Goal: Task Accomplishment & Management: Complete application form

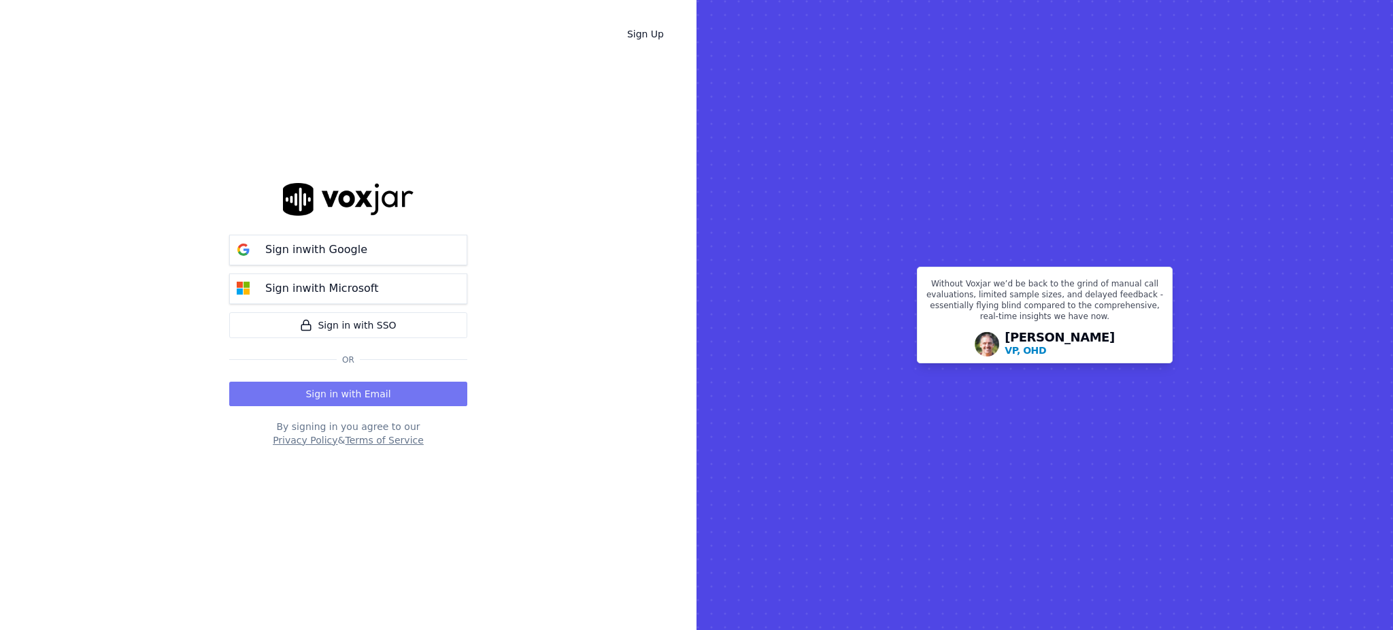
click at [316, 397] on button "Sign in with Email" at bounding box center [348, 394] width 238 height 24
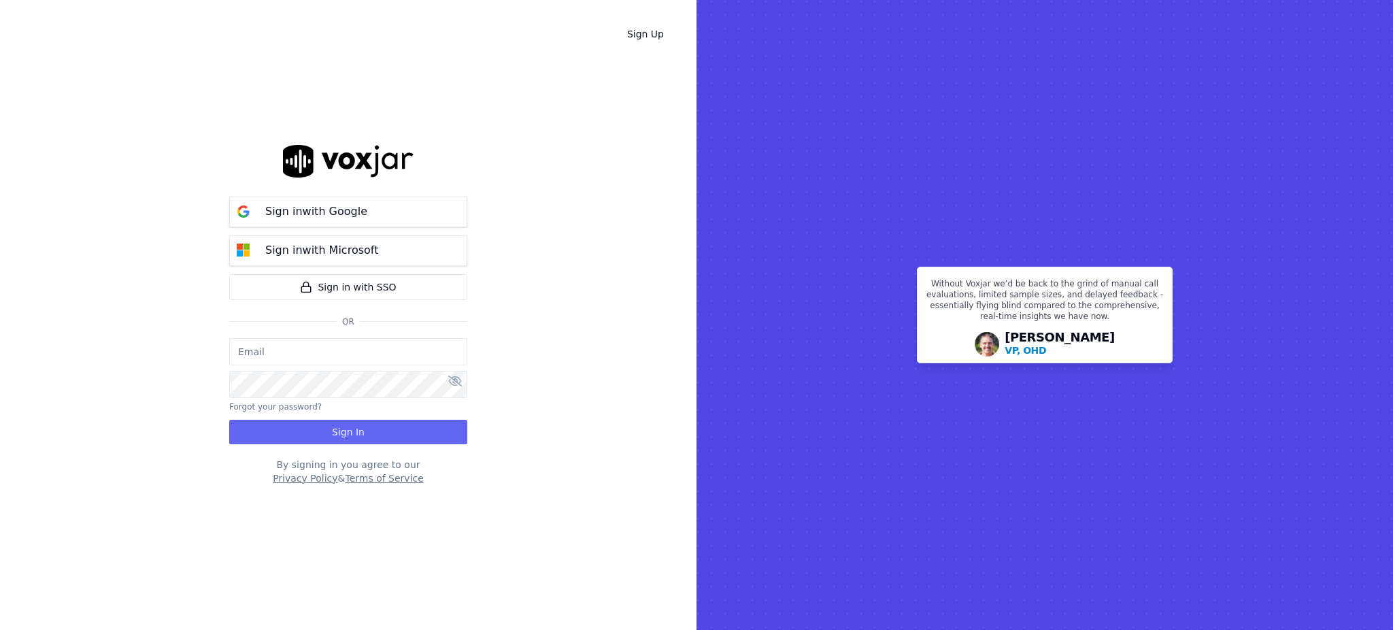
type input "fisqa@newwavepower.net"
click at [318, 433] on button "Sign In" at bounding box center [348, 432] width 238 height 24
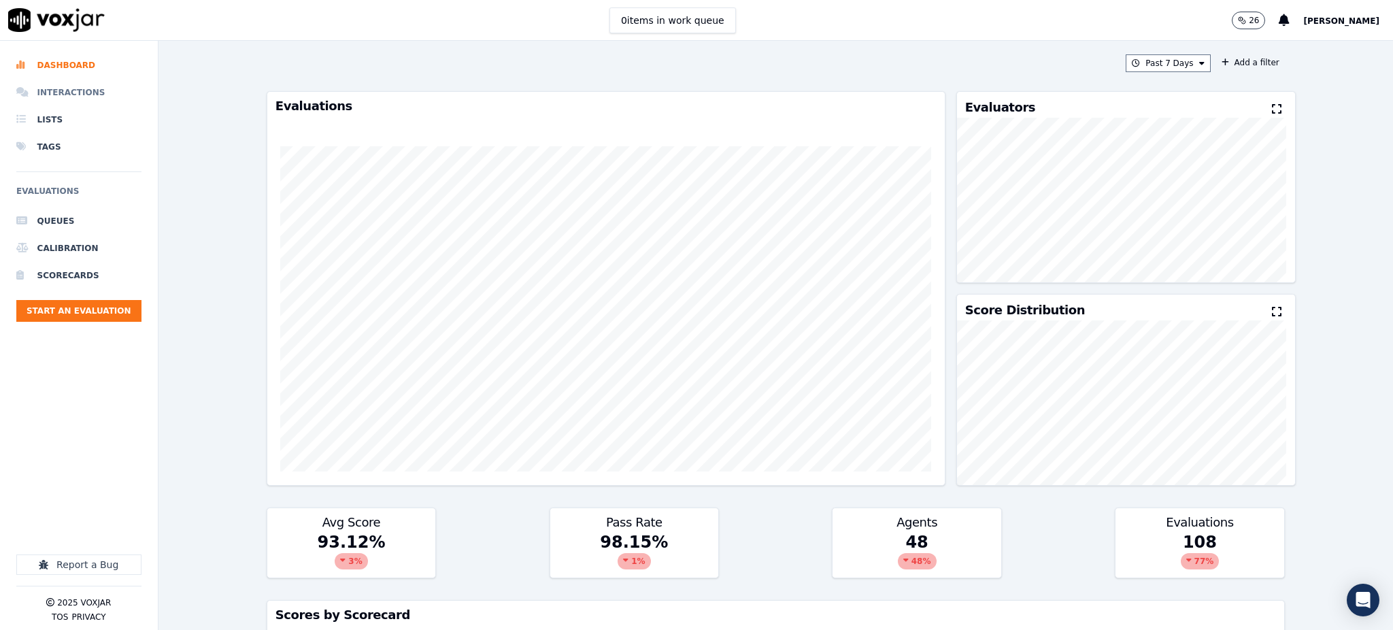
click at [103, 92] on li "Interactions" at bounding box center [78, 92] width 125 height 27
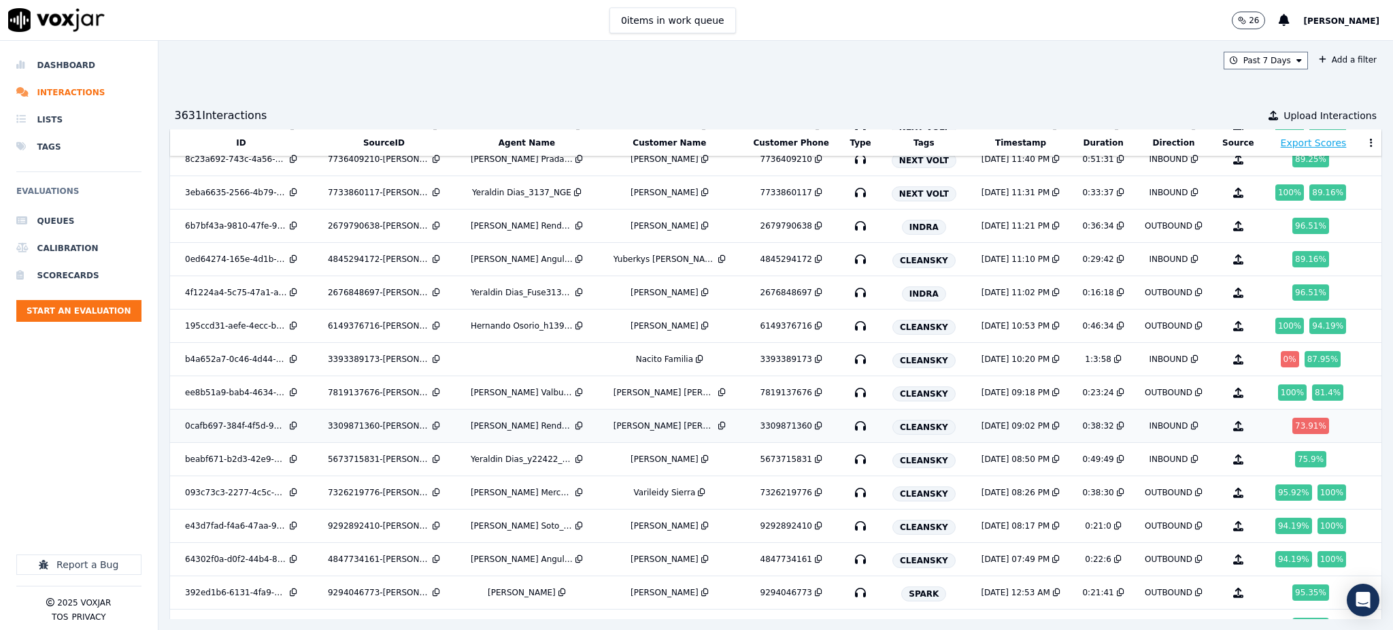
scroll to position [181, 0]
click at [850, 426] on icon "button" at bounding box center [861, 425] width 22 height 22
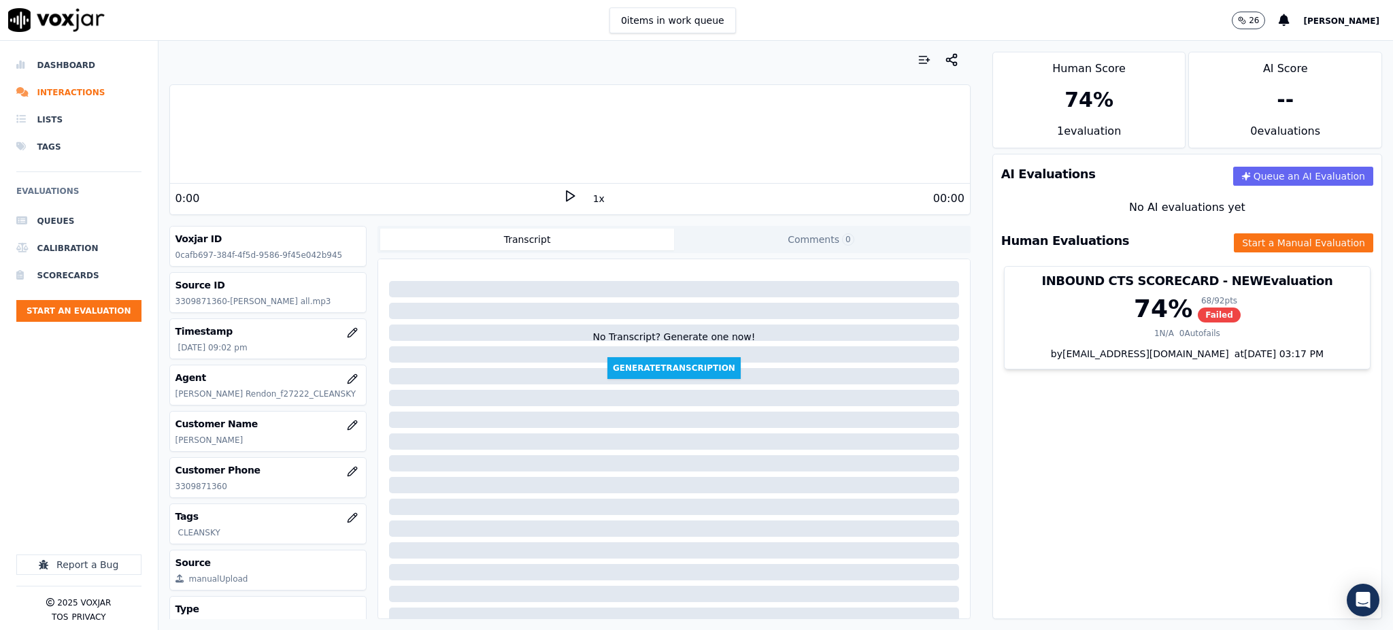
click at [563, 195] on icon at bounding box center [570, 196] width 14 height 14
click at [567, 197] on rect at bounding box center [568, 195] width 2 height 9
click at [563, 202] on icon at bounding box center [570, 196] width 14 height 14
click at [563, 193] on icon at bounding box center [570, 196] width 14 height 14
drag, startPoint x: 236, startPoint y: 488, endPoint x: 165, endPoint y: 498, distance: 71.4
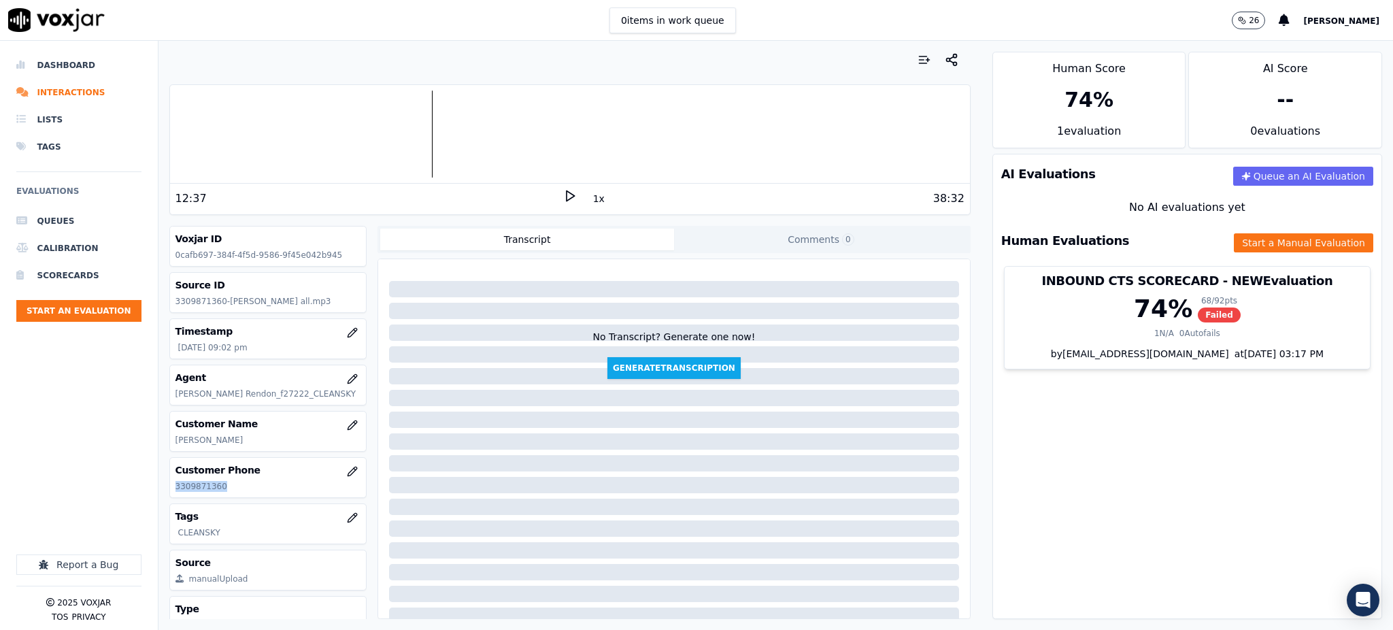
click at [165, 498] on div "Your browser does not support the audio element. 12:37 1x 38:32 Voxjar ID 0cafb…" at bounding box center [569, 335] width 823 height 589
copy p "3309871360"
drag, startPoint x: 1052, startPoint y: 433, endPoint x: 936, endPoint y: 418, distance: 117.3
click at [1045, 433] on div "AI Evaluations Queue an AI Evaluation No AI evaluations yet Human Evaluations S…" at bounding box center [1187, 386] width 390 height 465
click at [552, 197] on div "12:37" at bounding box center [369, 198] width 388 height 16
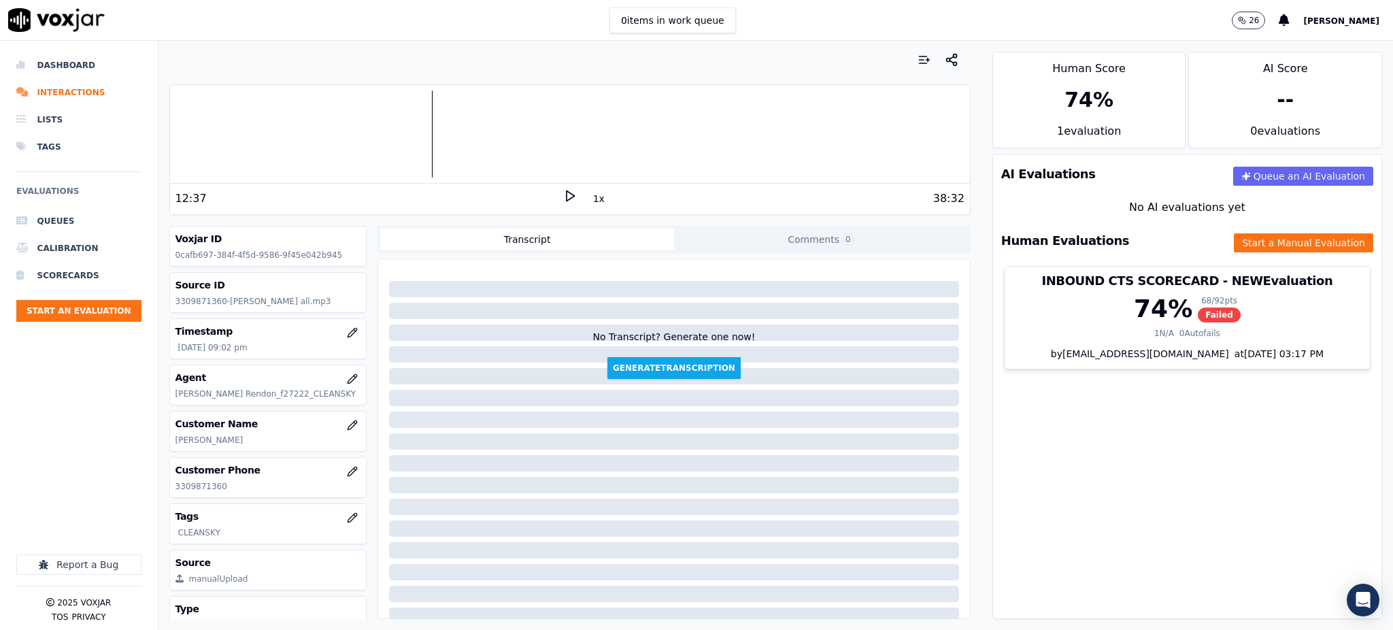
click at [563, 201] on icon at bounding box center [570, 196] width 14 height 14
click at [567, 200] on rect at bounding box center [568, 195] width 2 height 9
click at [567, 201] on polygon at bounding box center [571, 196] width 8 height 10
drag, startPoint x: 1190, startPoint y: 509, endPoint x: 1141, endPoint y: 482, distance: 56.0
click at [1190, 509] on div "AI Evaluations Queue an AI Evaluation No AI evaluations yet Human Evaluations S…" at bounding box center [1187, 386] width 390 height 465
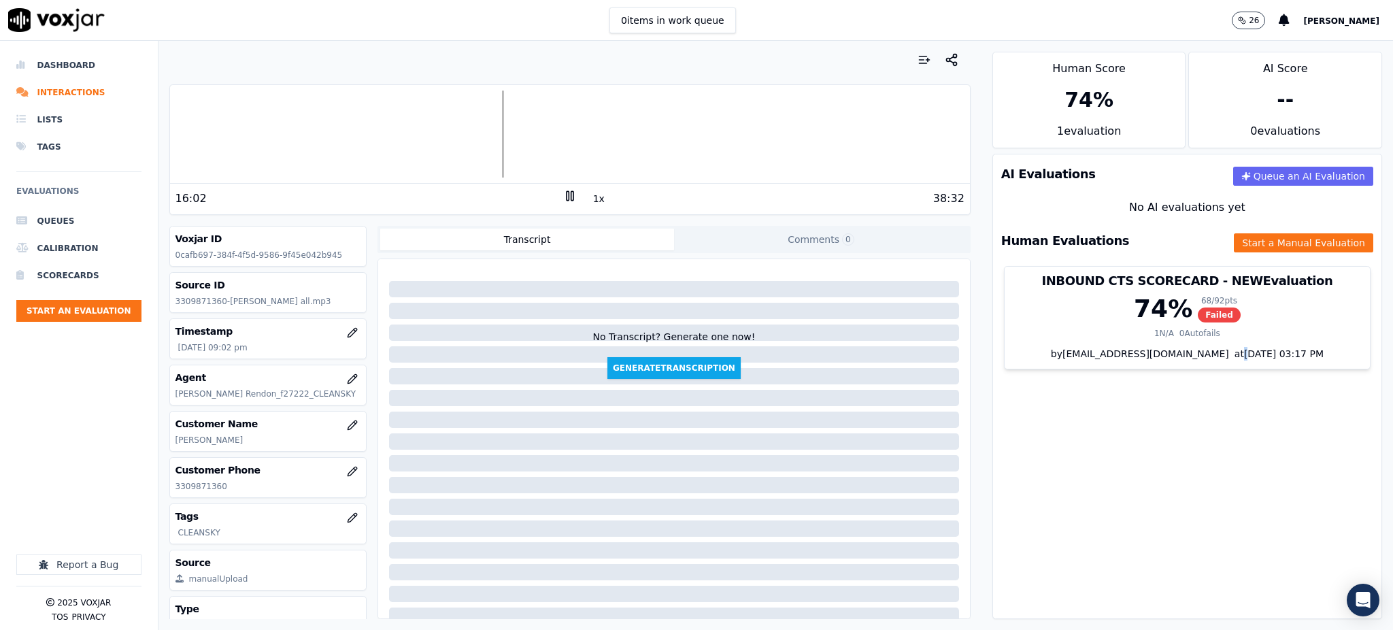
click at [565, 192] on icon at bounding box center [570, 196] width 14 height 14
click at [563, 195] on icon at bounding box center [570, 196] width 14 height 14
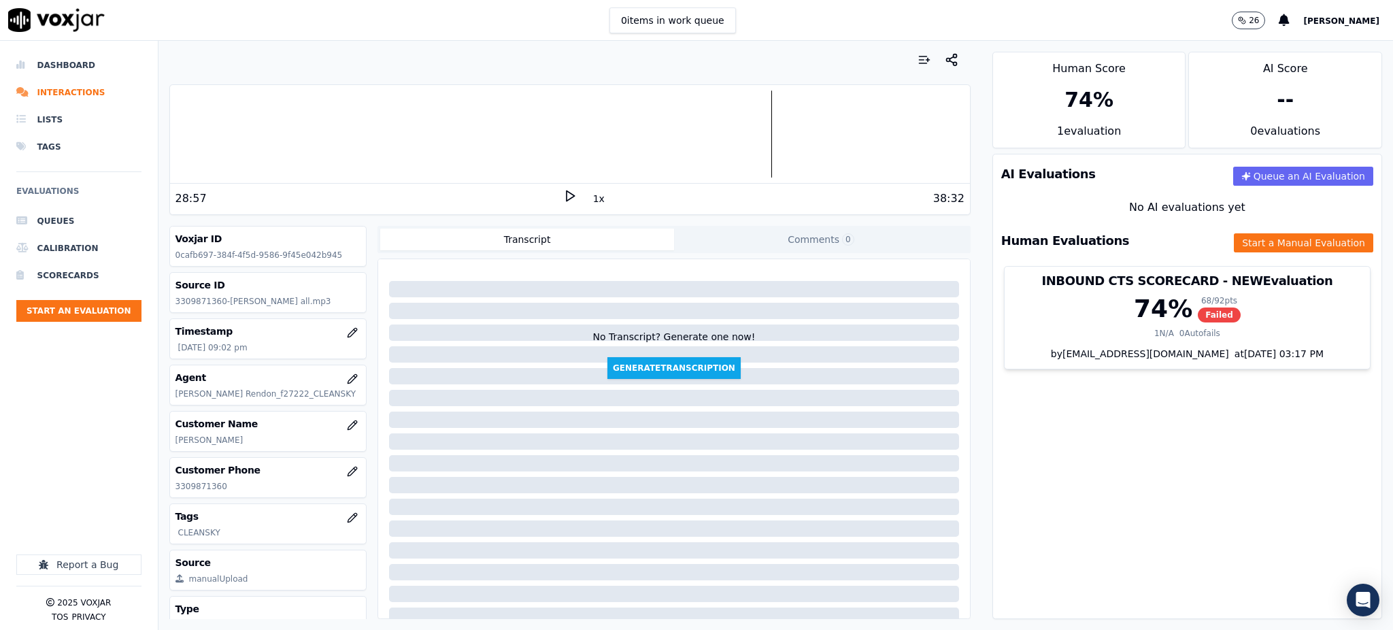
click at [563, 203] on div "1x" at bounding box center [570, 198] width 14 height 18
click at [567, 193] on polygon at bounding box center [571, 196] width 8 height 10
click at [804, 137] on div at bounding box center [570, 133] width 800 height 87
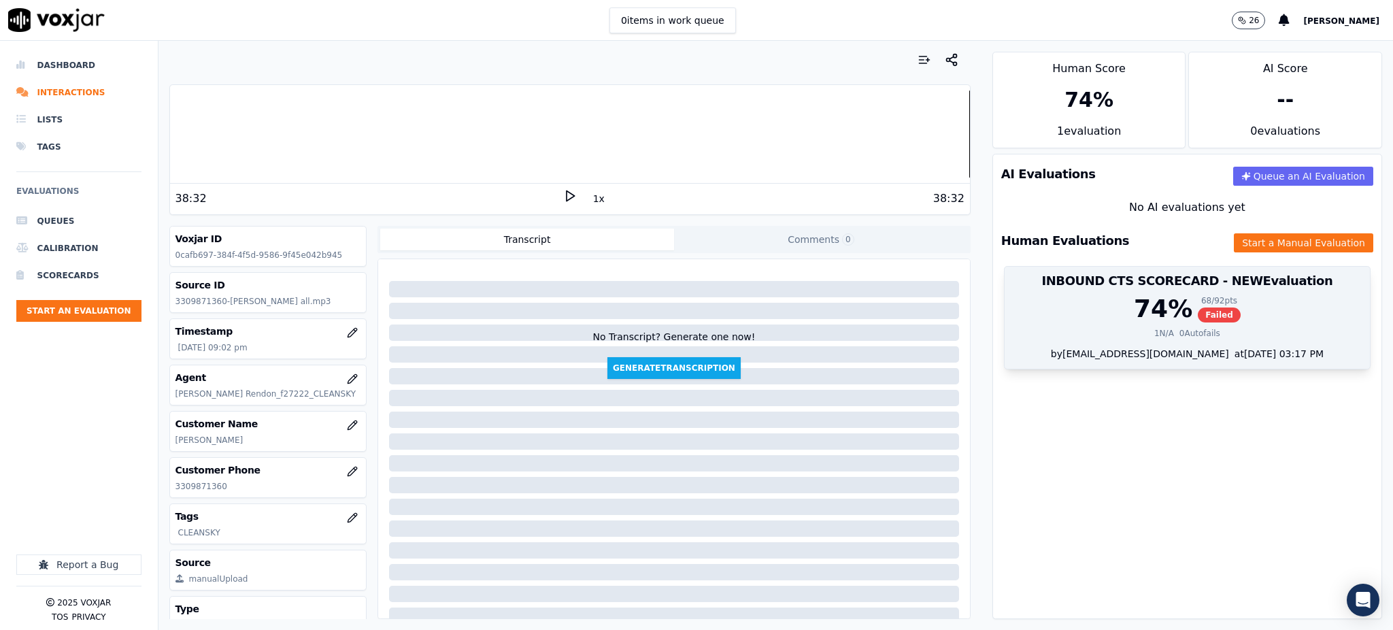
click at [1198, 320] on span "Failed" at bounding box center [1219, 314] width 43 height 15
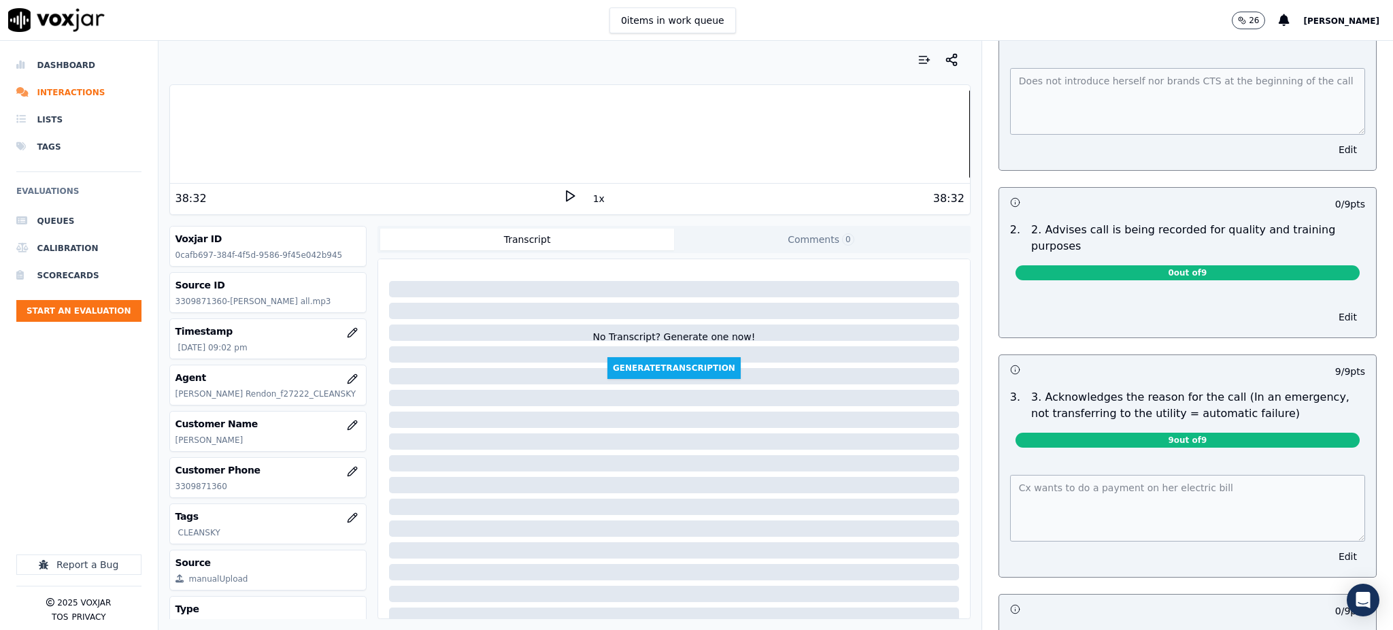
scroll to position [181, 0]
click at [947, 488] on div "Your browser does not support the audio element. 38:32 1x 38:32 Voxjar ID 0cafb…" at bounding box center [775, 335] width 1235 height 589
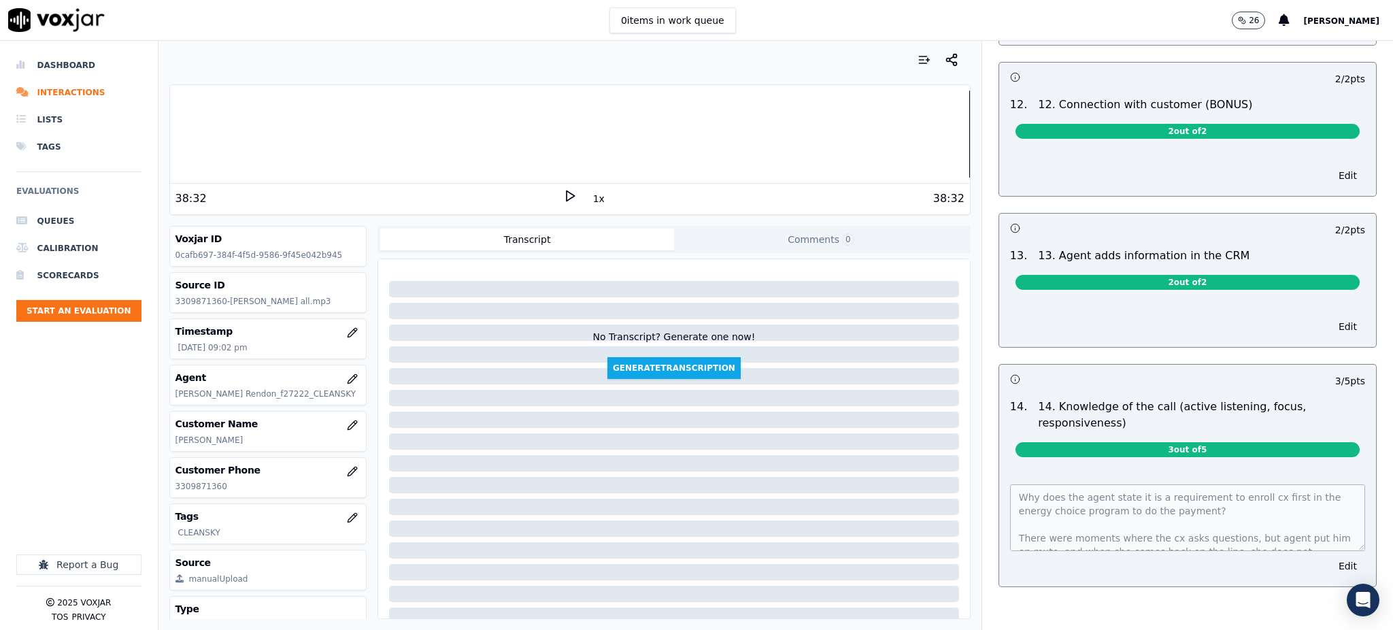
scroll to position [27, 0]
click at [1313, 600] on div "INBOUND CTS SCORECARD - NEW Scorecard GREETING/OPENING SKILLS 1. Properly brand…" at bounding box center [1187, 335] width 411 height 589
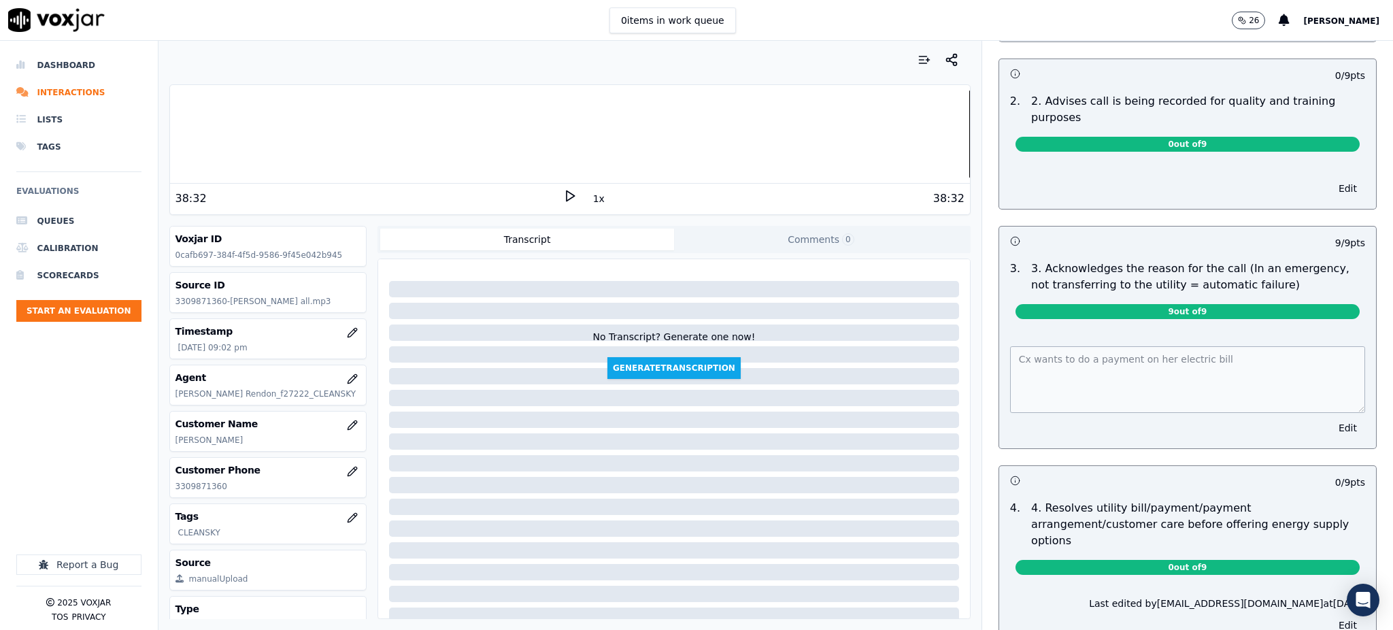
scroll to position [0, 0]
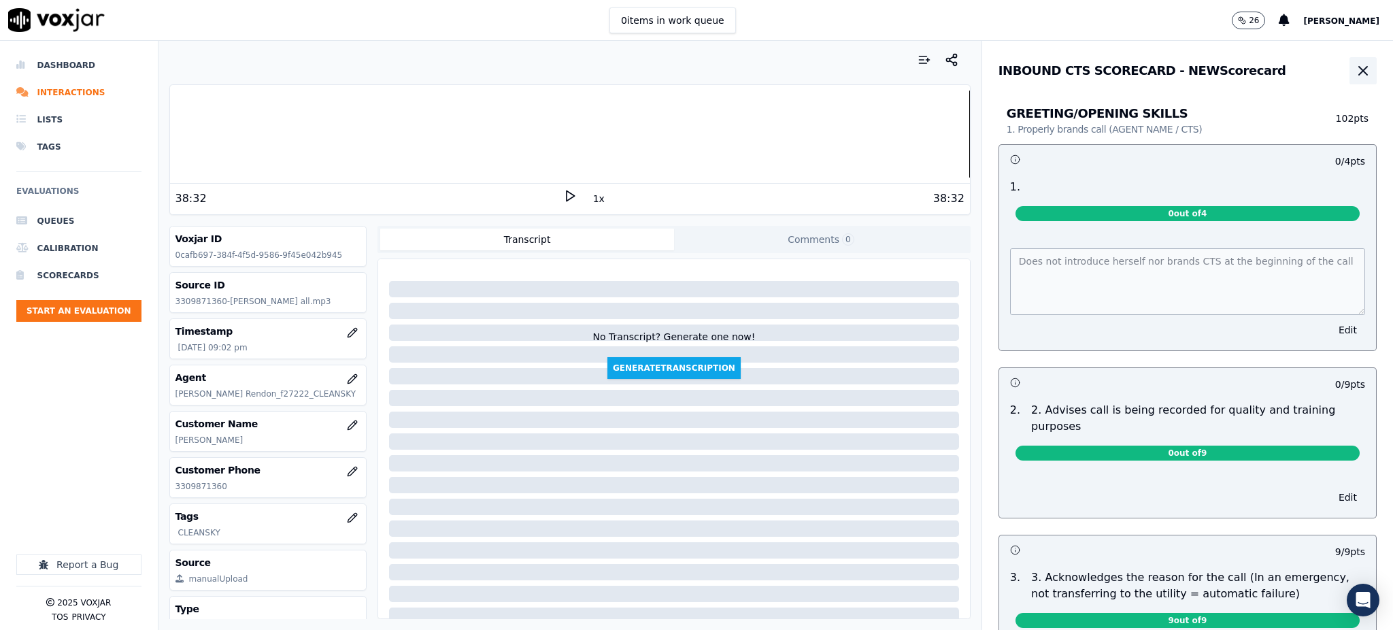
click at [1359, 67] on icon "button" at bounding box center [1363, 71] width 8 height 8
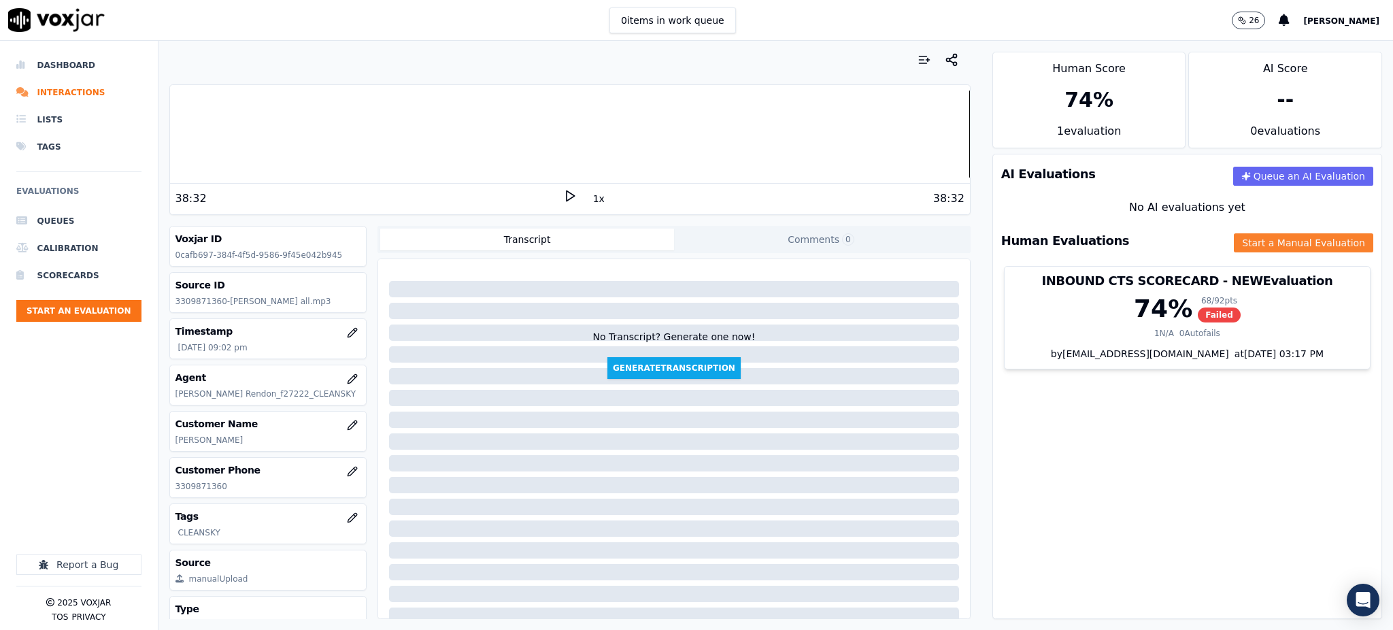
click at [1234, 248] on button "Start a Manual Evaluation" at bounding box center [1303, 242] width 139 height 19
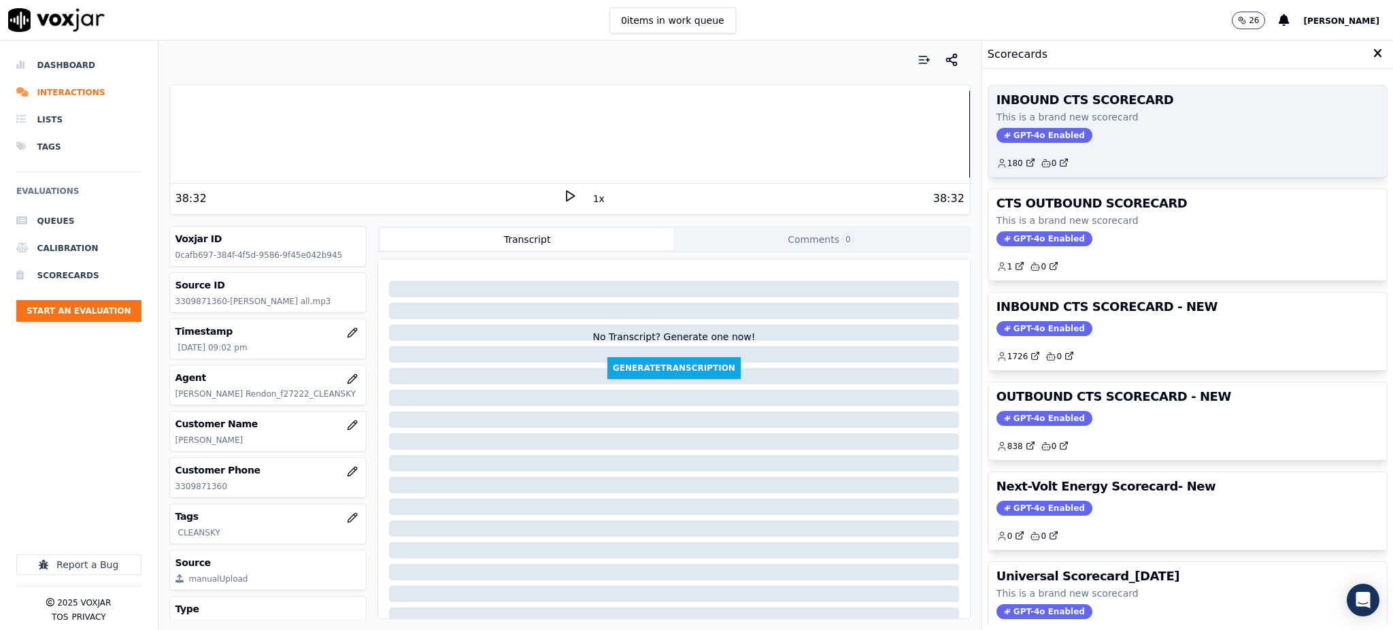
click at [1037, 134] on span "GPT-4o Enabled" at bounding box center [1045, 135] width 96 height 15
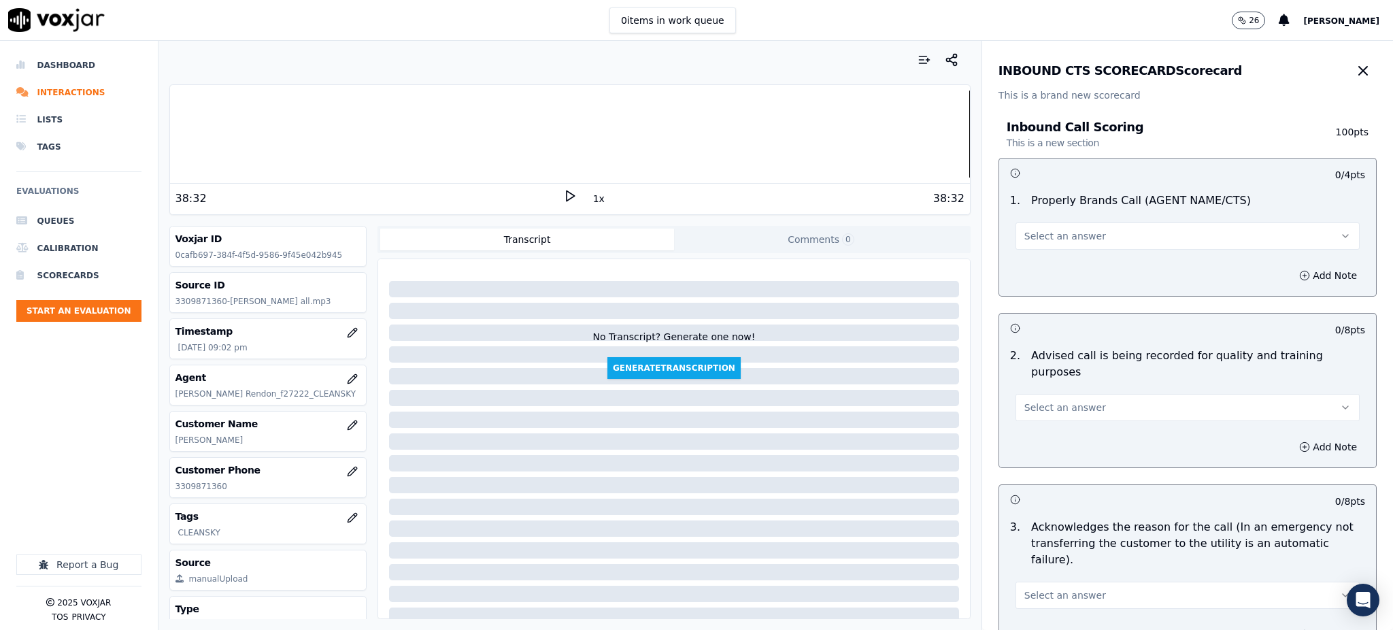
click at [1035, 228] on button "Select an answer" at bounding box center [1188, 235] width 344 height 27
click at [1031, 273] on div "Yes" at bounding box center [1158, 267] width 314 height 22
drag, startPoint x: 1042, startPoint y: 382, endPoint x: 1042, endPoint y: 399, distance: 17.0
click at [1042, 394] on button "Select an answer" at bounding box center [1188, 407] width 344 height 27
click at [1032, 414] on div "Yes" at bounding box center [1158, 422] width 314 height 22
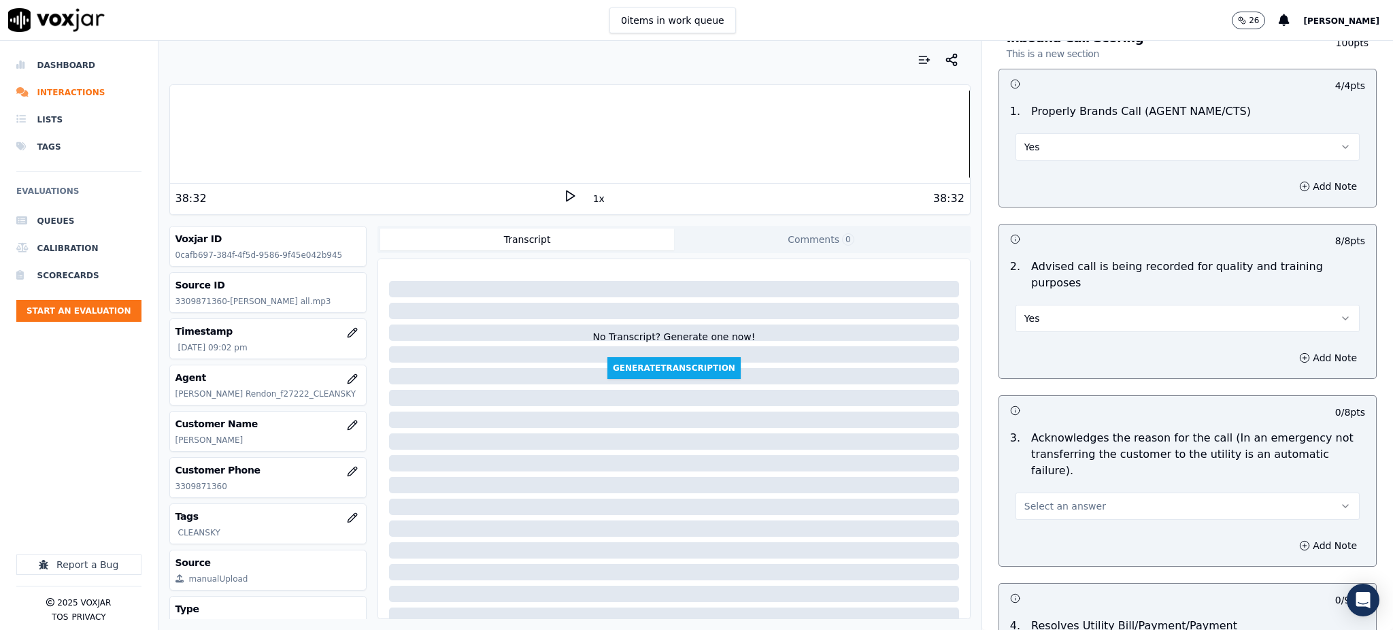
scroll to position [363, 0]
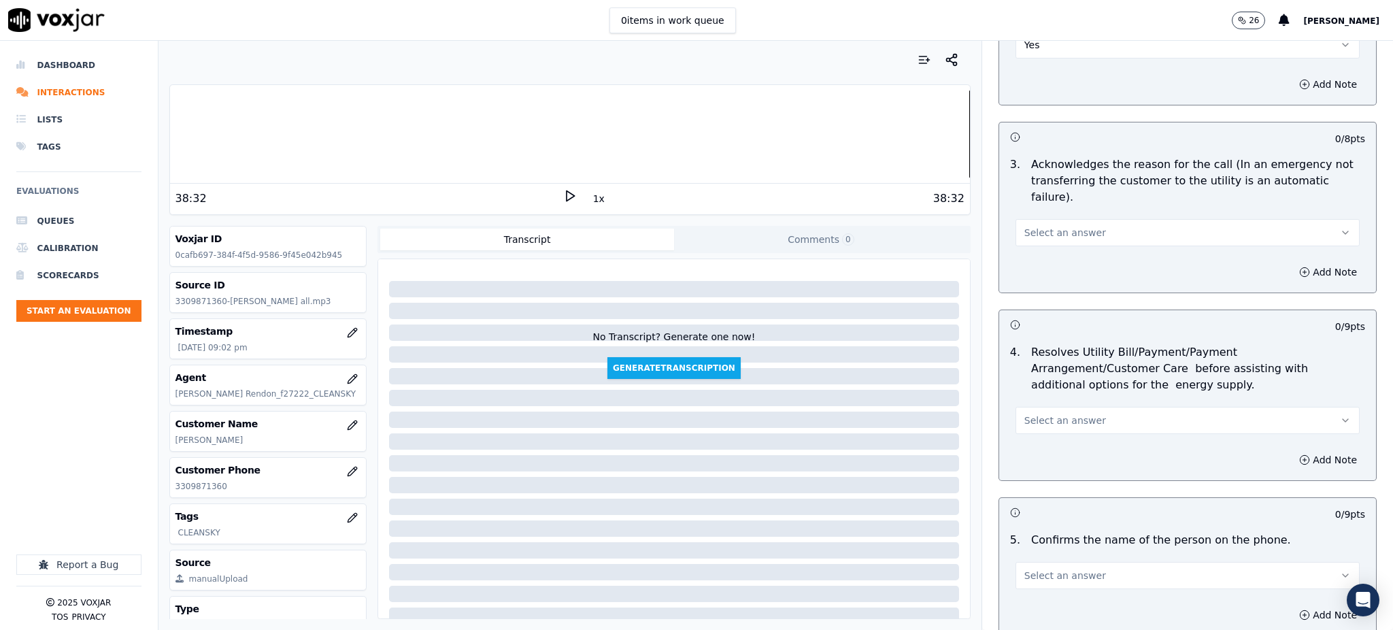
click at [1035, 226] on span "Select an answer" at bounding box center [1065, 233] width 82 height 14
click at [1037, 235] on div "Yes" at bounding box center [1158, 231] width 314 height 22
click at [1028, 414] on span "Select an answer" at bounding box center [1065, 421] width 82 height 14
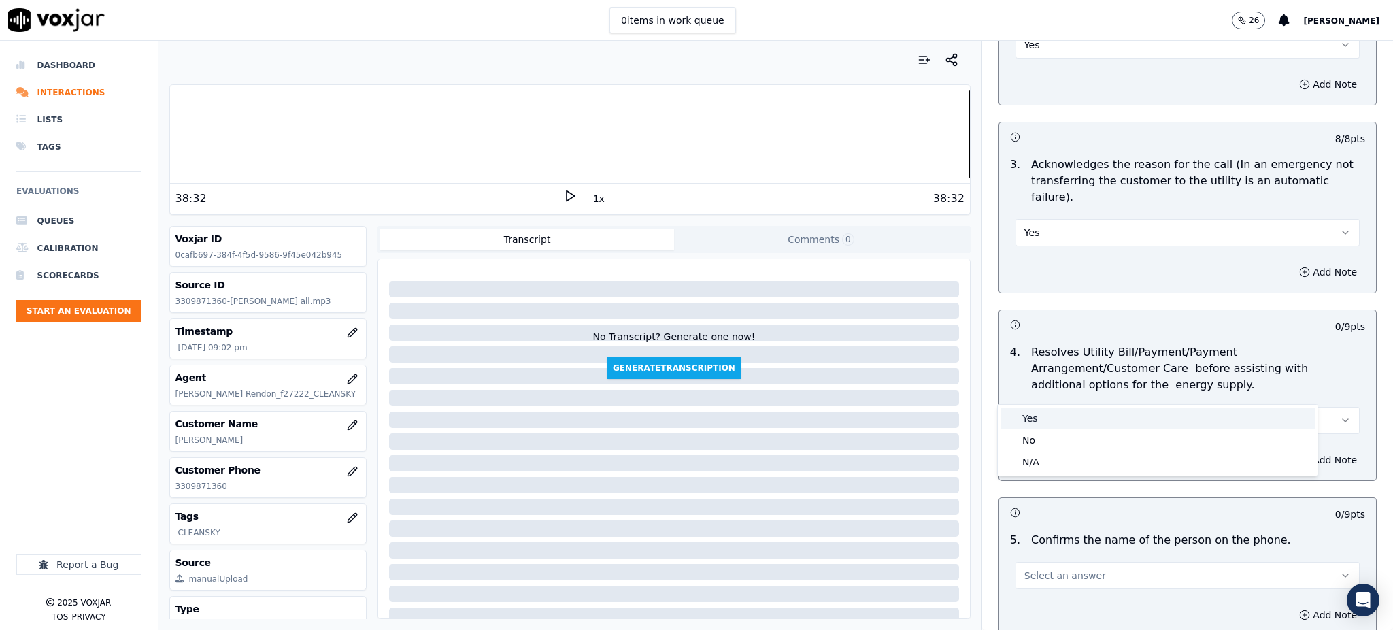
click at [1036, 422] on div "Yes" at bounding box center [1158, 418] width 314 height 22
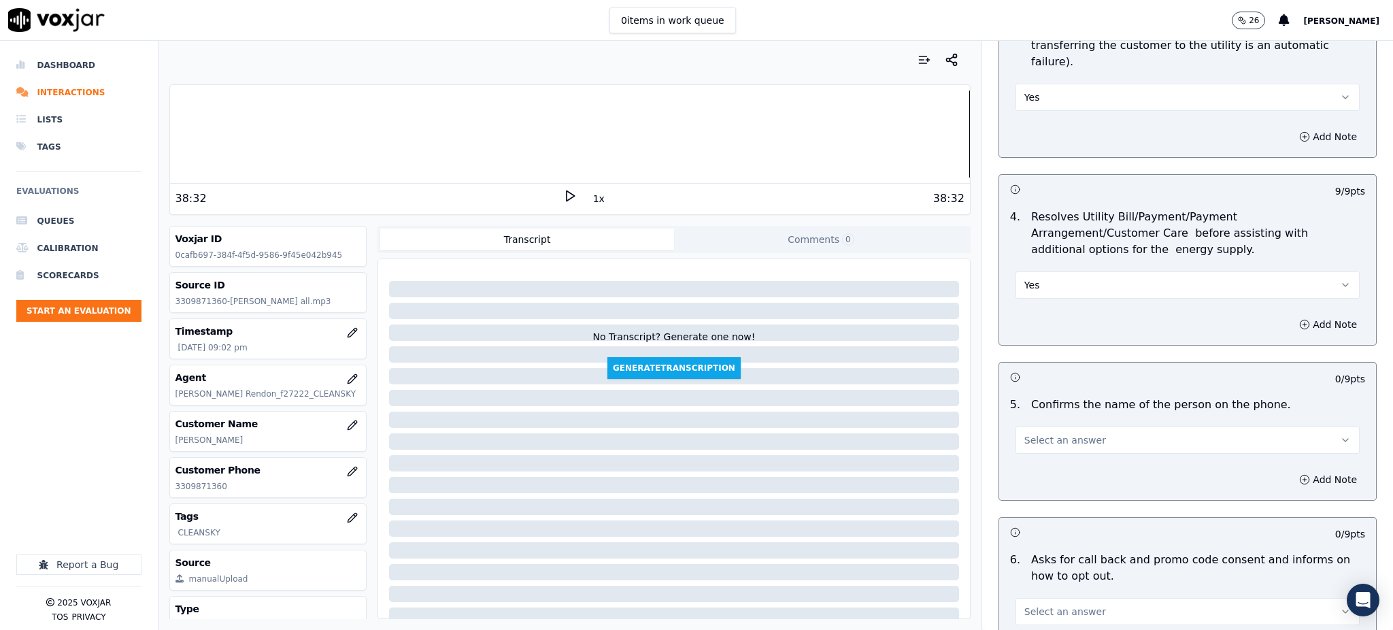
scroll to position [544, 0]
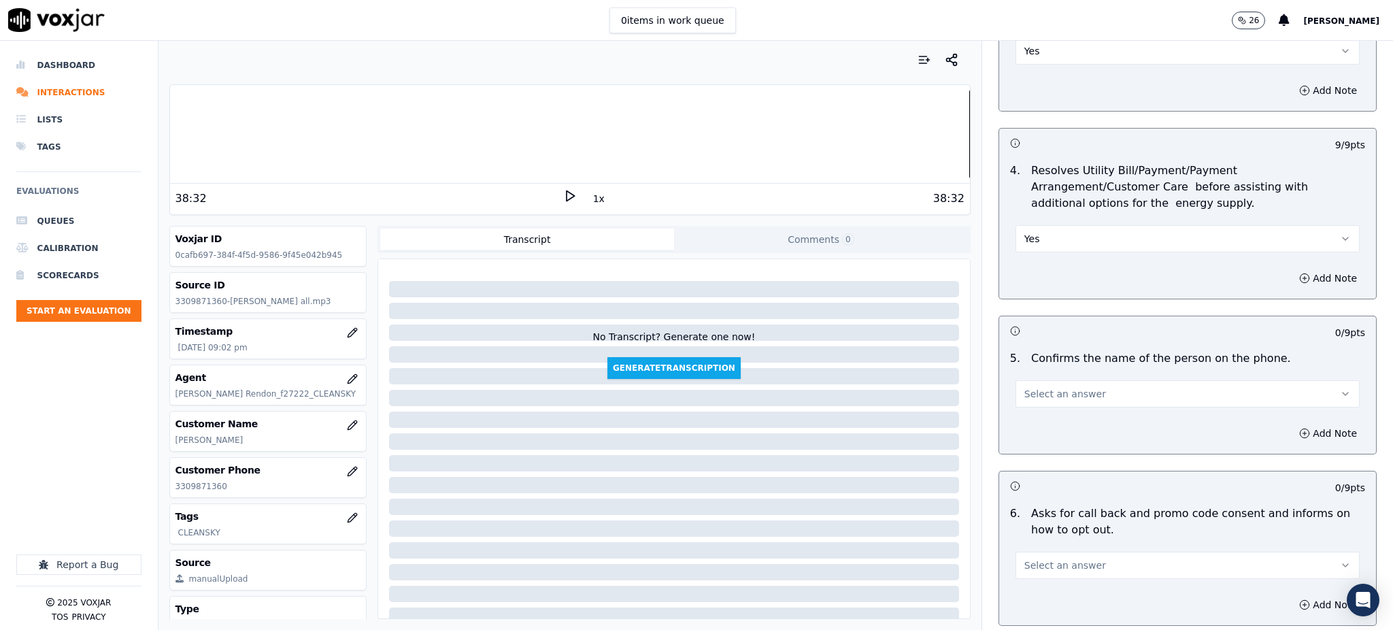
click at [1024, 387] on span "Select an answer" at bounding box center [1065, 394] width 82 height 14
click at [1024, 384] on div "Yes" at bounding box center [1158, 393] width 314 height 22
click at [1024, 558] on span "Select an answer" at bounding box center [1065, 565] width 82 height 14
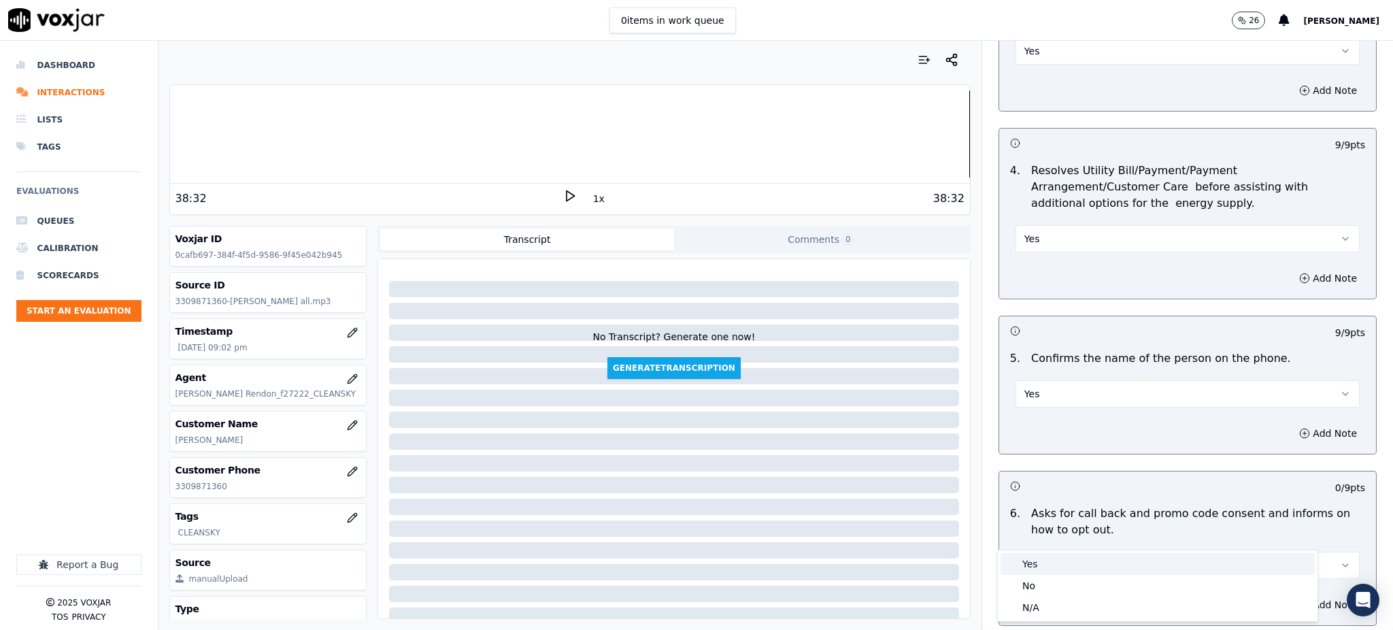
click at [1028, 562] on div "Yes" at bounding box center [1158, 564] width 314 height 22
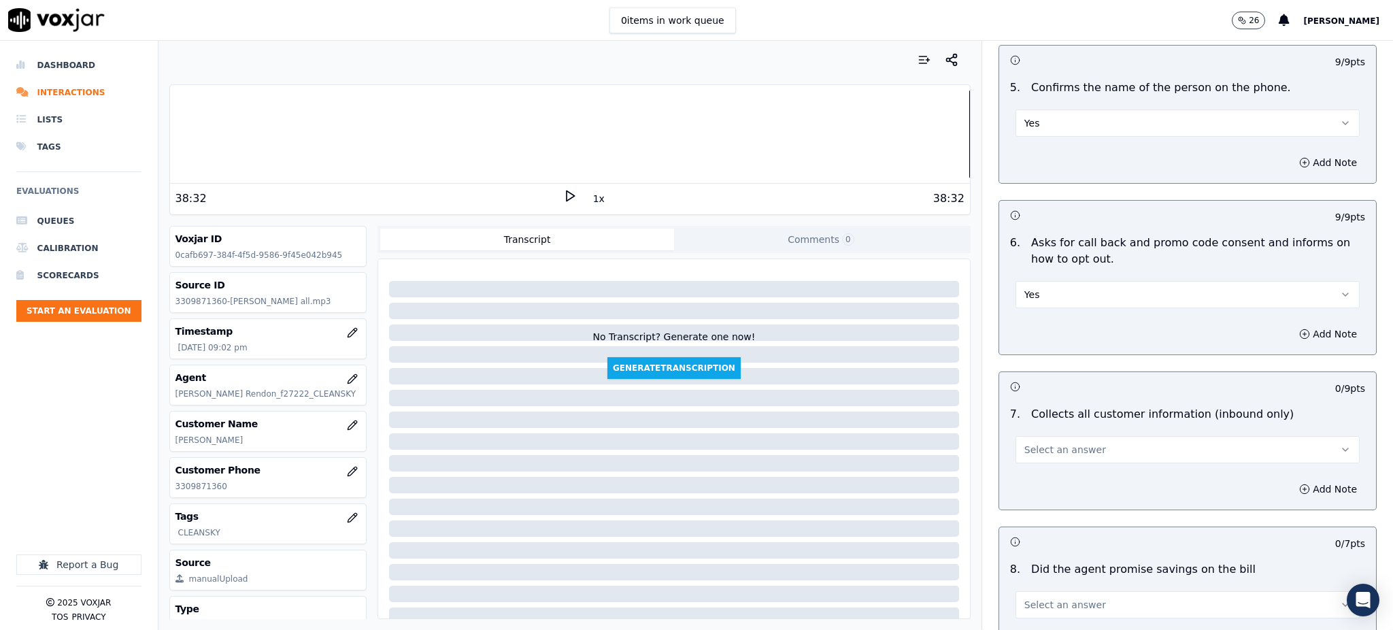
scroll to position [816, 0]
click at [1026, 441] on span "Select an answer" at bounding box center [1065, 448] width 82 height 14
click at [1035, 444] on div "Yes" at bounding box center [1158, 447] width 314 height 22
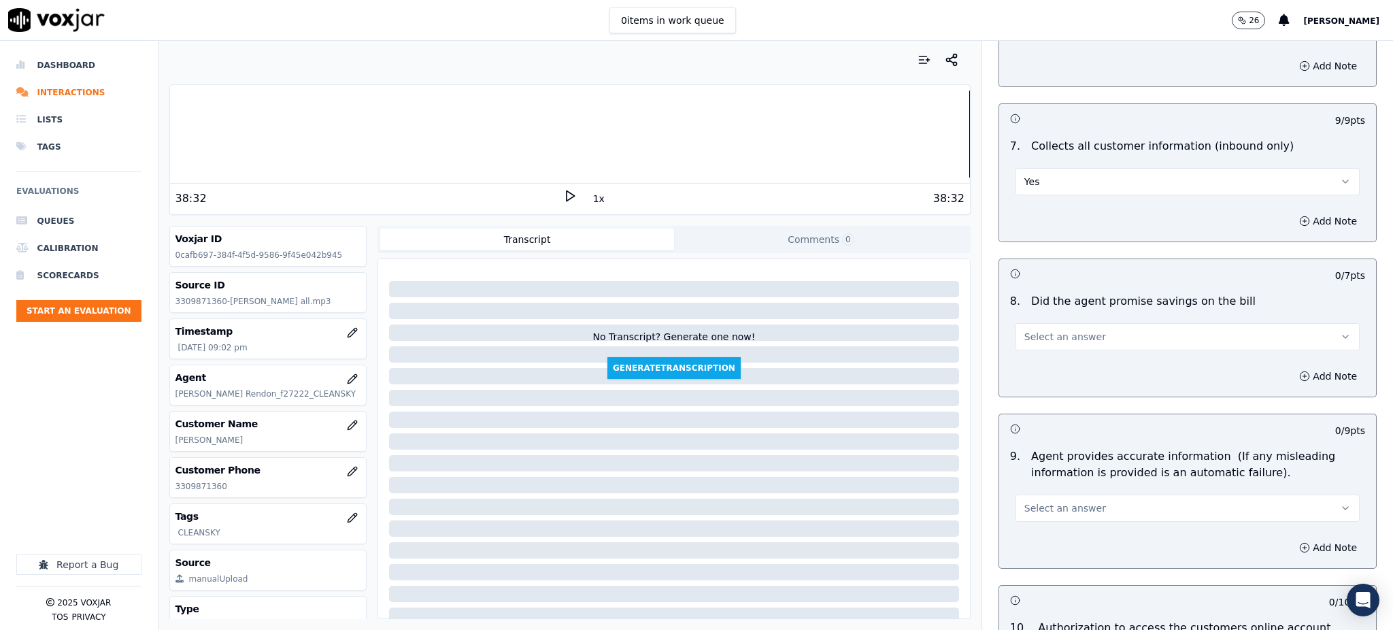
scroll to position [1088, 0]
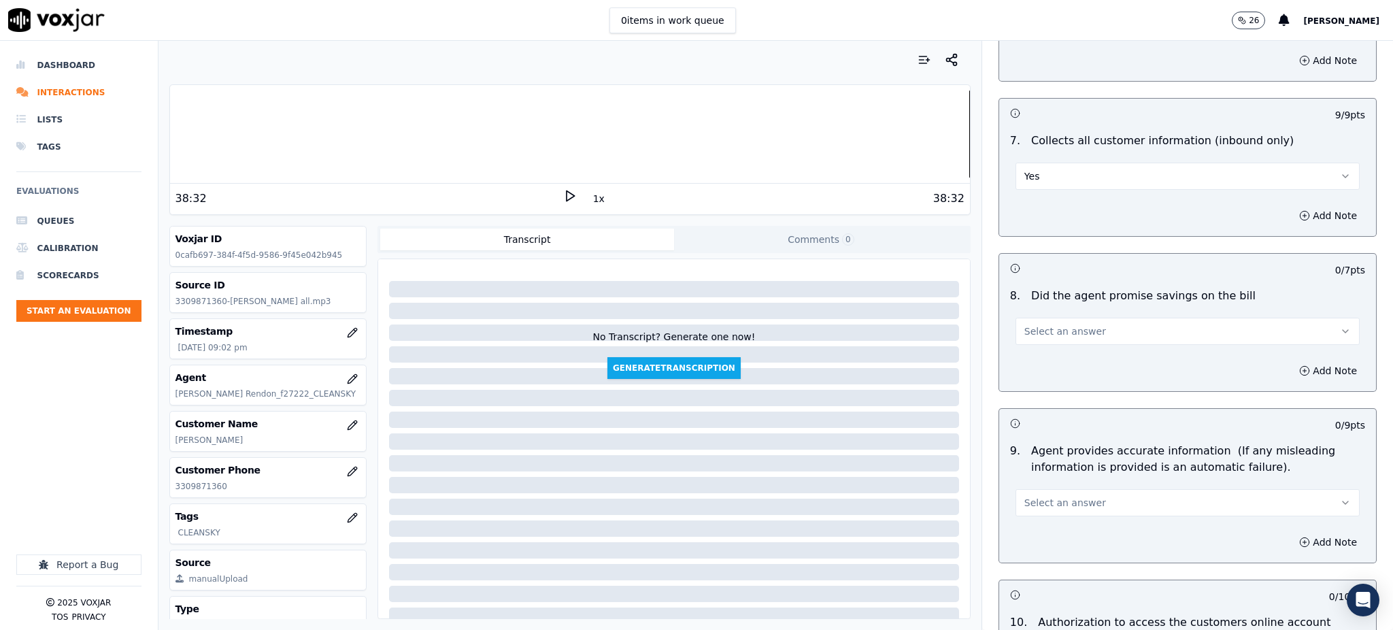
click at [1024, 324] on span "Select an answer" at bounding box center [1065, 331] width 82 height 14
click at [1017, 331] on div "Yes" at bounding box center [1158, 330] width 314 height 22
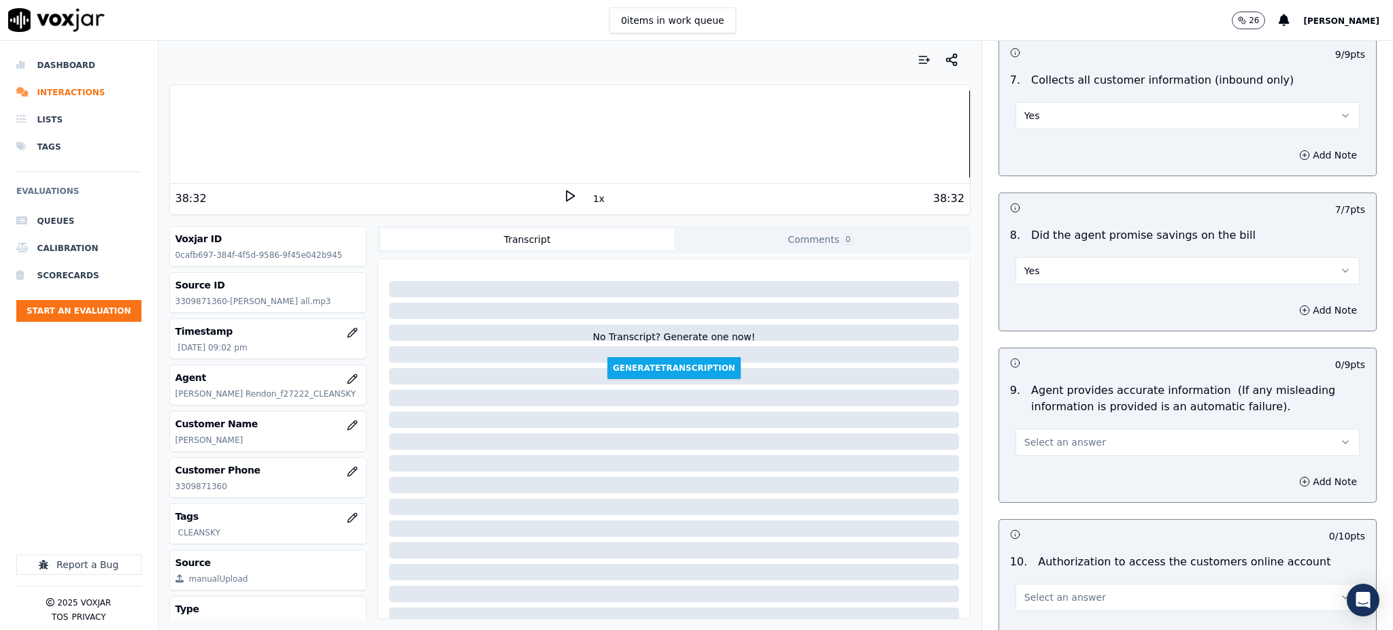
scroll to position [1269, 0]
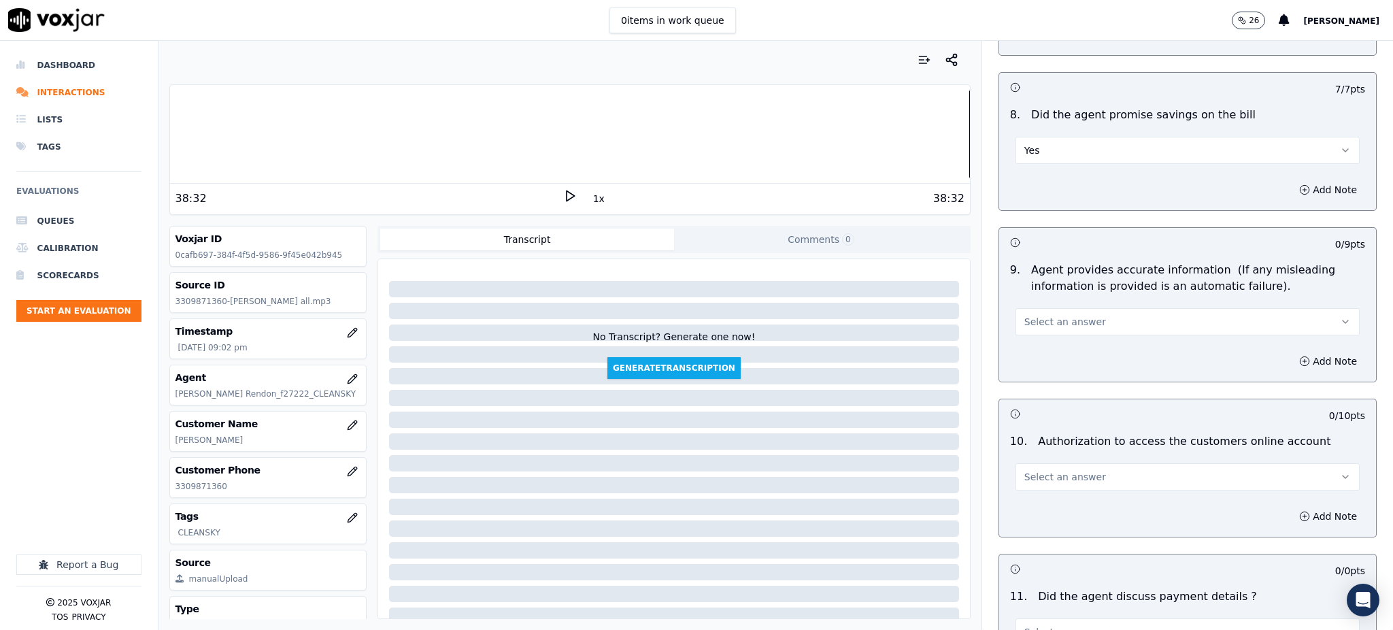
click at [1024, 315] on span "Select an answer" at bounding box center [1065, 322] width 82 height 14
click at [1020, 325] on div "Yes" at bounding box center [1158, 320] width 314 height 22
click at [1026, 470] on span "Select an answer" at bounding box center [1065, 477] width 82 height 14
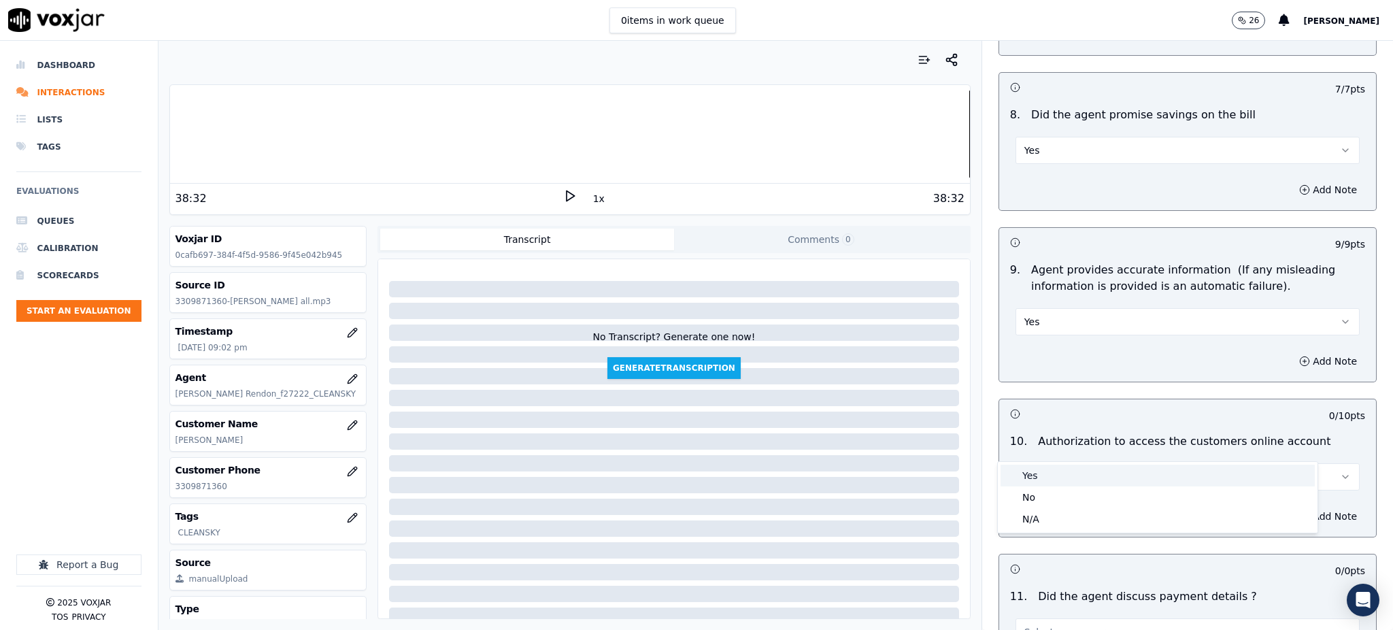
drag, startPoint x: 1030, startPoint y: 476, endPoint x: 1022, endPoint y: 518, distance: 42.3
click at [1030, 477] on div "Yes" at bounding box center [1158, 476] width 314 height 22
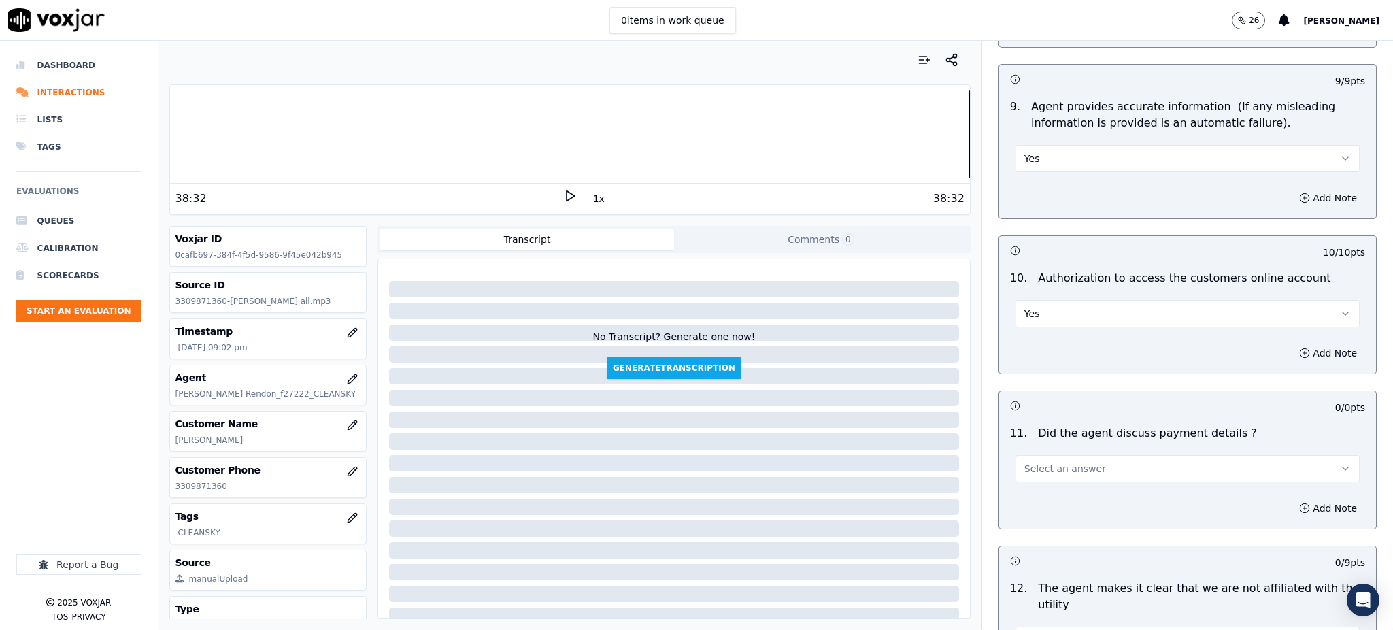
scroll to position [1451, 0]
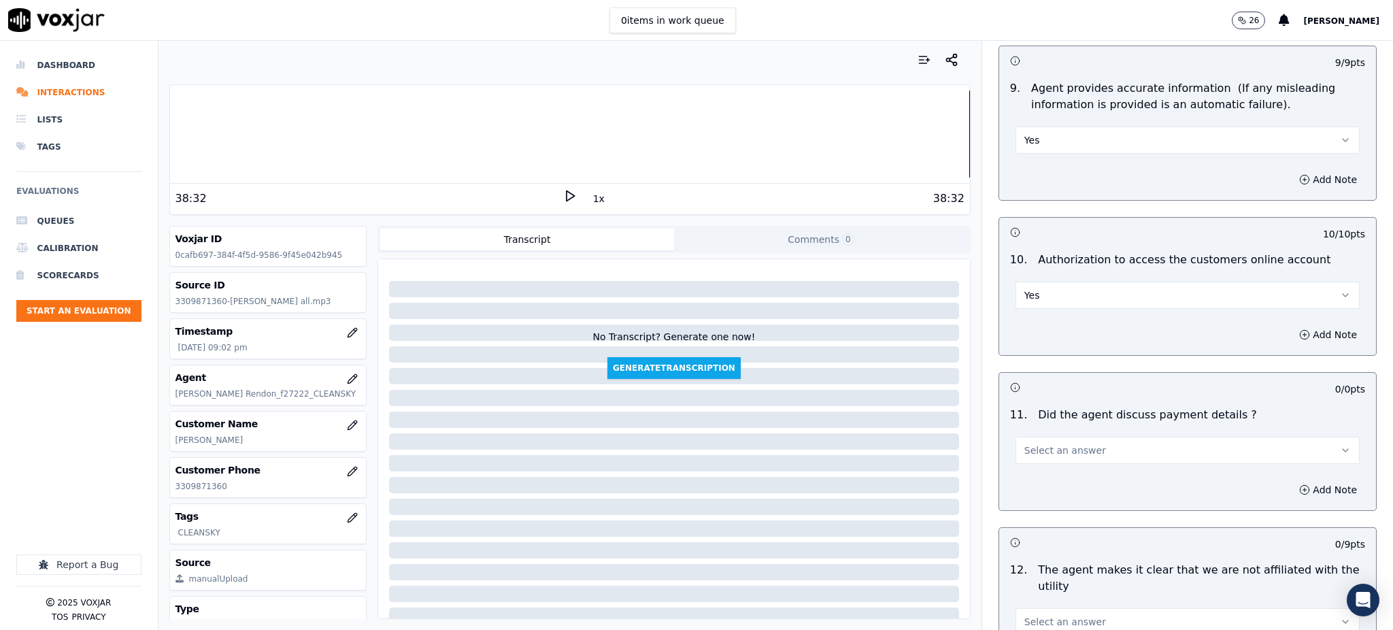
drag, startPoint x: 1025, startPoint y: 414, endPoint x: 1025, endPoint y: 429, distance: 15.0
click at [1025, 443] on span "Select an answer" at bounding box center [1065, 450] width 82 height 14
click at [1026, 483] on div "N/A" at bounding box center [1158, 493] width 314 height 22
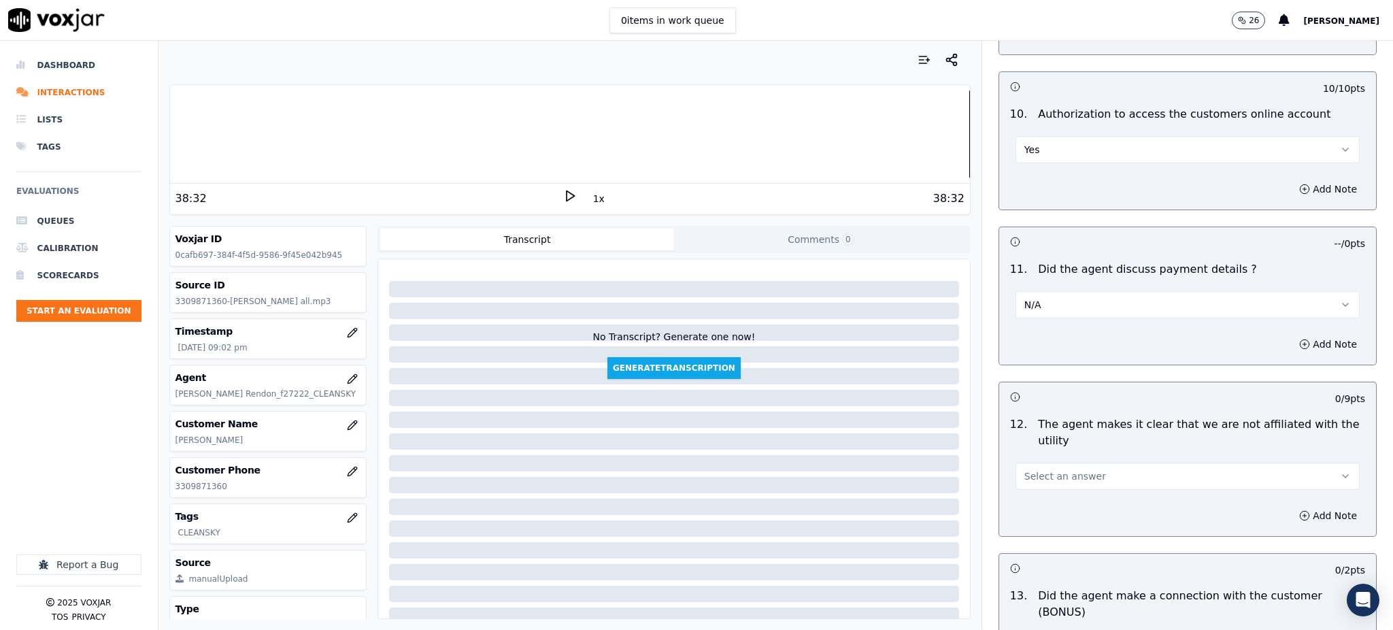
scroll to position [1723, 0]
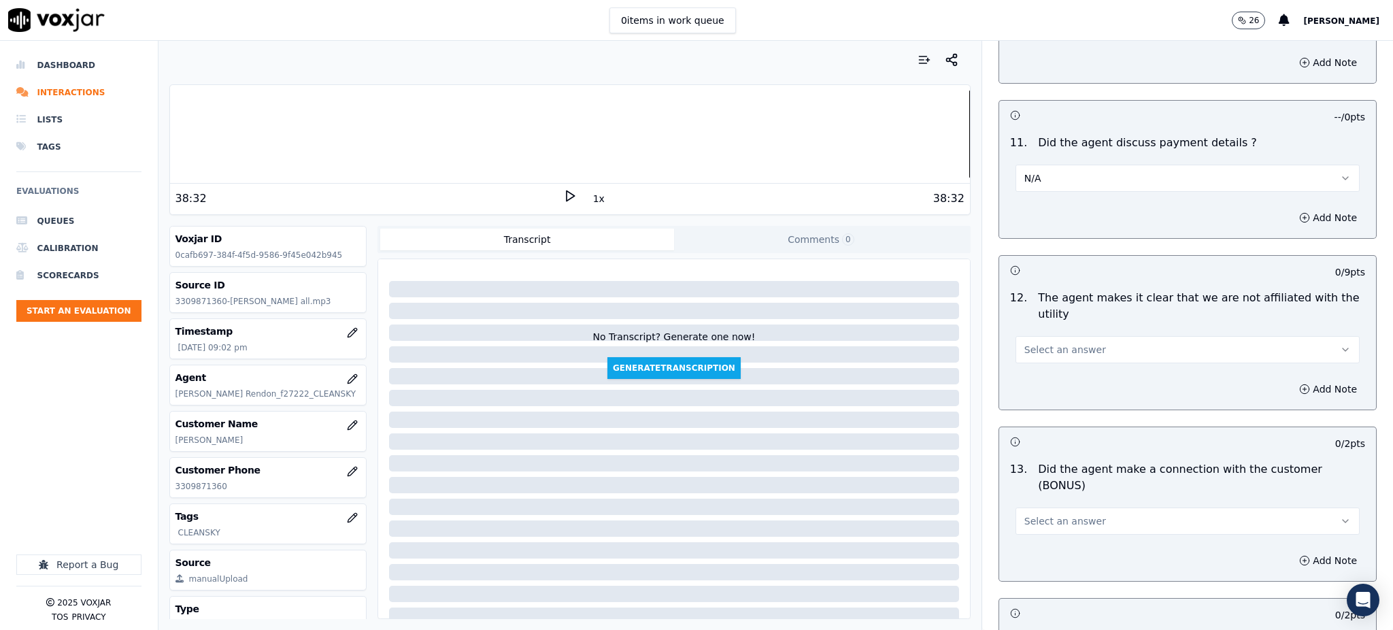
click at [1024, 343] on span "Select an answer" at bounding box center [1065, 350] width 82 height 14
click at [1027, 346] on div "Yes" at bounding box center [1158, 348] width 314 height 22
click at [1048, 514] on span "Select an answer" at bounding box center [1065, 521] width 82 height 14
click at [1051, 505] on div "Yes" at bounding box center [1158, 503] width 314 height 22
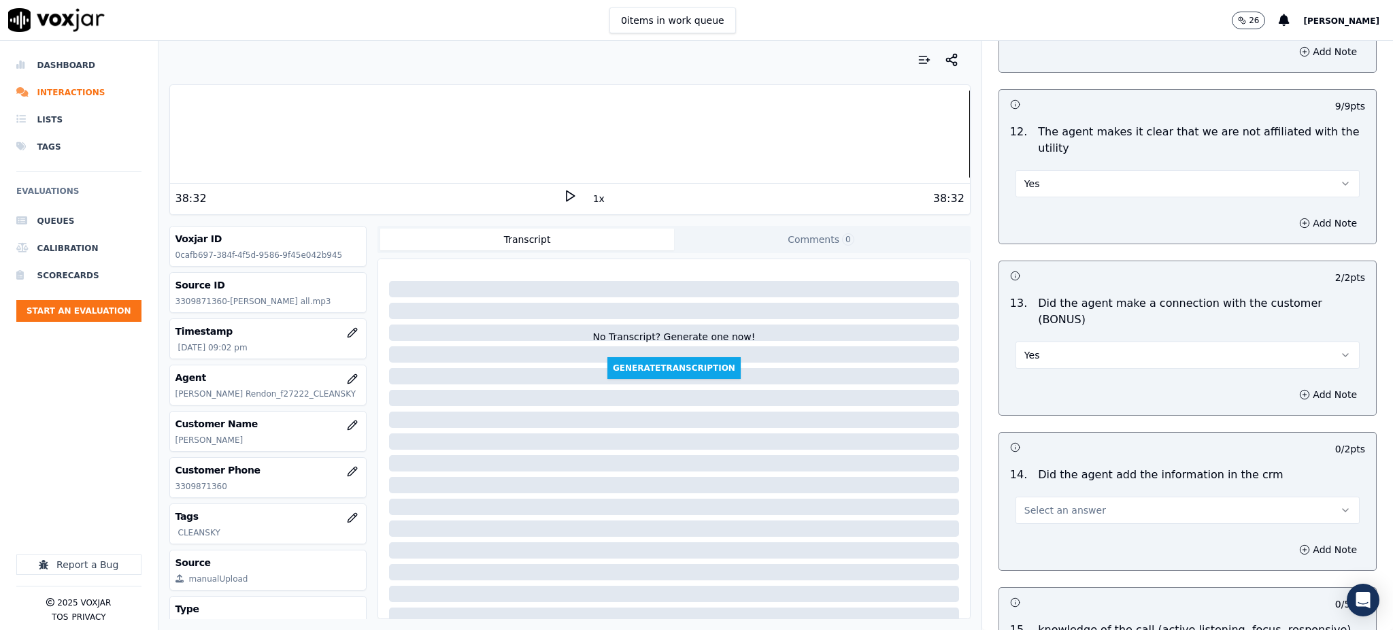
scroll to position [1905, 0]
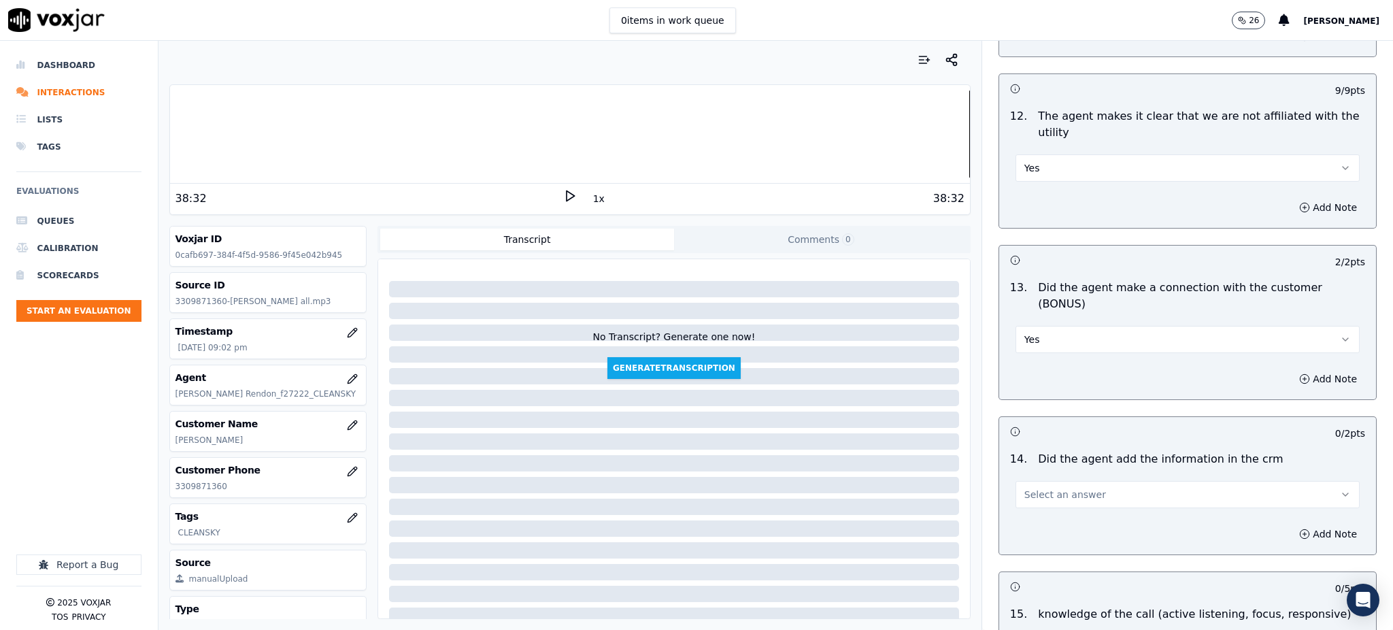
click at [1031, 488] on span "Select an answer" at bounding box center [1065, 495] width 82 height 14
drag, startPoint x: 1038, startPoint y: 475, endPoint x: 1030, endPoint y: 512, distance: 37.6
click at [1039, 475] on div "Yes" at bounding box center [1158, 478] width 314 height 22
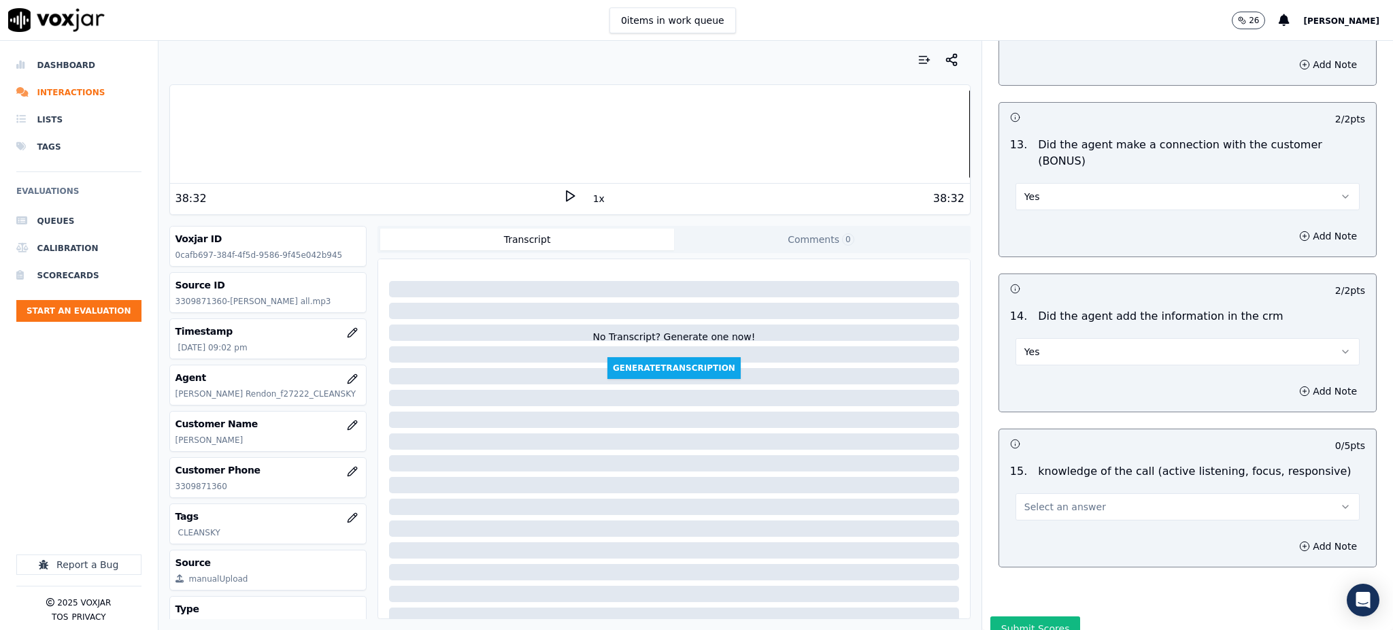
scroll to position [2059, 0]
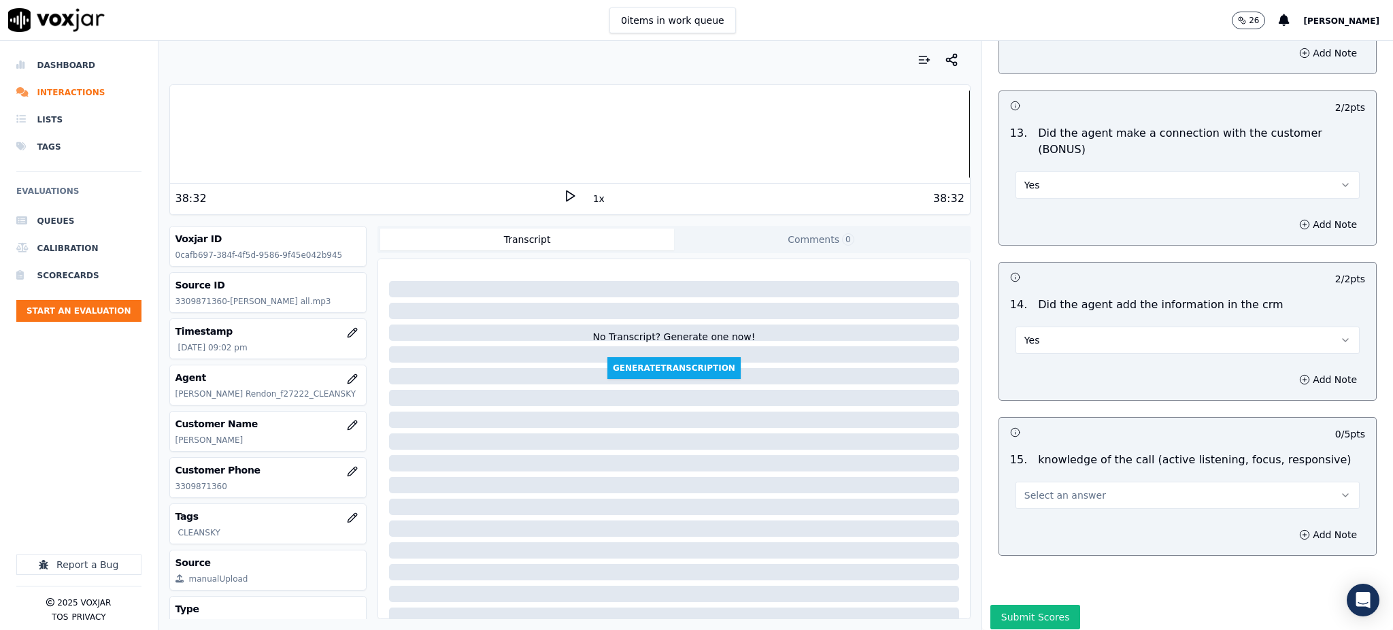
click at [1043, 482] on button "Select an answer" at bounding box center [1188, 495] width 344 height 27
click at [1041, 499] on div "No" at bounding box center [1158, 500] width 314 height 22
click at [1291, 525] on button "Add Note" at bounding box center [1328, 534] width 74 height 19
click at [1118, 550] on textarea at bounding box center [1187, 583] width 355 height 67
type textarea "J"
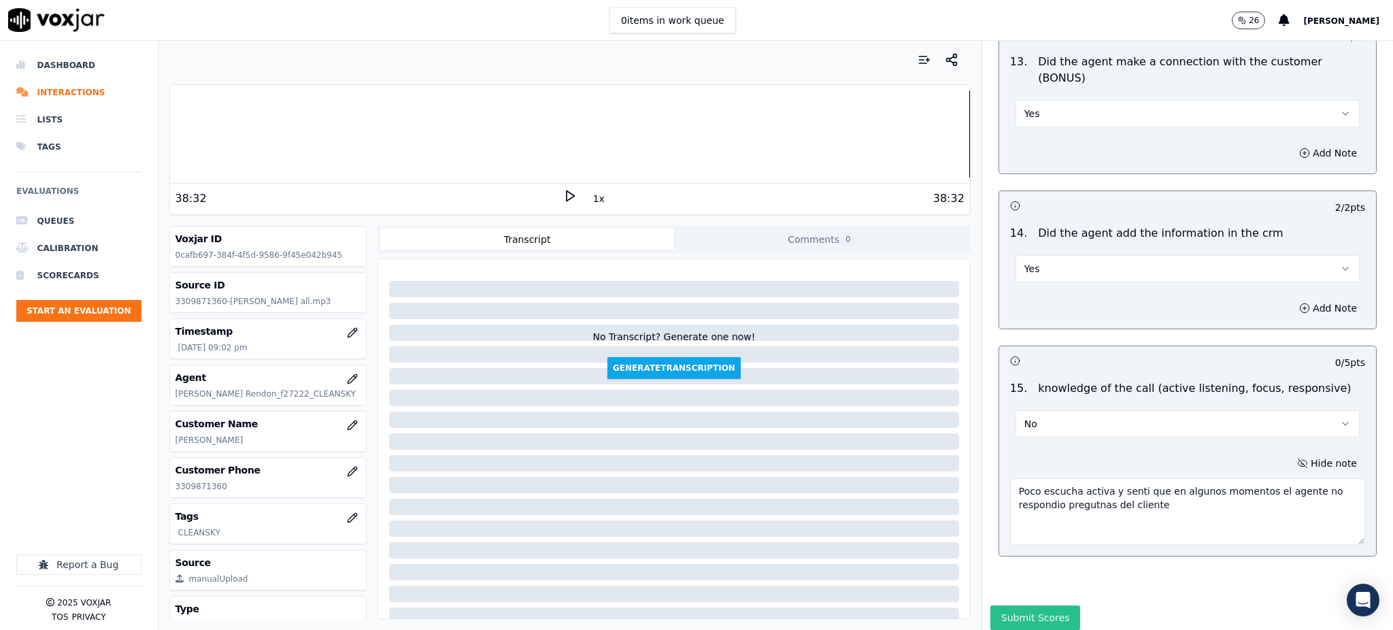
scroll to position [2131, 0]
type textarea "Poco escucha activa y senti que en algunos momentos el agente no respondio preg…"
click at [1023, 605] on button "Submit Scores" at bounding box center [1035, 617] width 90 height 24
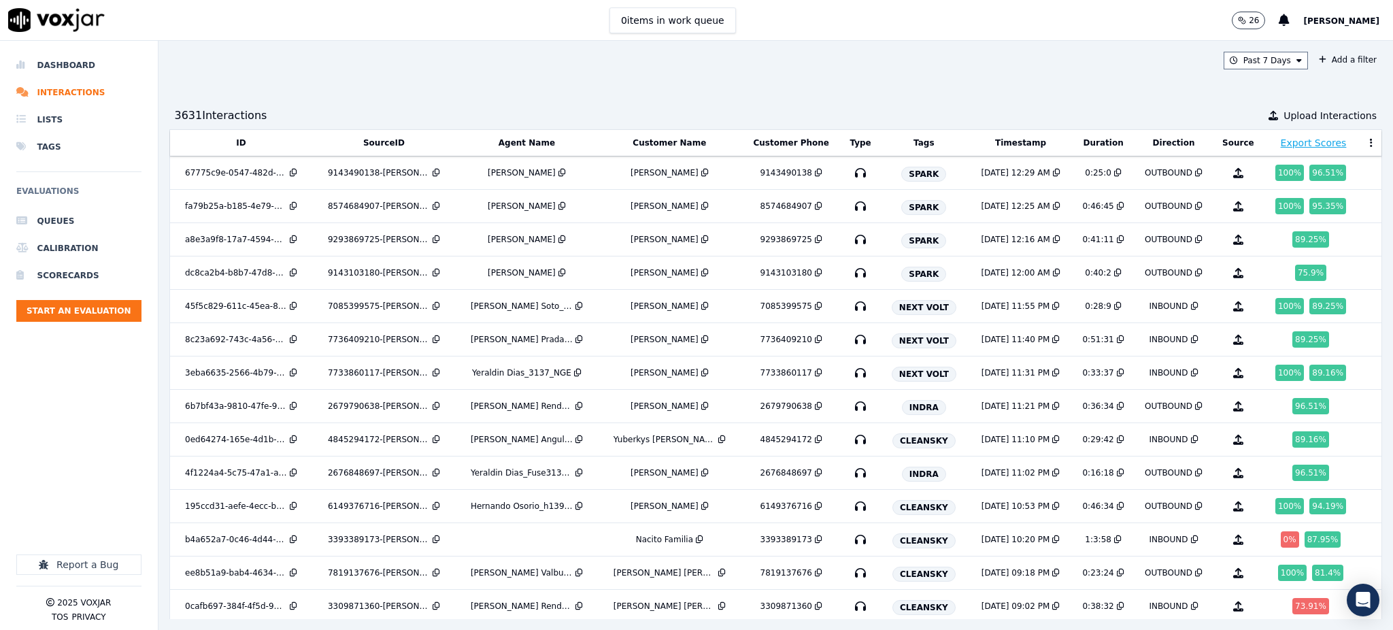
scroll to position [181, 0]
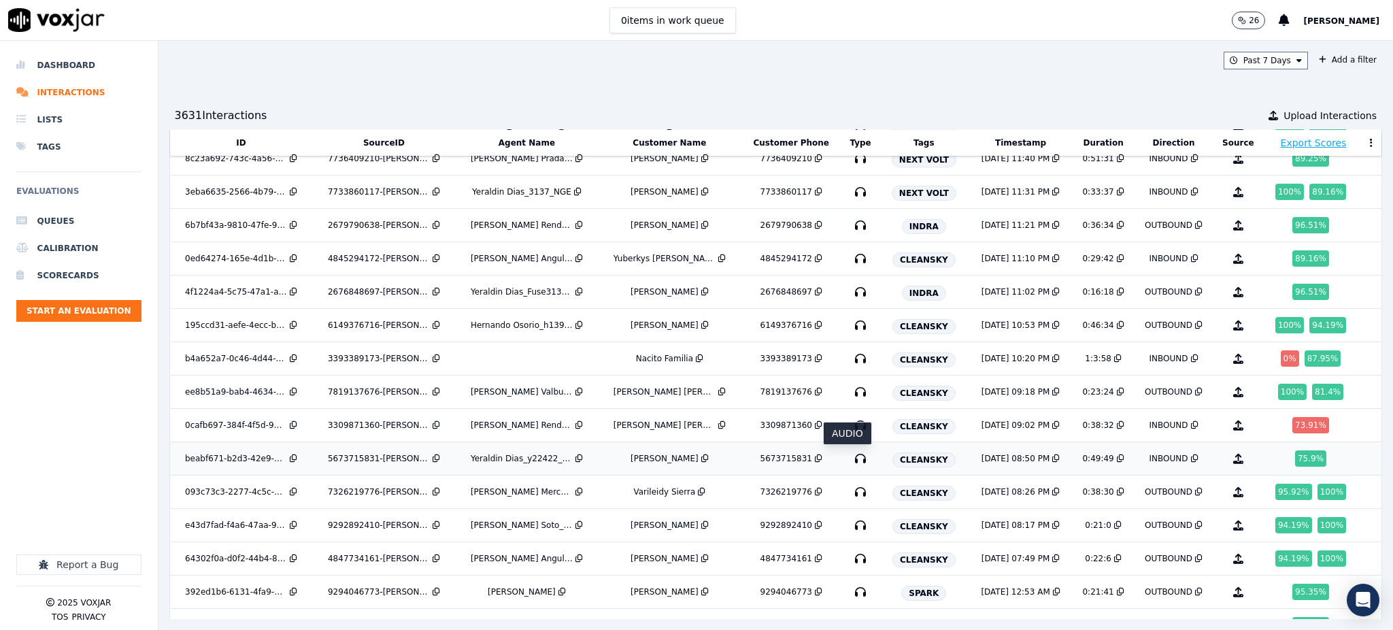
click at [850, 456] on icon "button" at bounding box center [861, 459] width 22 height 22
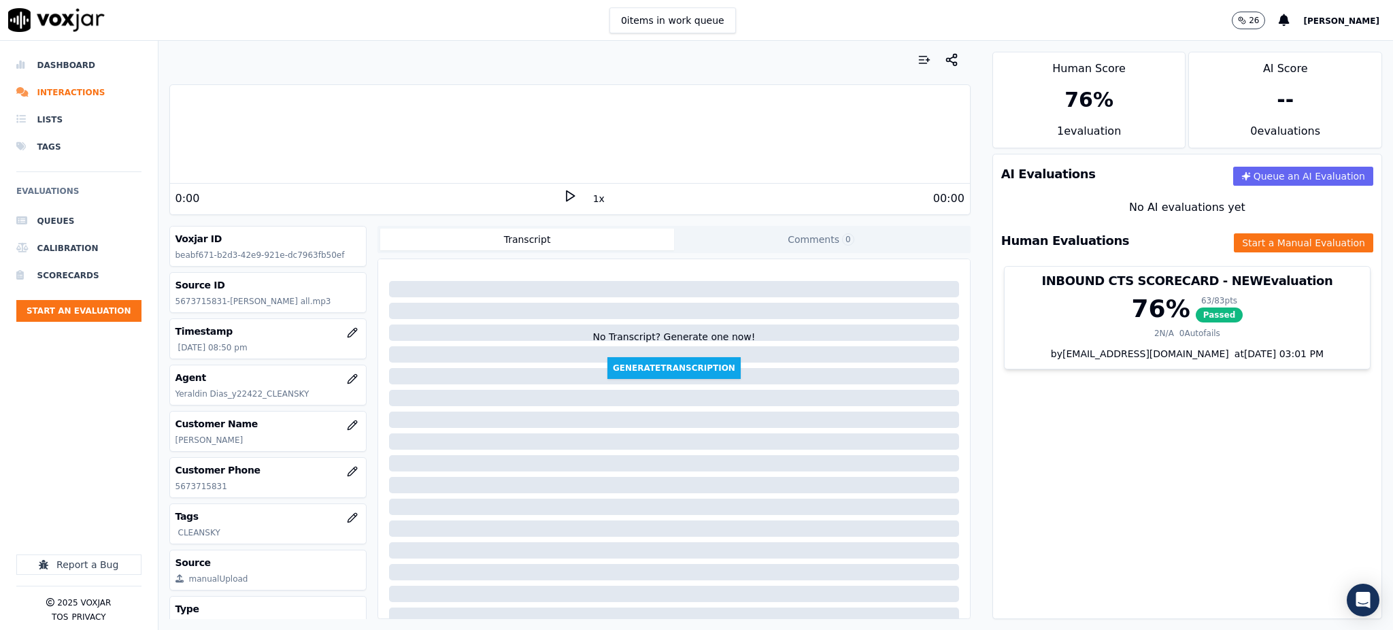
click at [563, 193] on icon at bounding box center [570, 196] width 14 height 14
click at [561, 188] on div "1:00 1x 49:49" at bounding box center [570, 198] width 800 height 29
click at [563, 197] on icon at bounding box center [570, 196] width 14 height 14
click at [563, 192] on icon at bounding box center [570, 196] width 14 height 14
drag, startPoint x: 403, startPoint y: 202, endPoint x: 512, endPoint y: 215, distance: 110.3
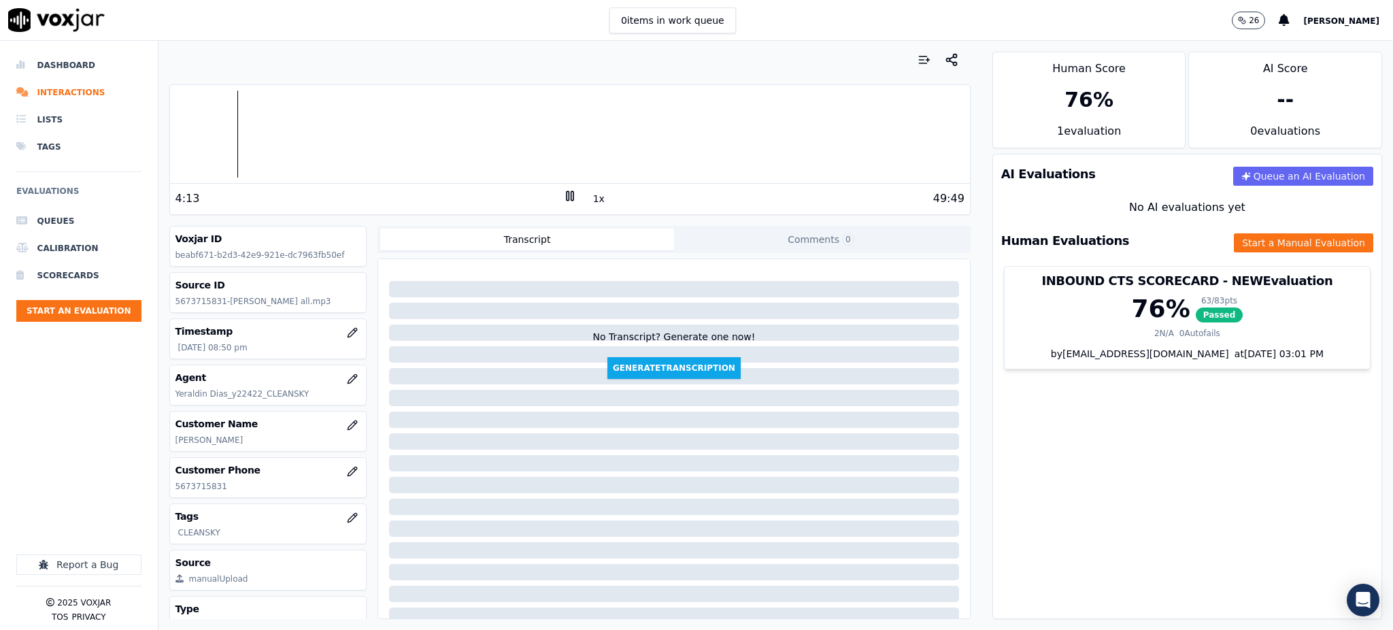
click at [403, 202] on div "4:13" at bounding box center [369, 198] width 388 height 16
click at [567, 197] on rect at bounding box center [568, 195] width 2 height 9
click at [566, 196] on icon at bounding box center [570, 196] width 14 height 14
click at [563, 190] on icon at bounding box center [570, 196] width 14 height 14
drag, startPoint x: 560, startPoint y: 195, endPoint x: 552, endPoint y: 189, distance: 10.2
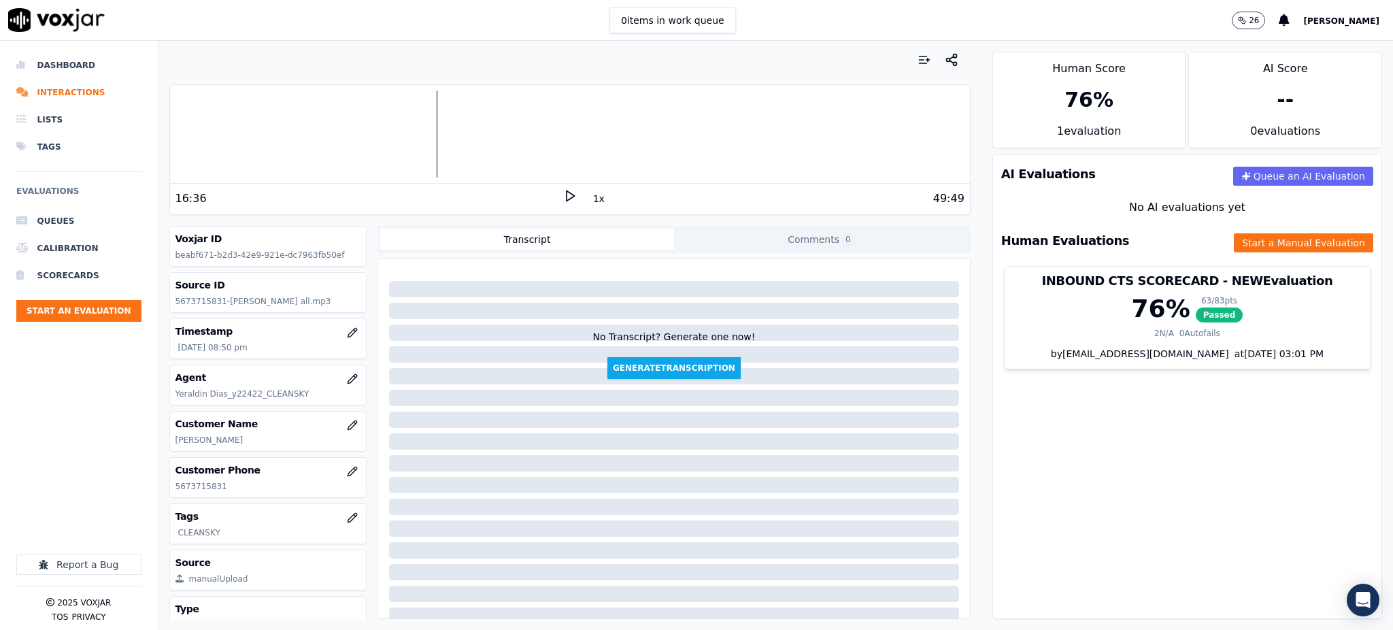
click at [563, 193] on icon at bounding box center [570, 196] width 14 height 14
drag, startPoint x: 557, startPoint y: 199, endPoint x: 556, endPoint y: 188, distance: 10.9
click at [563, 194] on icon at bounding box center [570, 196] width 14 height 14
drag, startPoint x: 565, startPoint y: 197, endPoint x: 556, endPoint y: 188, distance: 12.0
click at [563, 195] on icon at bounding box center [570, 196] width 14 height 14
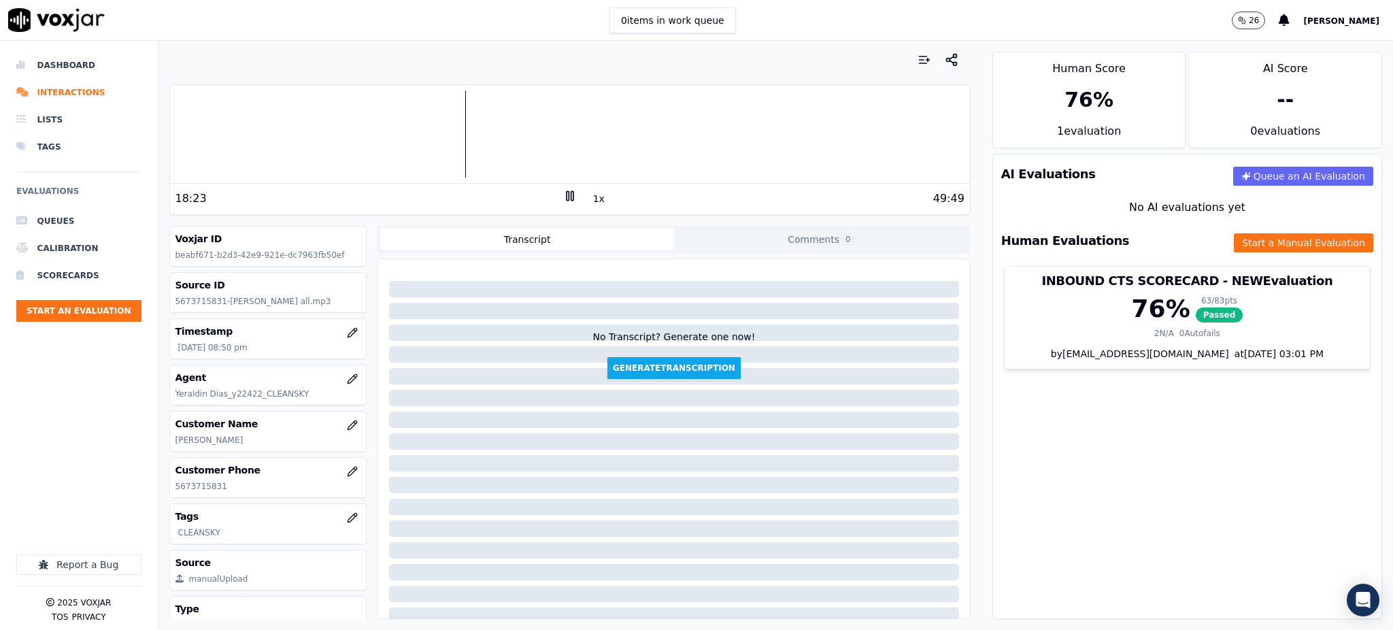
click at [563, 195] on icon at bounding box center [570, 196] width 14 height 14
click at [567, 193] on polygon at bounding box center [571, 196] width 8 height 10
click at [567, 200] on rect at bounding box center [568, 195] width 2 height 9
click at [567, 192] on polygon at bounding box center [571, 196] width 8 height 10
click at [563, 199] on icon at bounding box center [570, 196] width 14 height 14
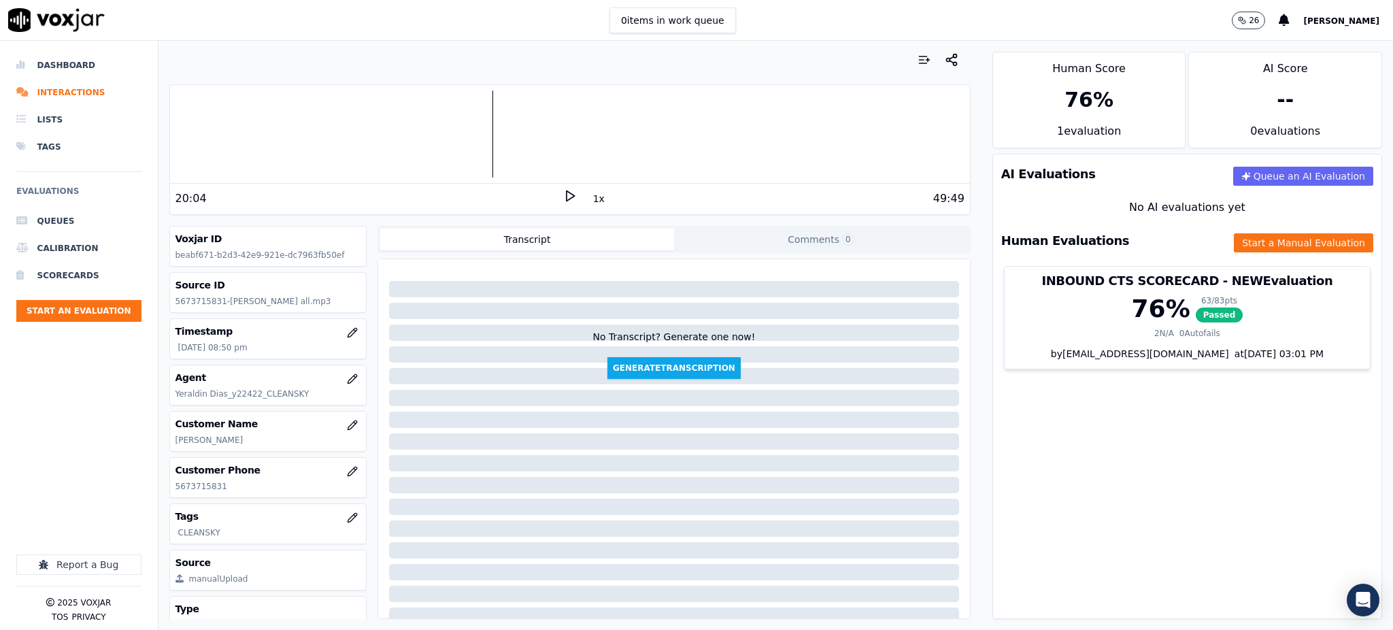
click at [567, 199] on polygon at bounding box center [571, 196] width 8 height 10
click at [563, 197] on icon at bounding box center [570, 196] width 14 height 14
click at [563, 194] on icon at bounding box center [570, 196] width 14 height 14
click at [563, 197] on icon at bounding box center [570, 196] width 14 height 14
click at [564, 186] on div "21:27 1x 49:49" at bounding box center [570, 198] width 800 height 29
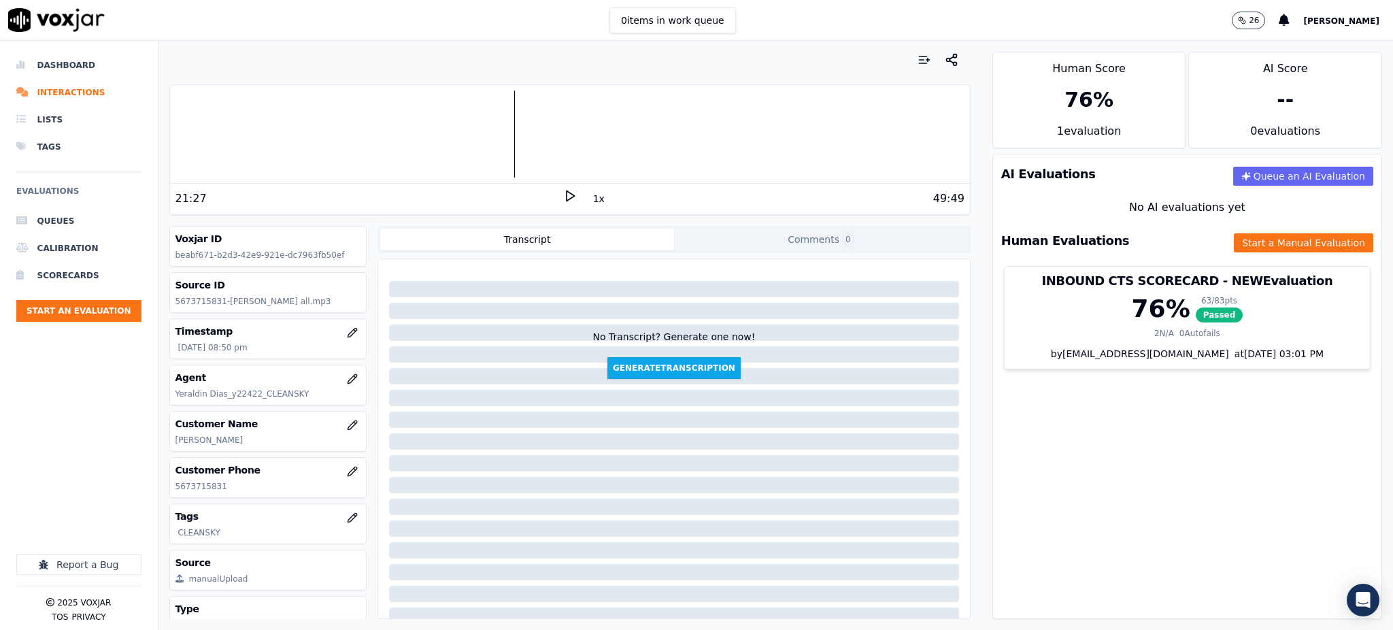
click at [563, 195] on icon at bounding box center [570, 196] width 14 height 14
drag, startPoint x: 226, startPoint y: 486, endPoint x: 162, endPoint y: 490, distance: 64.0
click at [162, 490] on div "Your browser does not support the audio element. 27:43 1x 49:49 Voxjar ID beabf…" at bounding box center [569, 335] width 823 height 589
copy p "5673715831"
click at [571, 200] on rect at bounding box center [572, 195] width 2 height 9
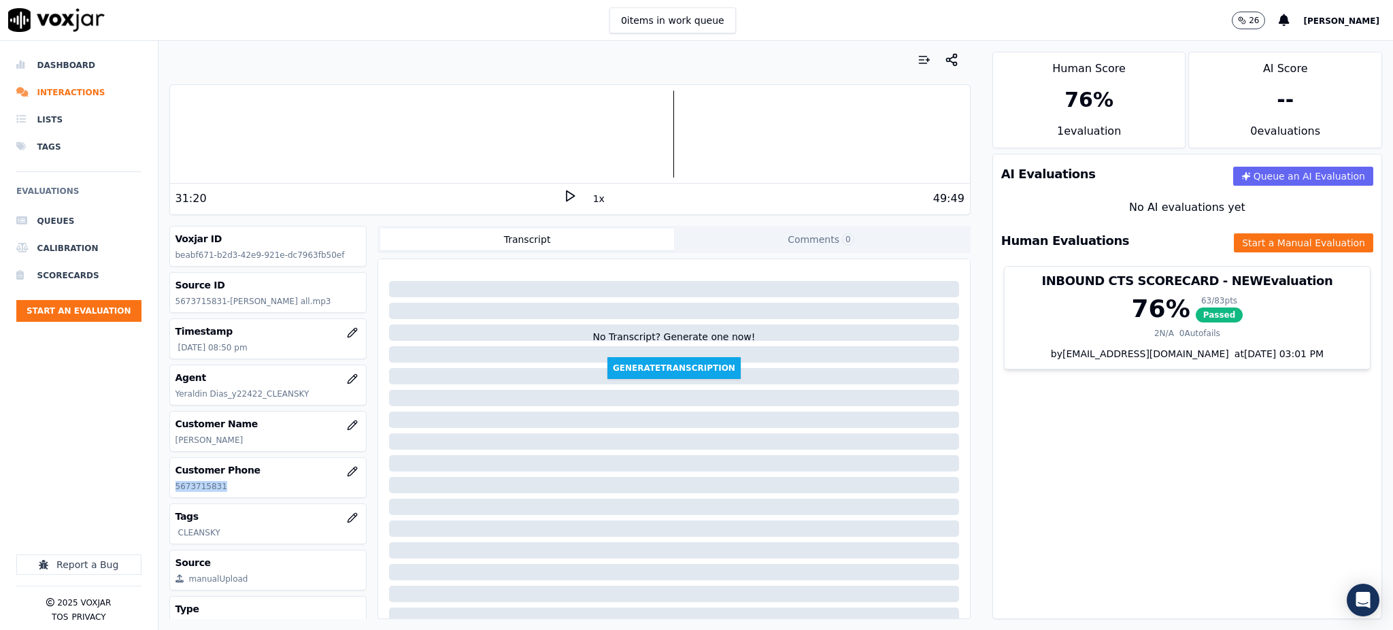
click at [563, 196] on icon at bounding box center [570, 196] width 14 height 14
click at [563, 197] on icon at bounding box center [570, 196] width 14 height 14
click at [563, 199] on icon at bounding box center [570, 196] width 14 height 14
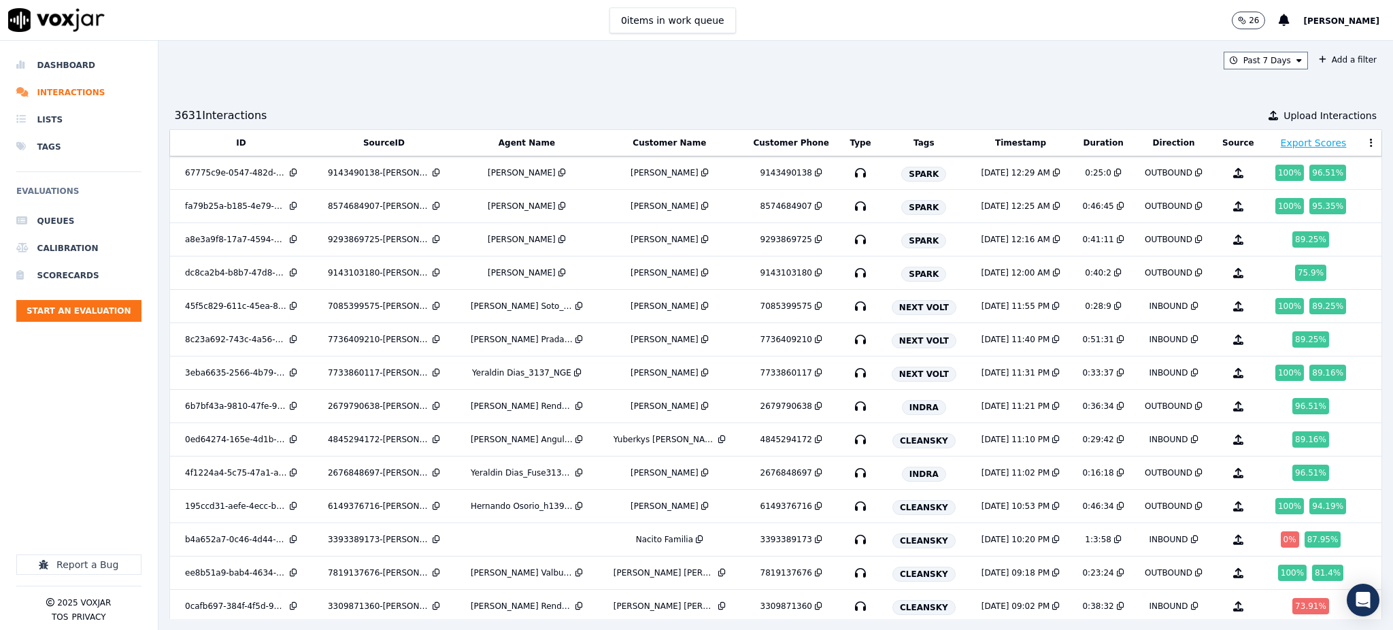
scroll to position [181, 0]
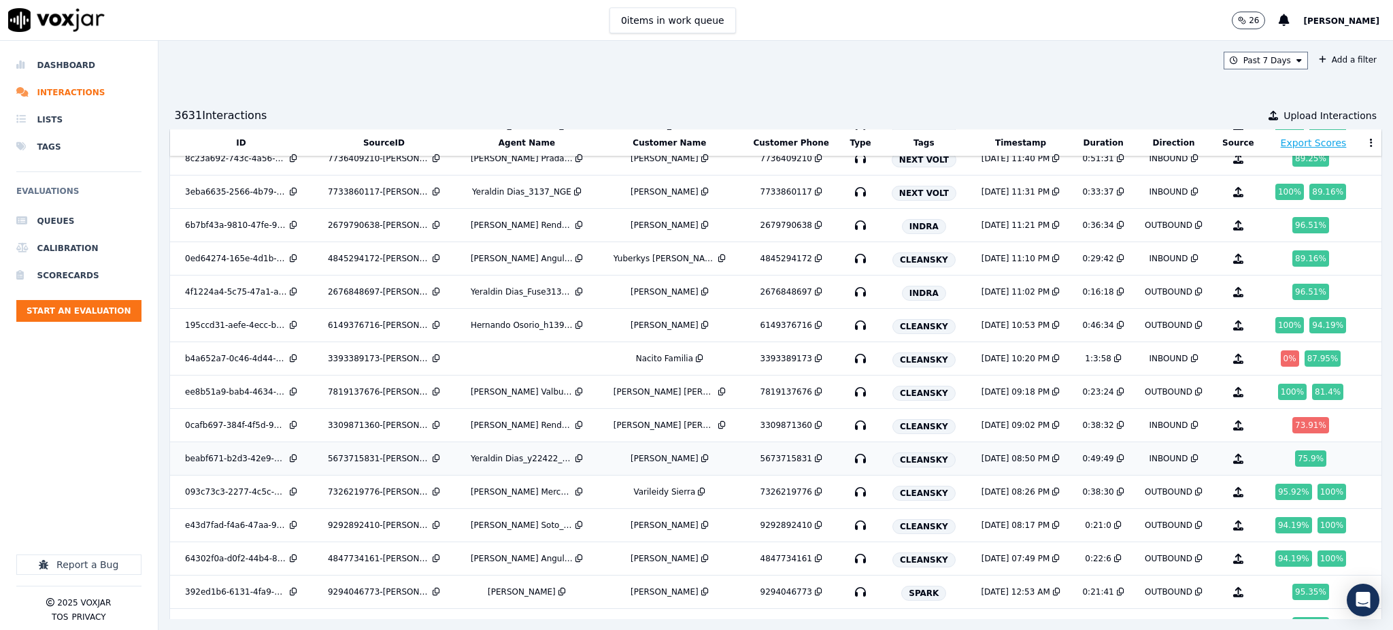
click at [850, 458] on icon "button" at bounding box center [861, 459] width 22 height 22
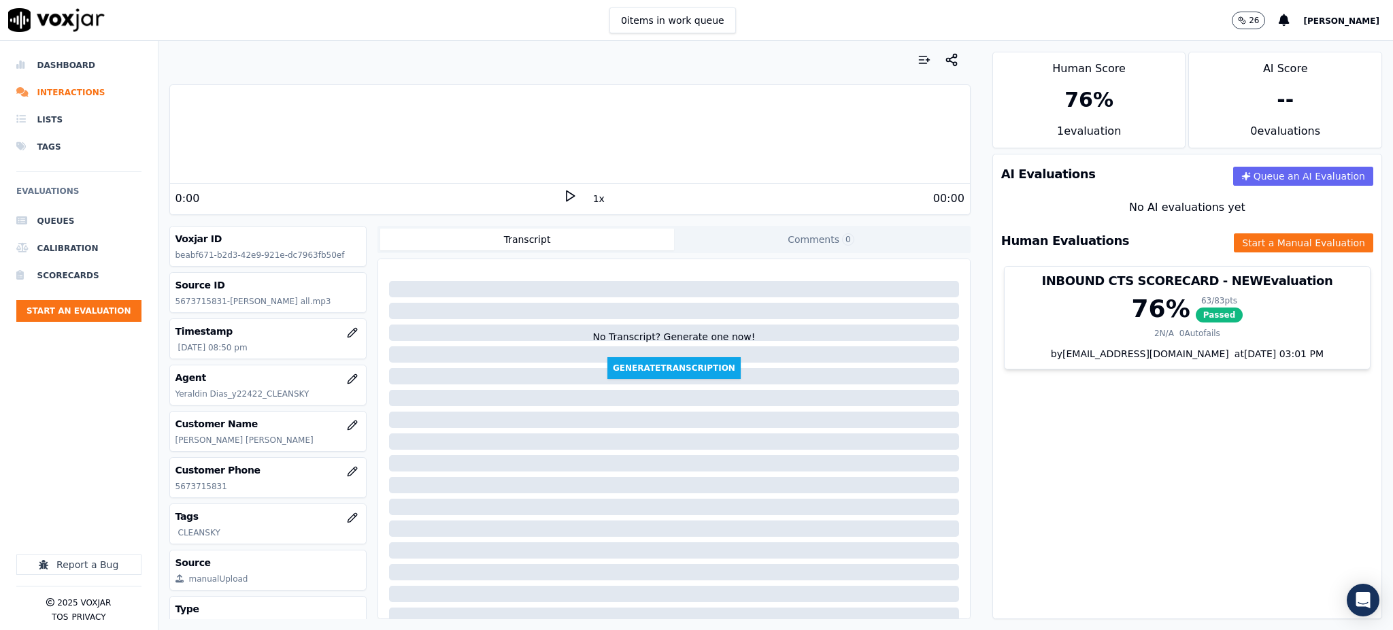
click at [567, 193] on polygon at bounding box center [571, 196] width 8 height 10
drag, startPoint x: 562, startPoint y: 194, endPoint x: 556, endPoint y: 182, distance: 12.8
click at [563, 194] on icon at bounding box center [570, 196] width 14 height 14
click at [563, 197] on icon at bounding box center [570, 196] width 14 height 14
click at [567, 195] on rect at bounding box center [568, 195] width 2 height 9
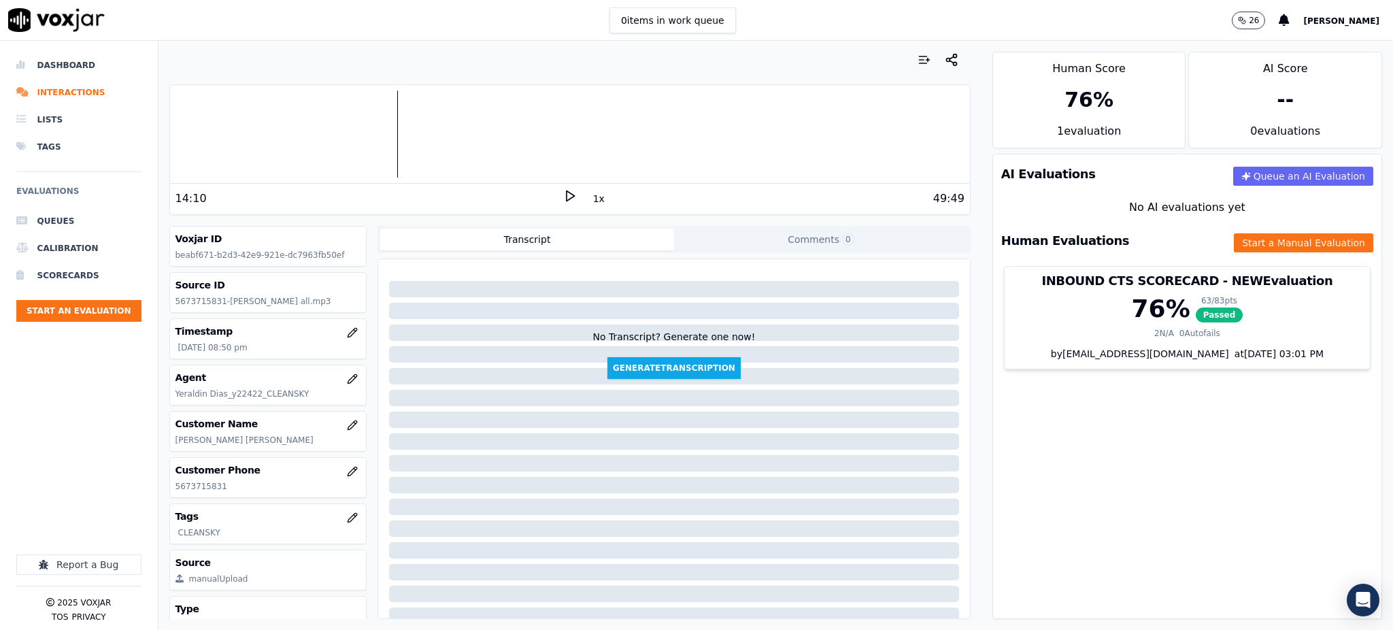
click at [563, 190] on icon at bounding box center [570, 196] width 14 height 14
drag, startPoint x: 409, startPoint y: 199, endPoint x: 503, endPoint y: 224, distance: 97.2
click at [409, 200] on div "19:31" at bounding box center [369, 198] width 388 height 16
click at [563, 190] on icon at bounding box center [570, 196] width 14 height 14
click at [563, 201] on icon at bounding box center [570, 196] width 14 height 14
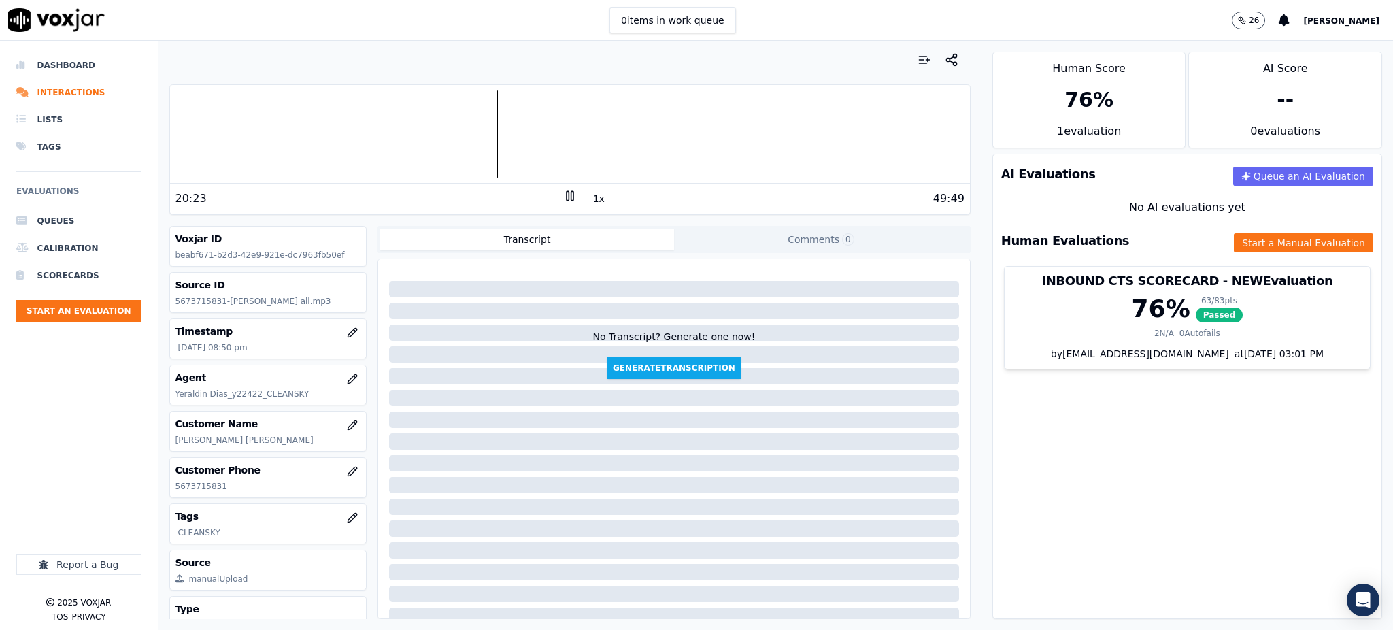
click at [563, 200] on icon at bounding box center [570, 196] width 14 height 14
click at [563, 196] on icon at bounding box center [570, 196] width 14 height 14
click at [563, 195] on icon at bounding box center [570, 196] width 14 height 14
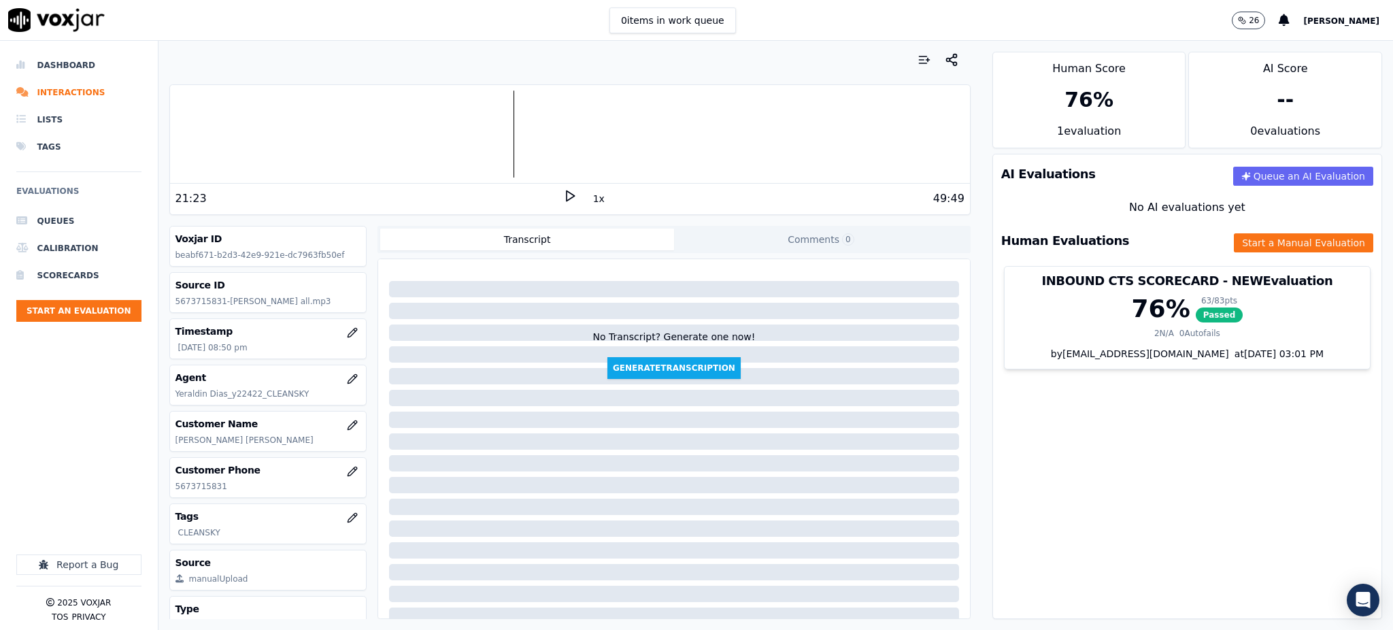
click at [563, 192] on icon at bounding box center [570, 196] width 14 height 14
click at [563, 196] on icon at bounding box center [570, 196] width 14 height 14
click at [563, 201] on icon at bounding box center [570, 196] width 14 height 14
click at [567, 193] on rect at bounding box center [568, 195] width 2 height 9
click at [563, 199] on icon at bounding box center [570, 196] width 14 height 14
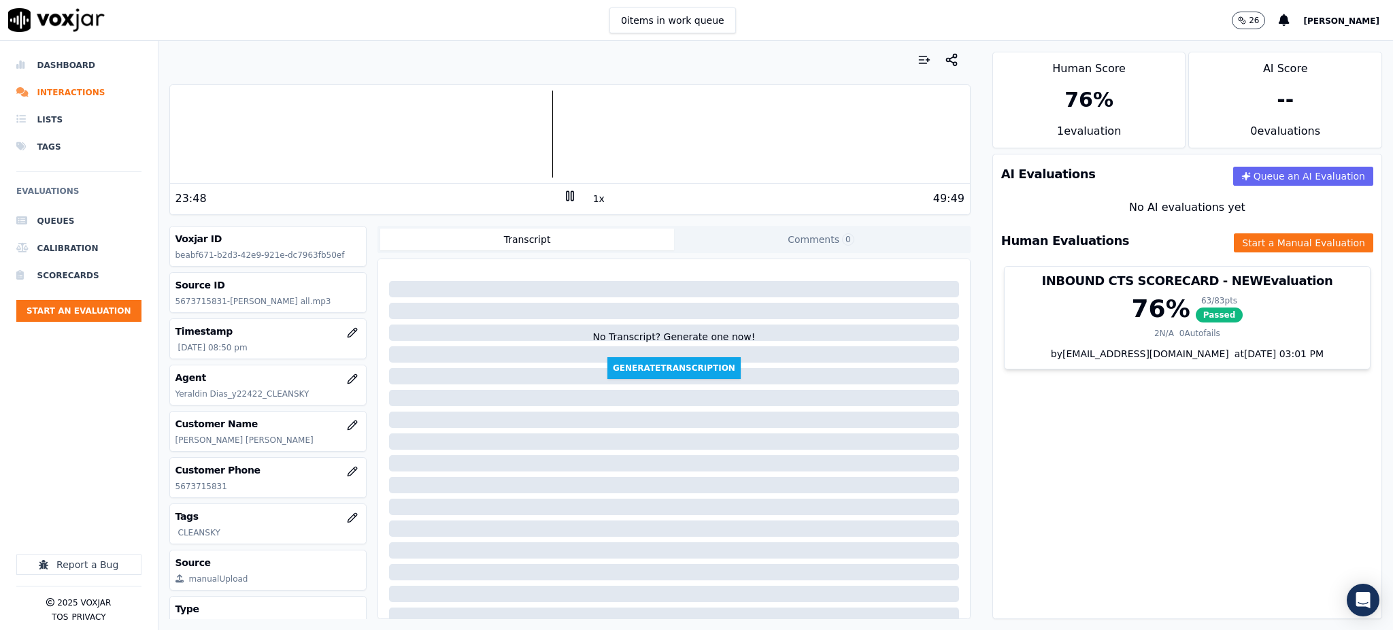
click at [563, 199] on icon at bounding box center [570, 196] width 14 height 14
click at [563, 196] on icon at bounding box center [570, 196] width 14 height 14
click at [1112, 482] on div "AI Evaluations Queue an AI Evaluation No AI evaluations yet Human Evaluations S…" at bounding box center [1187, 386] width 390 height 465
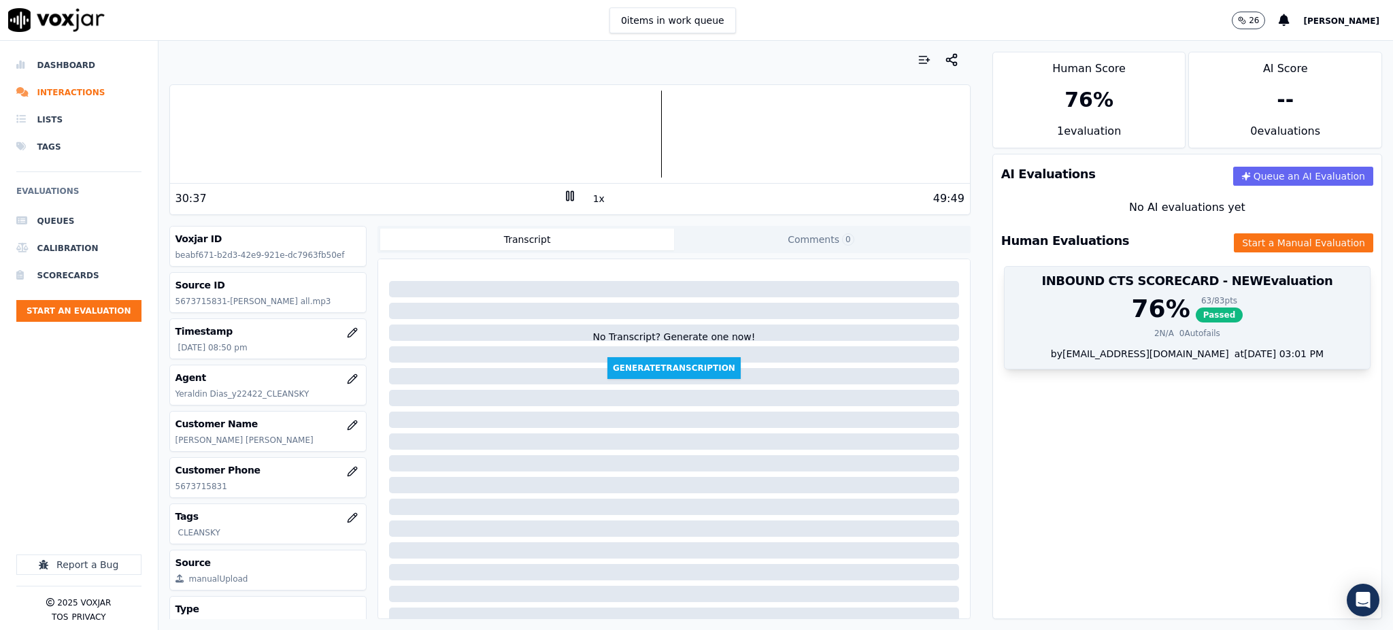
click at [1196, 320] on span "Passed" at bounding box center [1220, 314] width 48 height 15
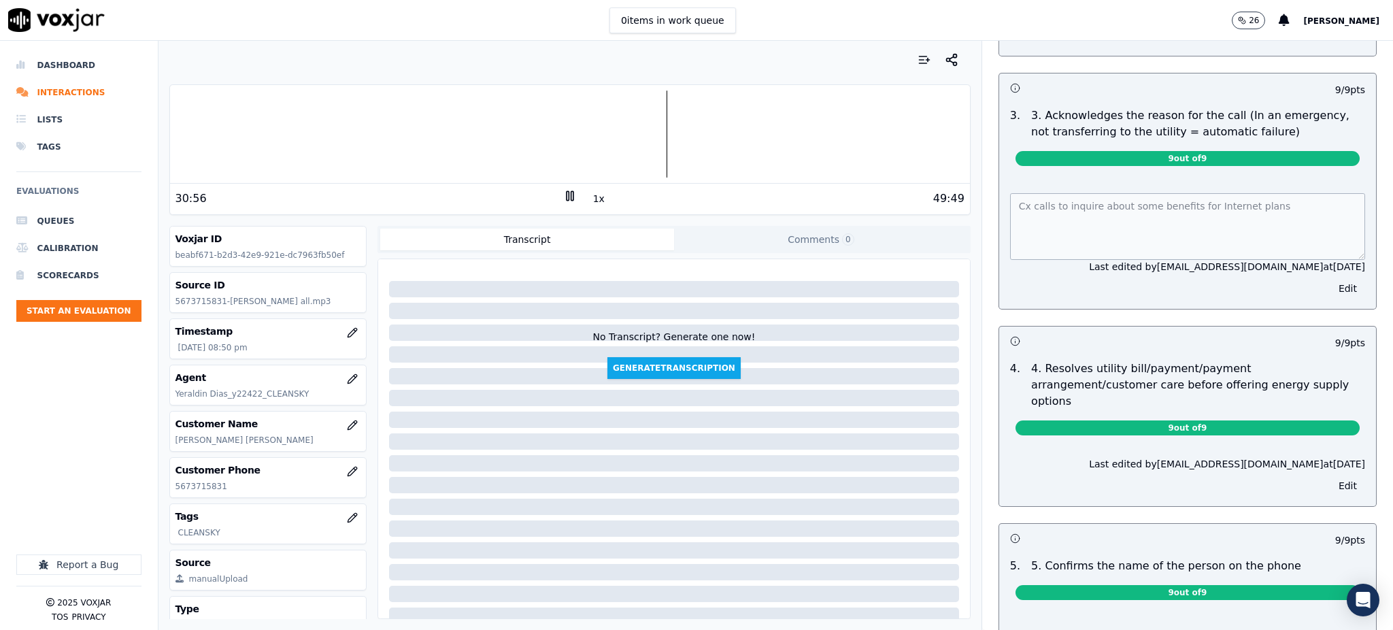
scroll to position [322, 0]
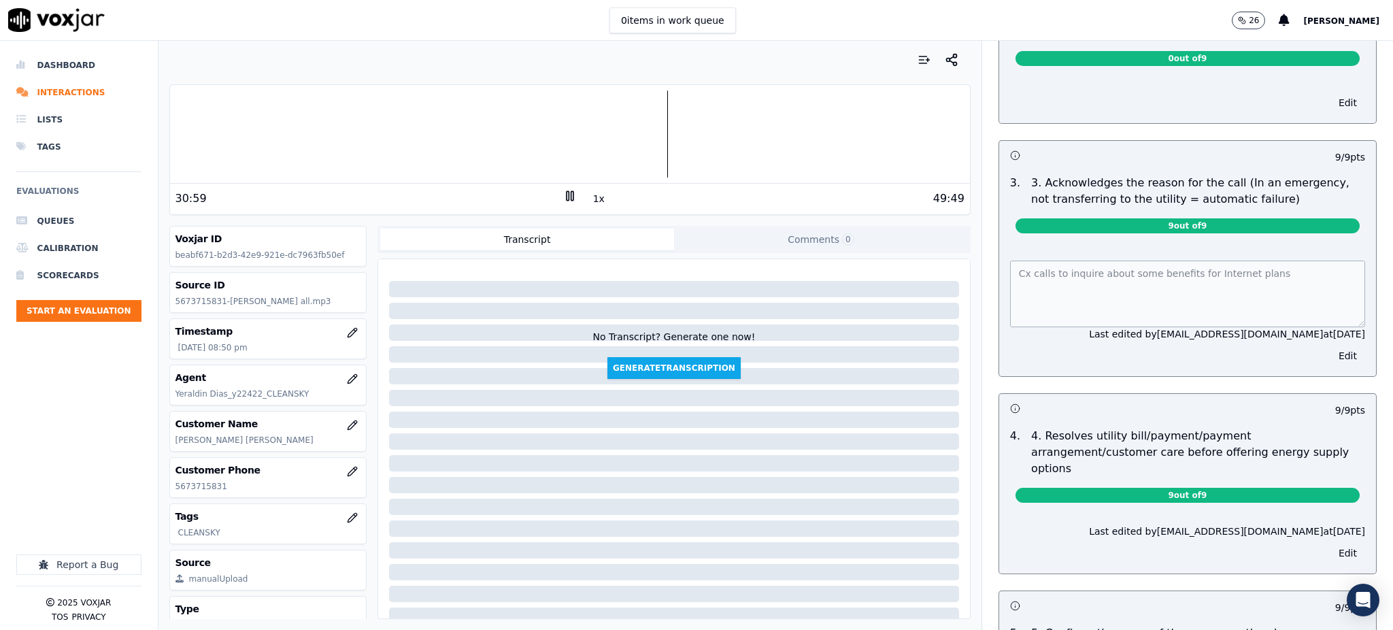
click at [933, 278] on div "Your browser does not support the audio element. 30:59 1x 49:49 Voxjar ID beabf…" at bounding box center [775, 335] width 1235 height 589
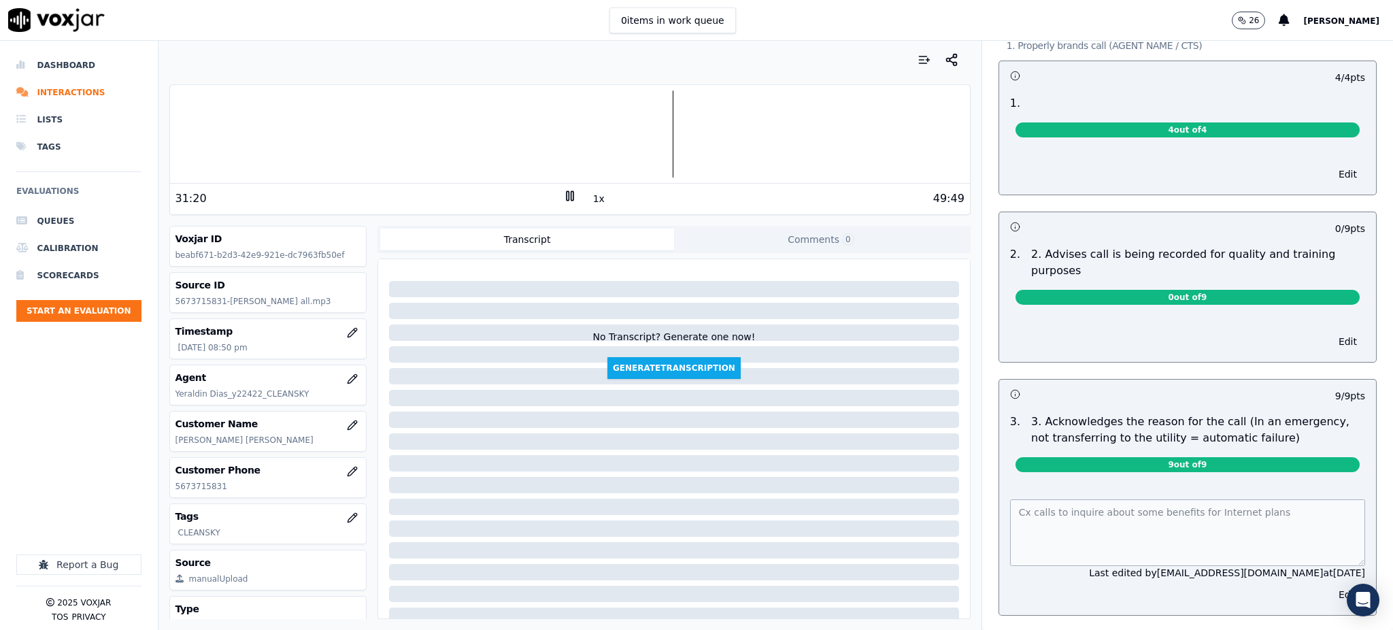
scroll to position [0, 0]
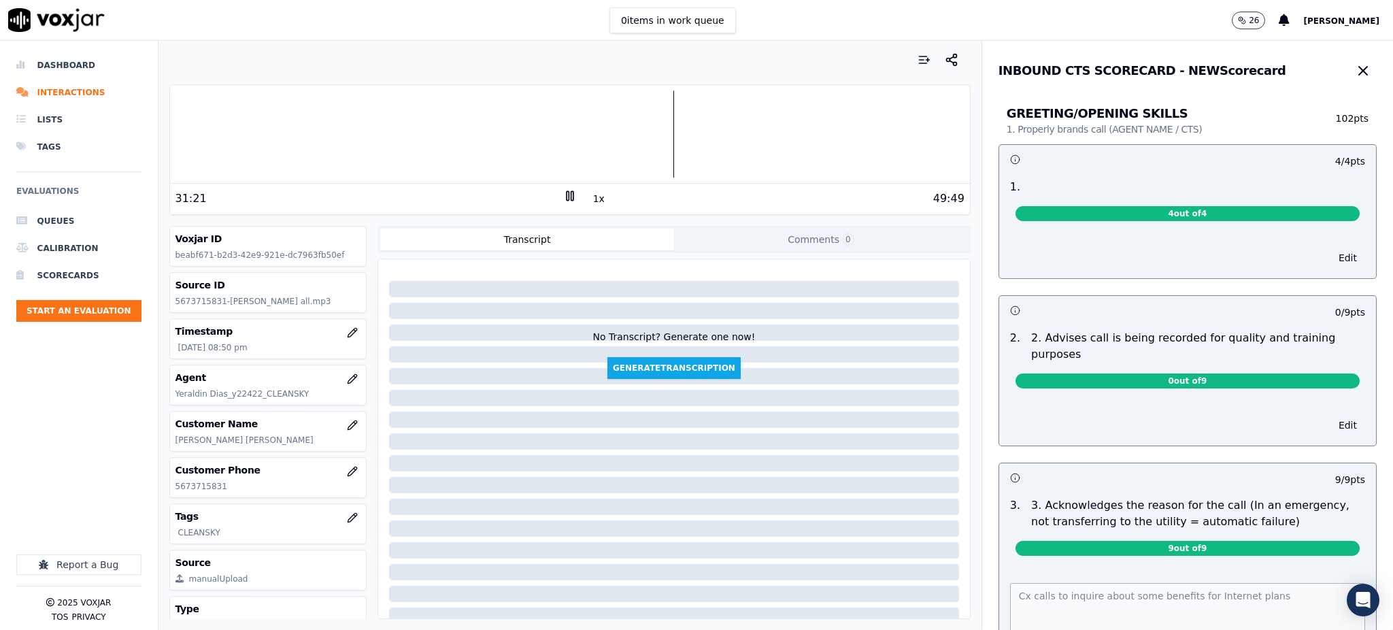
drag, startPoint x: 1329, startPoint y: 69, endPoint x: 1204, endPoint y: 206, distance: 185.9
click at [1355, 69] on icon "button" at bounding box center [1363, 71] width 16 height 16
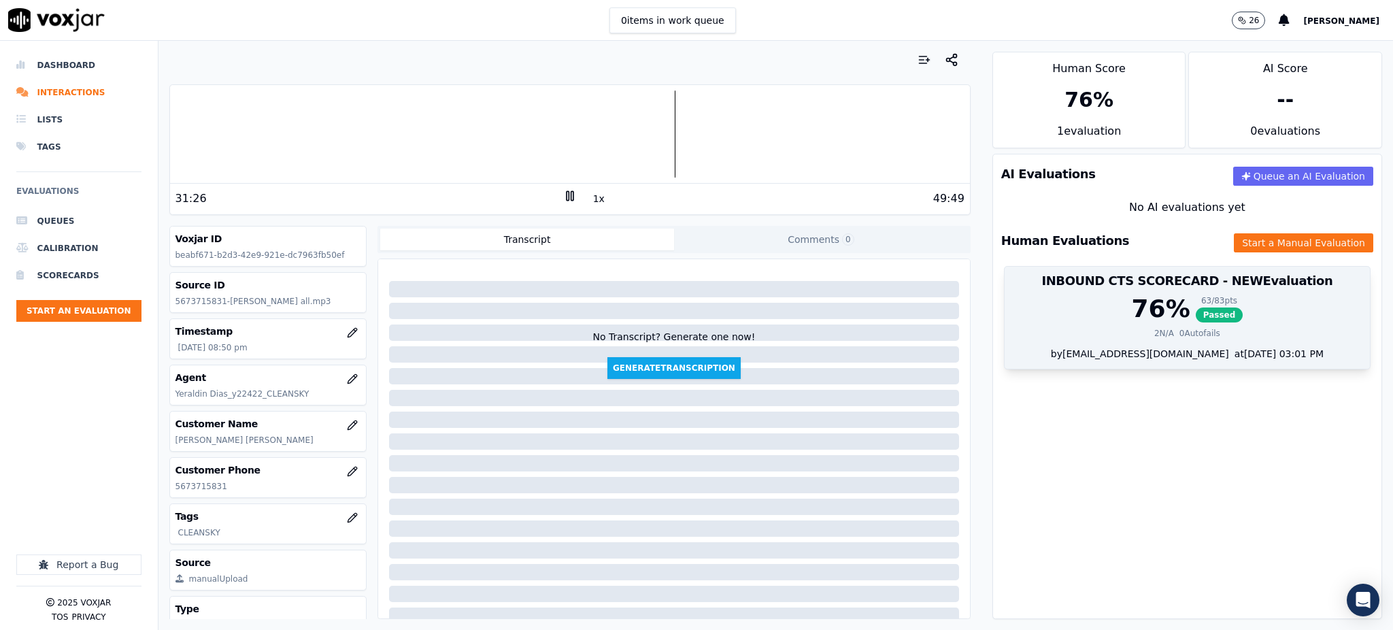
click at [1196, 315] on span "Passed" at bounding box center [1220, 314] width 48 height 15
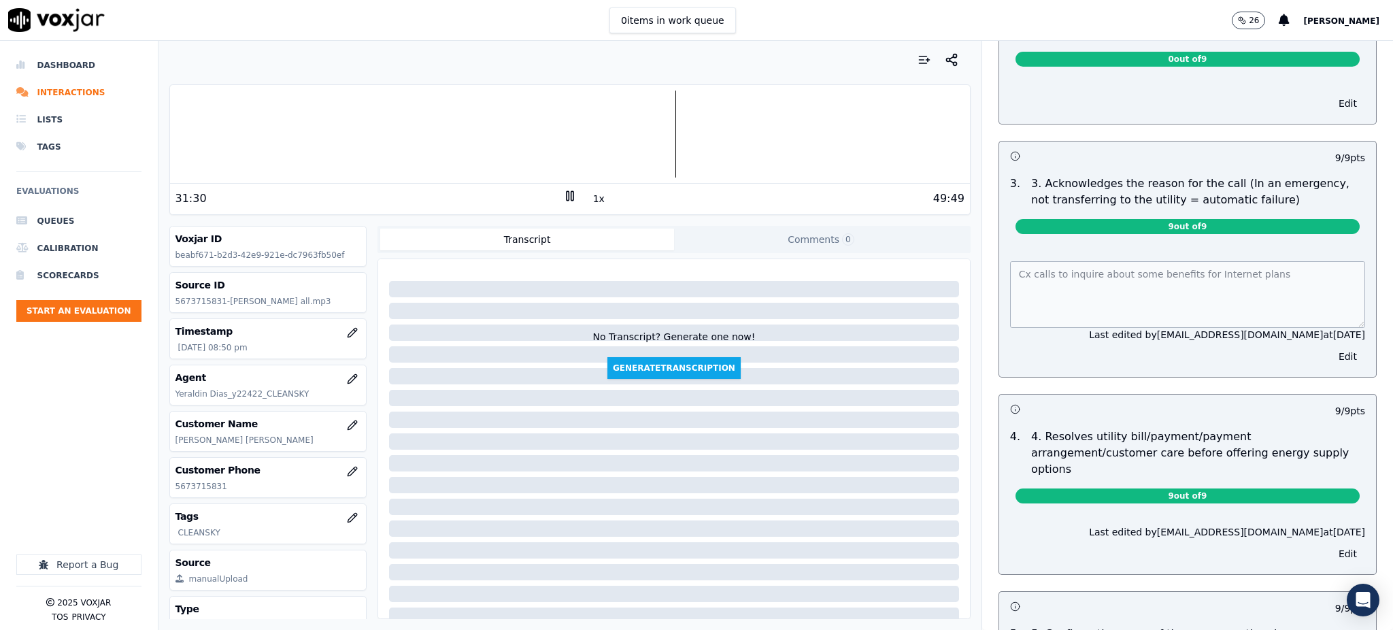
scroll to position [272, 0]
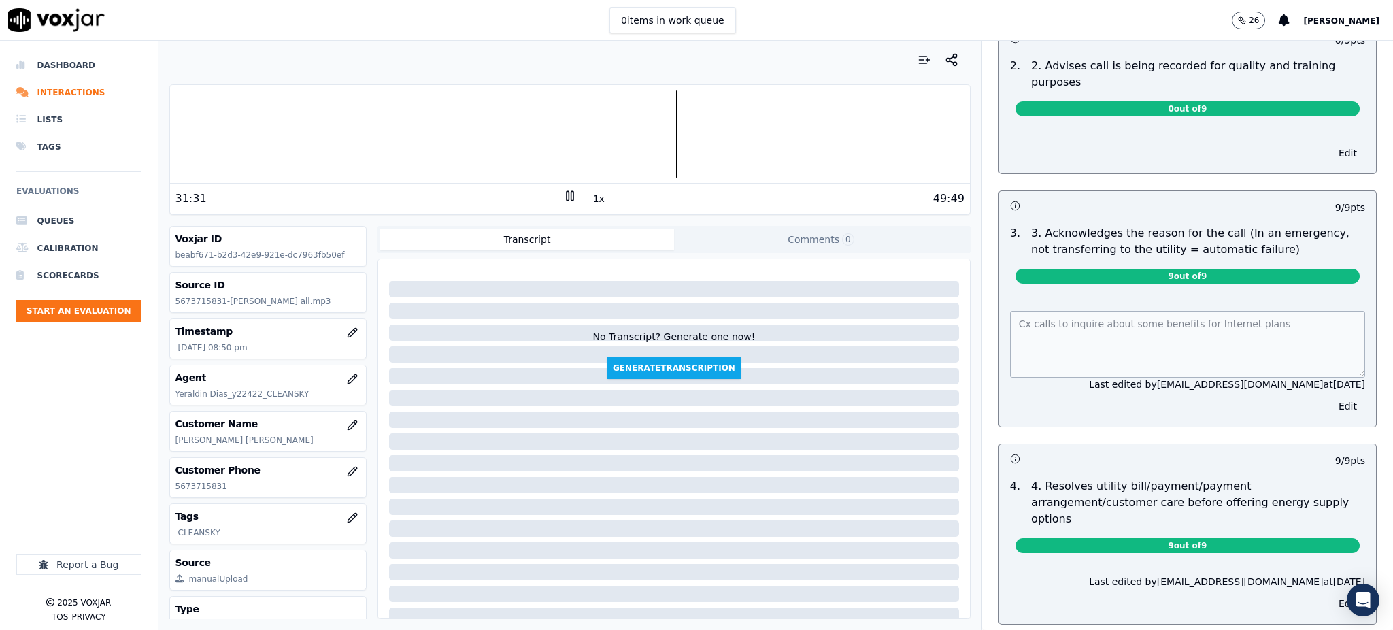
click at [571, 197] on rect at bounding box center [572, 195] width 2 height 9
click at [563, 195] on icon at bounding box center [570, 196] width 14 height 14
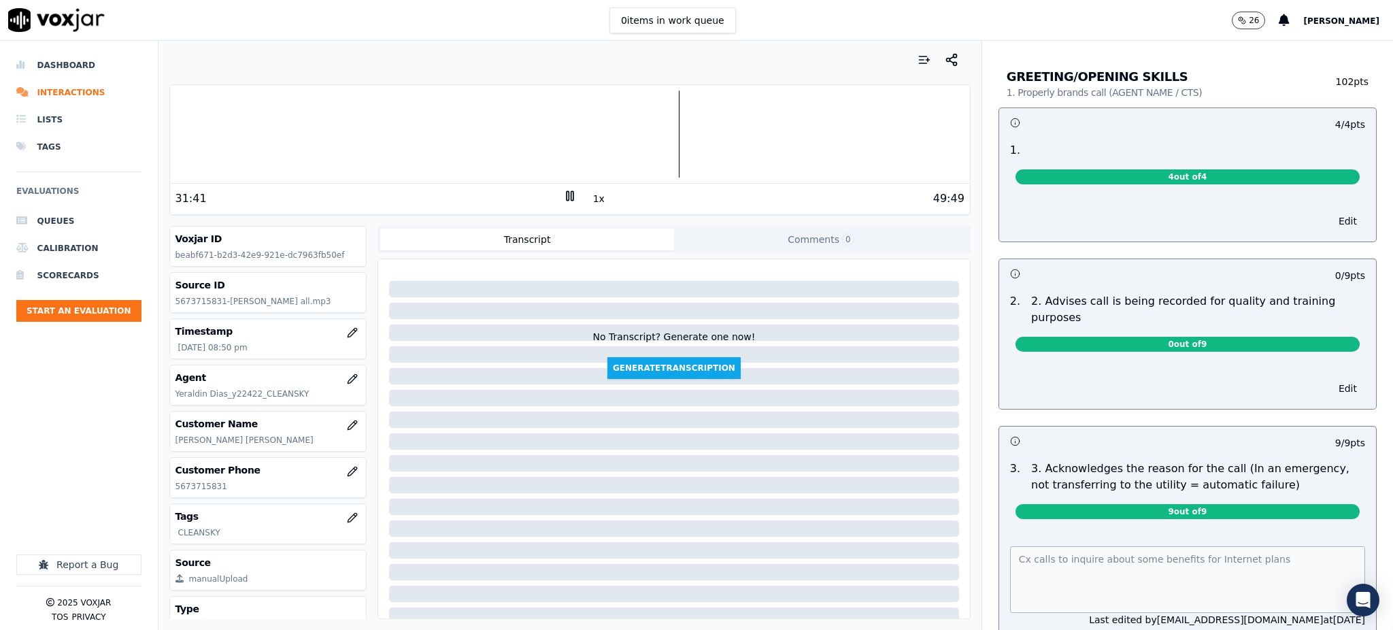
scroll to position [0, 0]
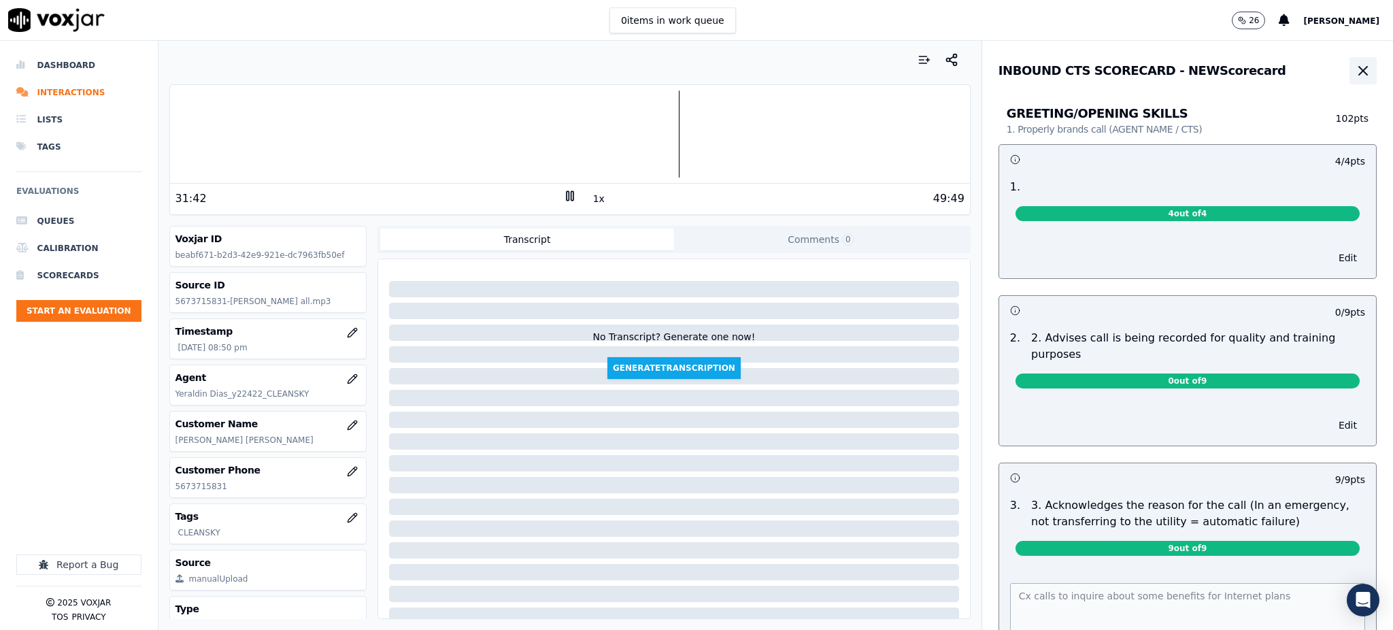
click at [1355, 69] on icon "button" at bounding box center [1363, 71] width 16 height 16
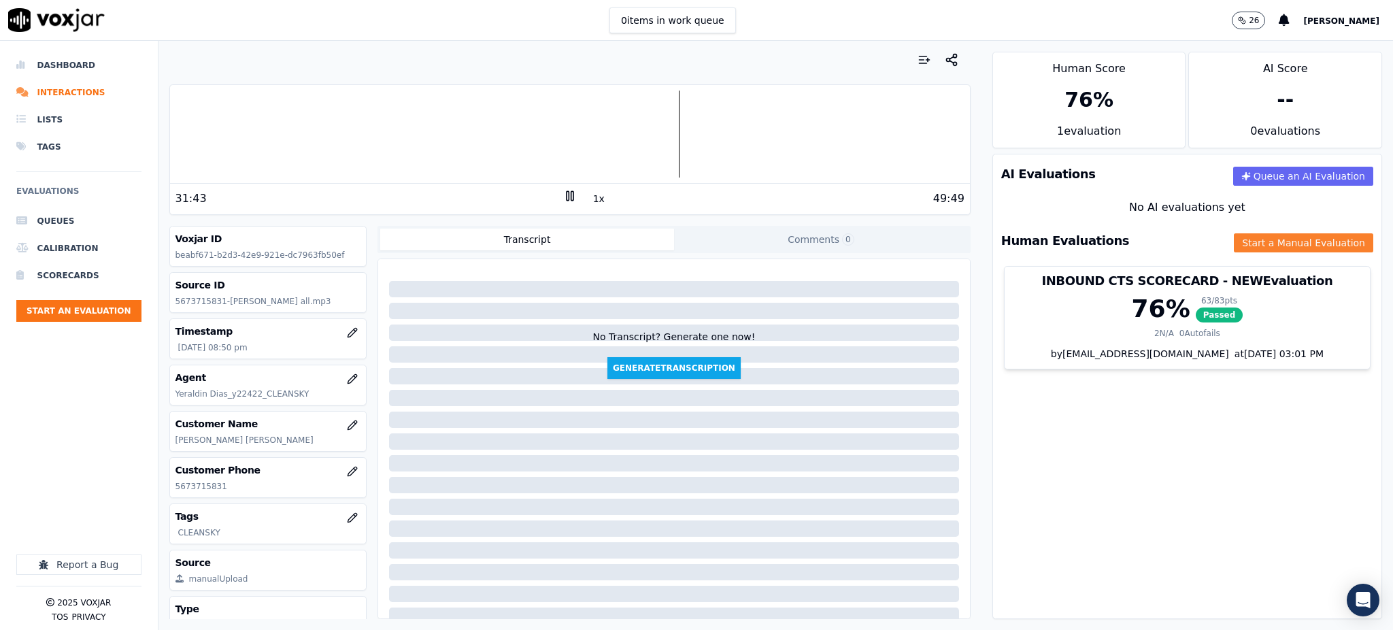
click at [1236, 248] on button "Start a Manual Evaluation" at bounding box center [1303, 242] width 139 height 19
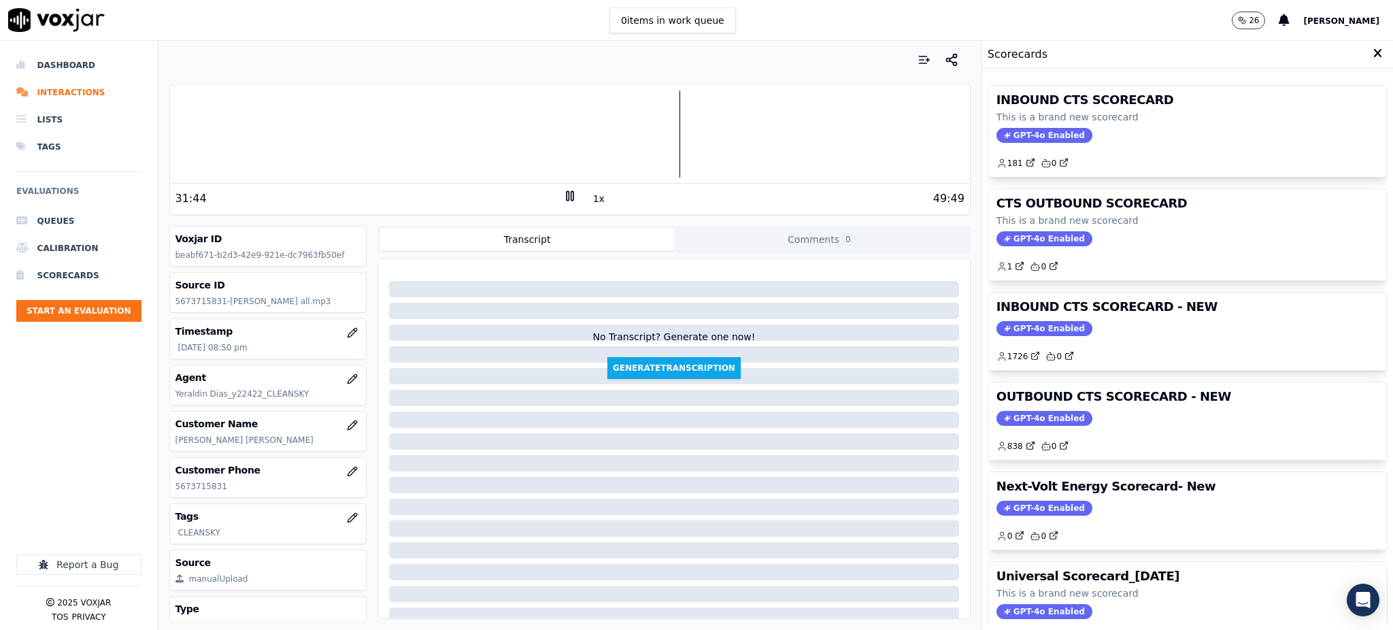
drag, startPoint x: 1002, startPoint y: 135, endPoint x: 995, endPoint y: 146, distance: 12.8
click at [1000, 135] on span "GPT-4o Enabled" at bounding box center [1045, 135] width 96 height 15
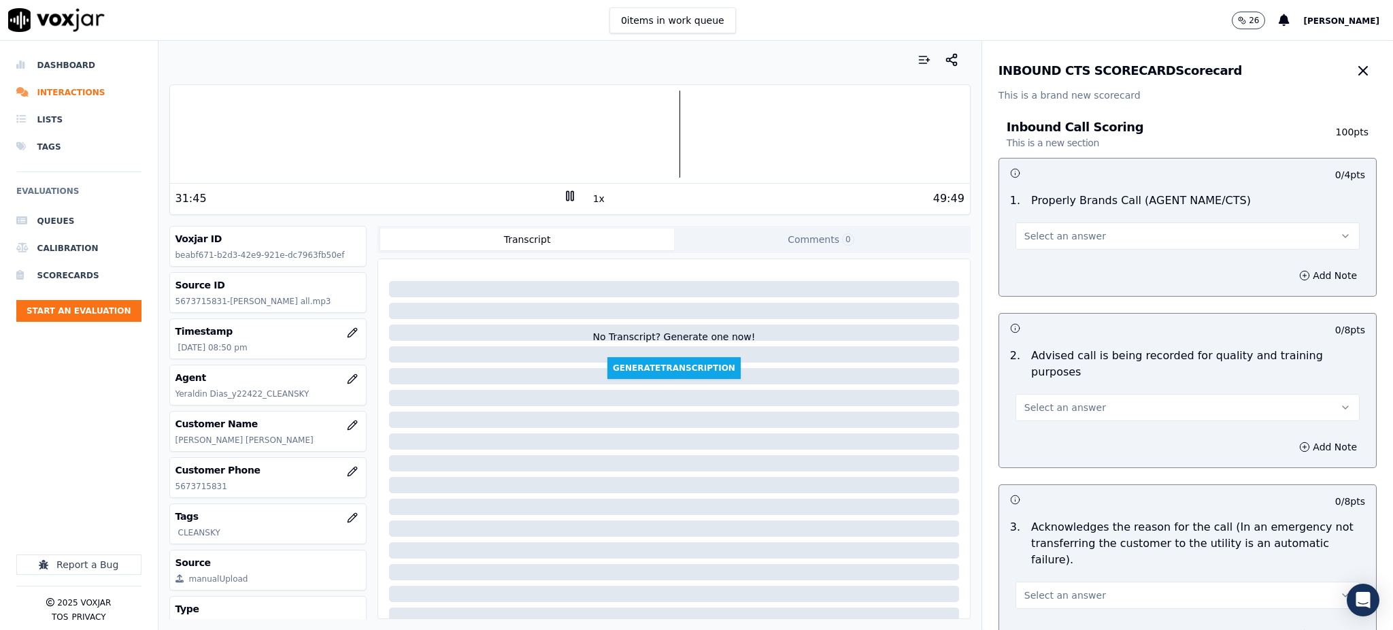
drag, startPoint x: 1192, startPoint y: 233, endPoint x: 1178, endPoint y: 248, distance: 20.2
click at [1191, 234] on button "Select an answer" at bounding box center [1188, 235] width 344 height 27
click at [1067, 271] on div "Yes" at bounding box center [1158, 267] width 314 height 22
click at [1026, 401] on span "Select an answer" at bounding box center [1065, 408] width 82 height 14
click at [1024, 419] on div "Yes" at bounding box center [1158, 422] width 314 height 22
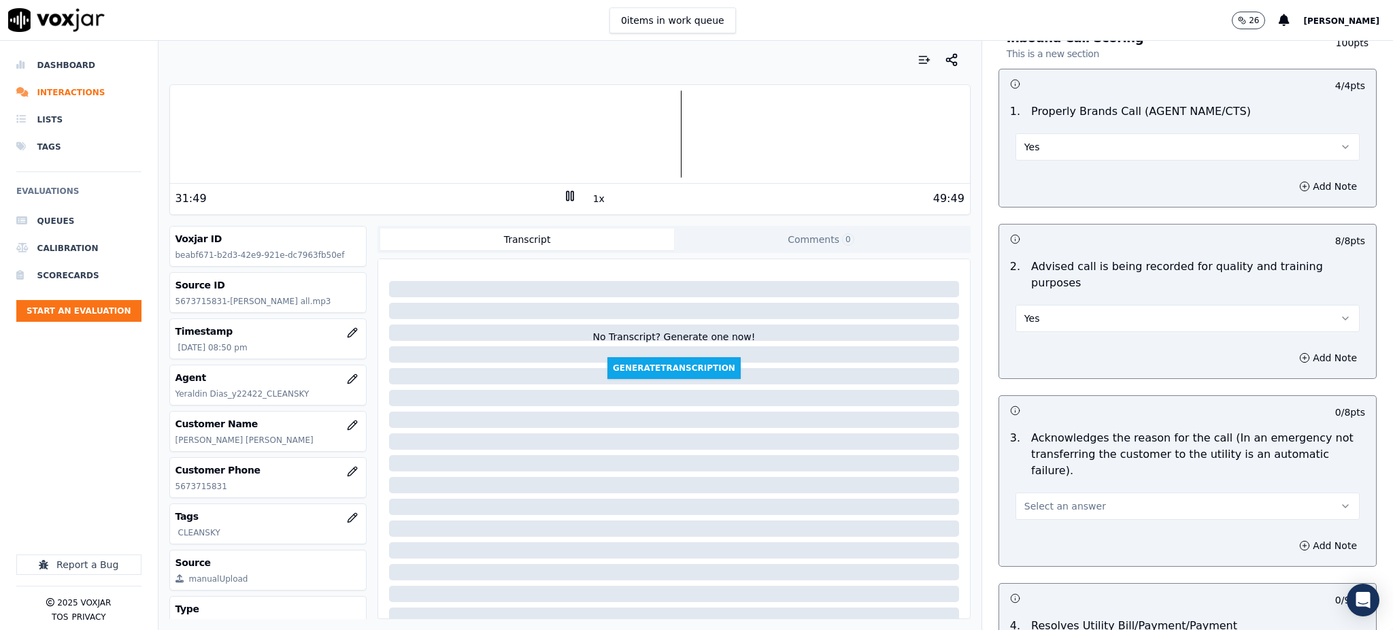
scroll to position [90, 0]
click at [1030, 498] on span "Select an answer" at bounding box center [1065, 505] width 82 height 14
click at [1031, 497] on div "Yes" at bounding box center [1158, 503] width 314 height 22
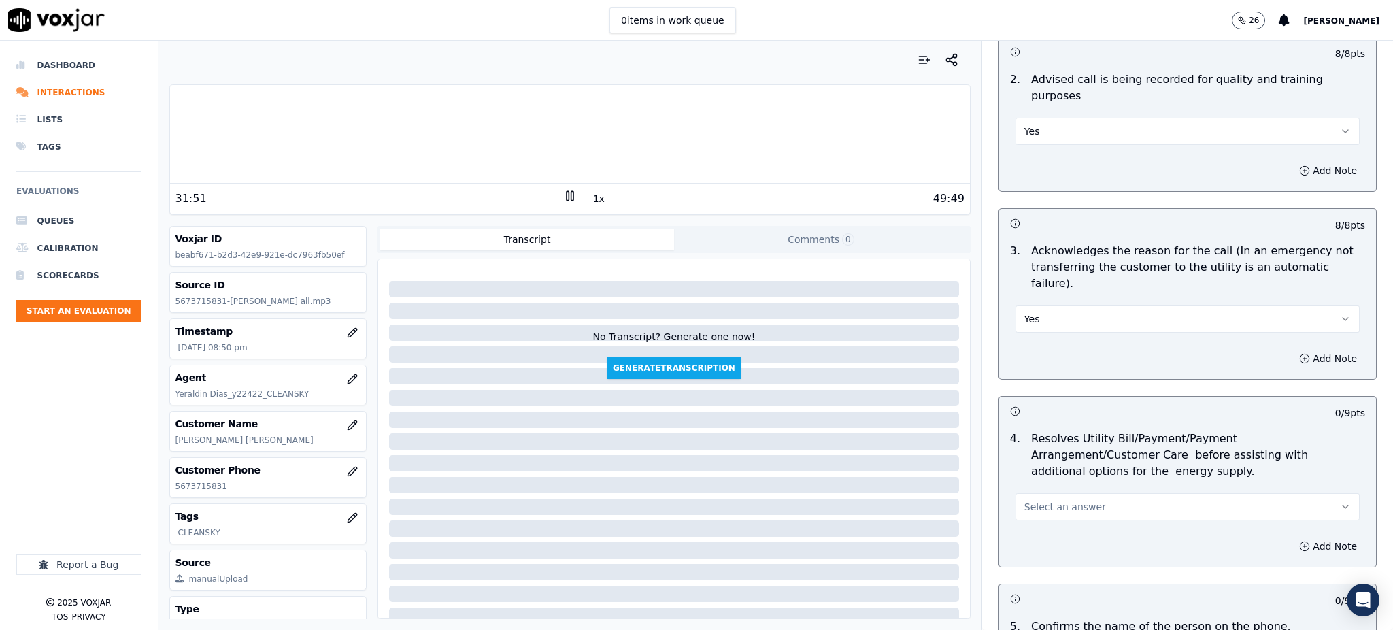
scroll to position [363, 0]
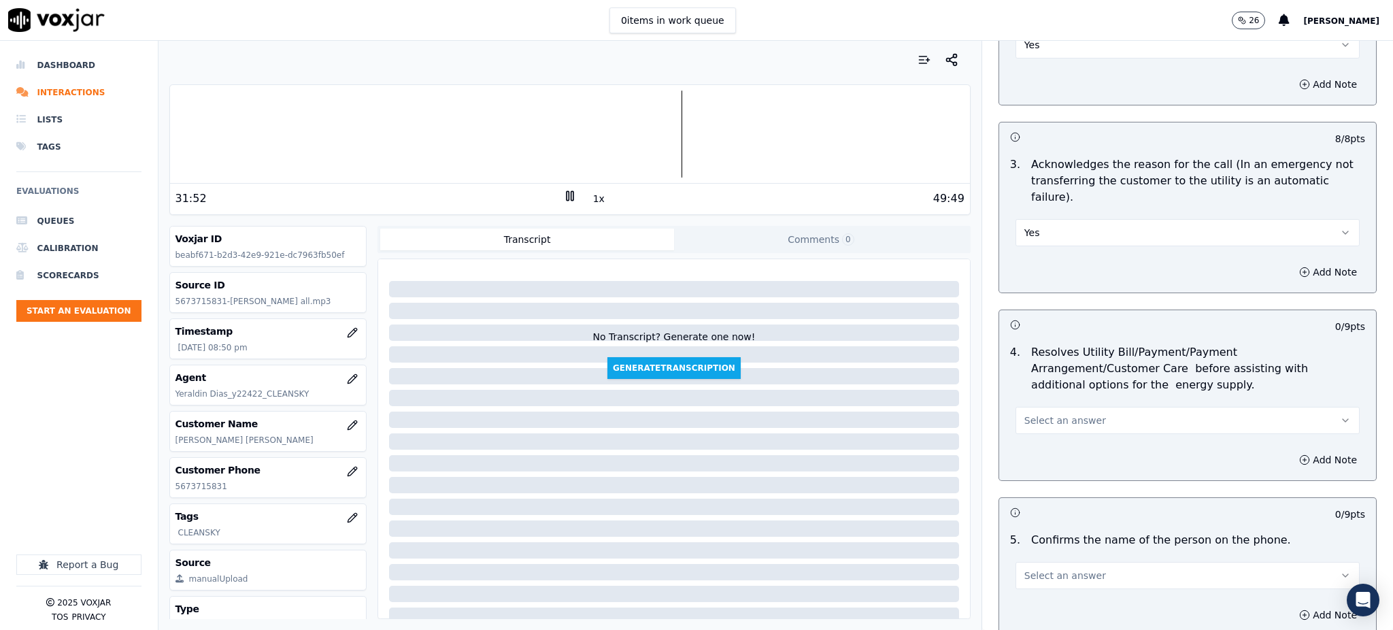
click at [1024, 414] on span "Select an answer" at bounding box center [1065, 421] width 82 height 14
click at [1031, 411] on div "Yes" at bounding box center [1158, 418] width 314 height 22
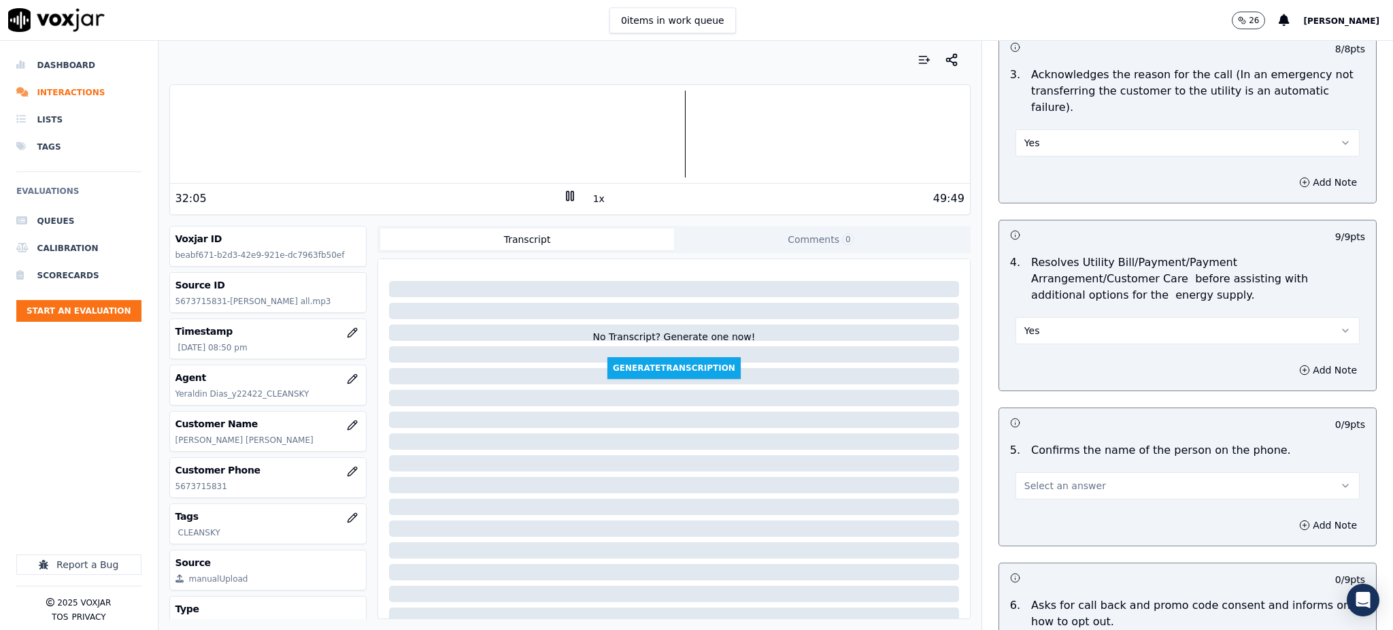
scroll to position [453, 0]
click at [1033, 478] on span "Select an answer" at bounding box center [1065, 485] width 82 height 14
drag, startPoint x: 1036, startPoint y: 479, endPoint x: 1033, endPoint y: 513, distance: 34.2
click at [1036, 480] on div "Yes" at bounding box center [1158, 483] width 314 height 22
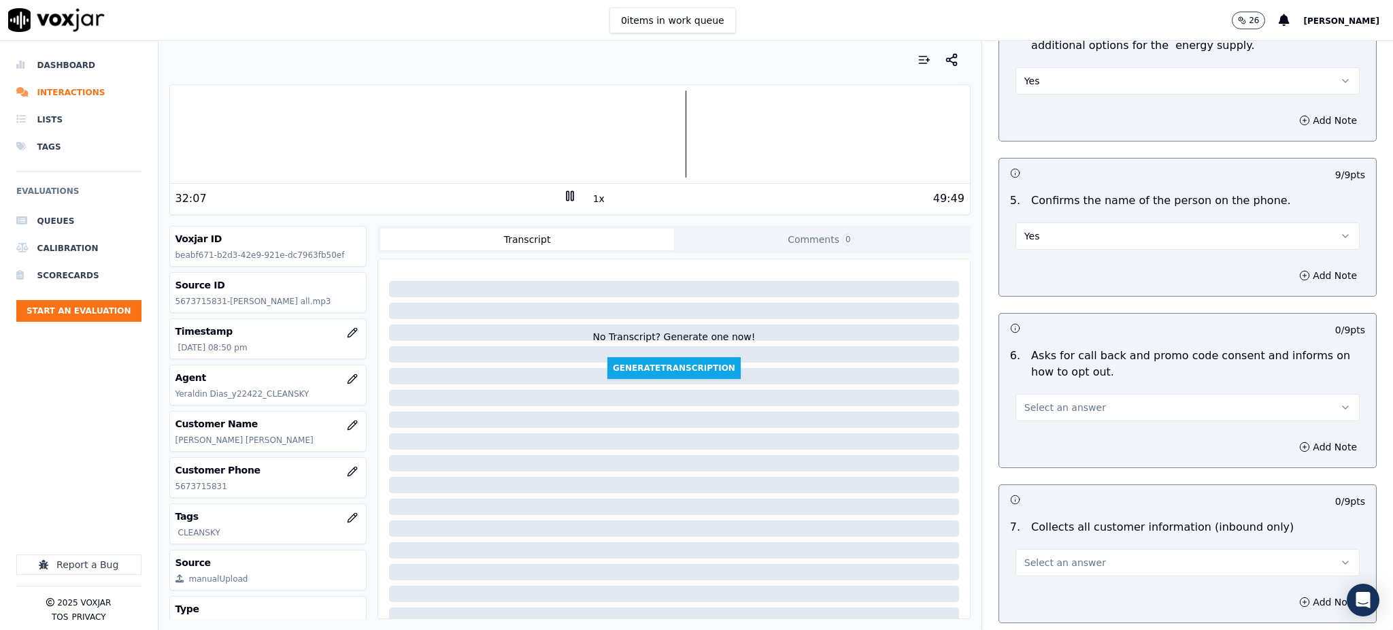
scroll to position [725, 0]
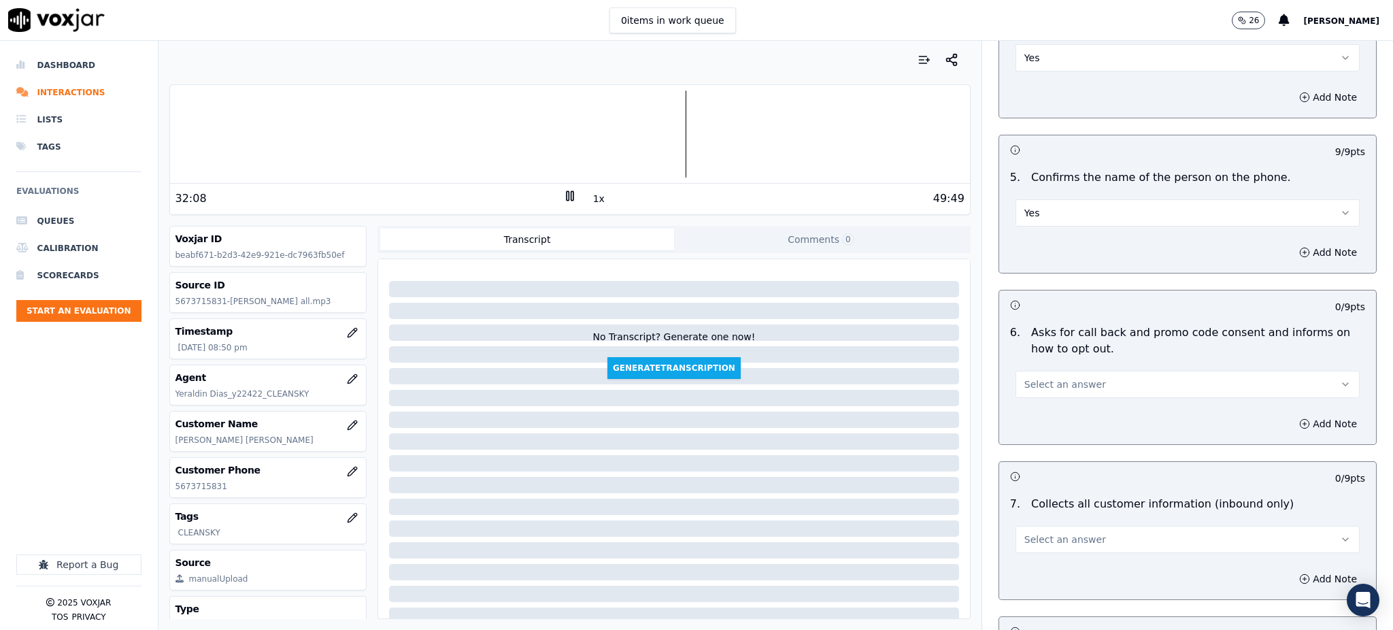
click at [1039, 378] on span "Select an answer" at bounding box center [1065, 385] width 82 height 14
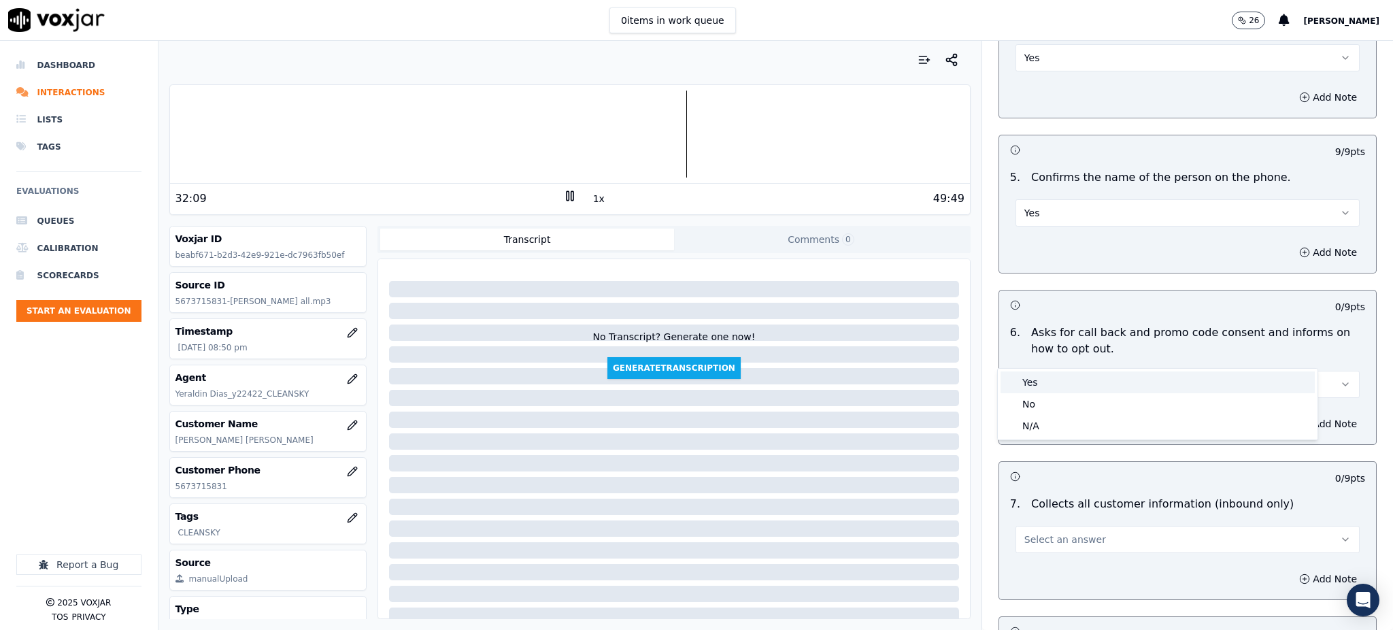
click at [1048, 384] on div "Yes" at bounding box center [1158, 382] width 314 height 22
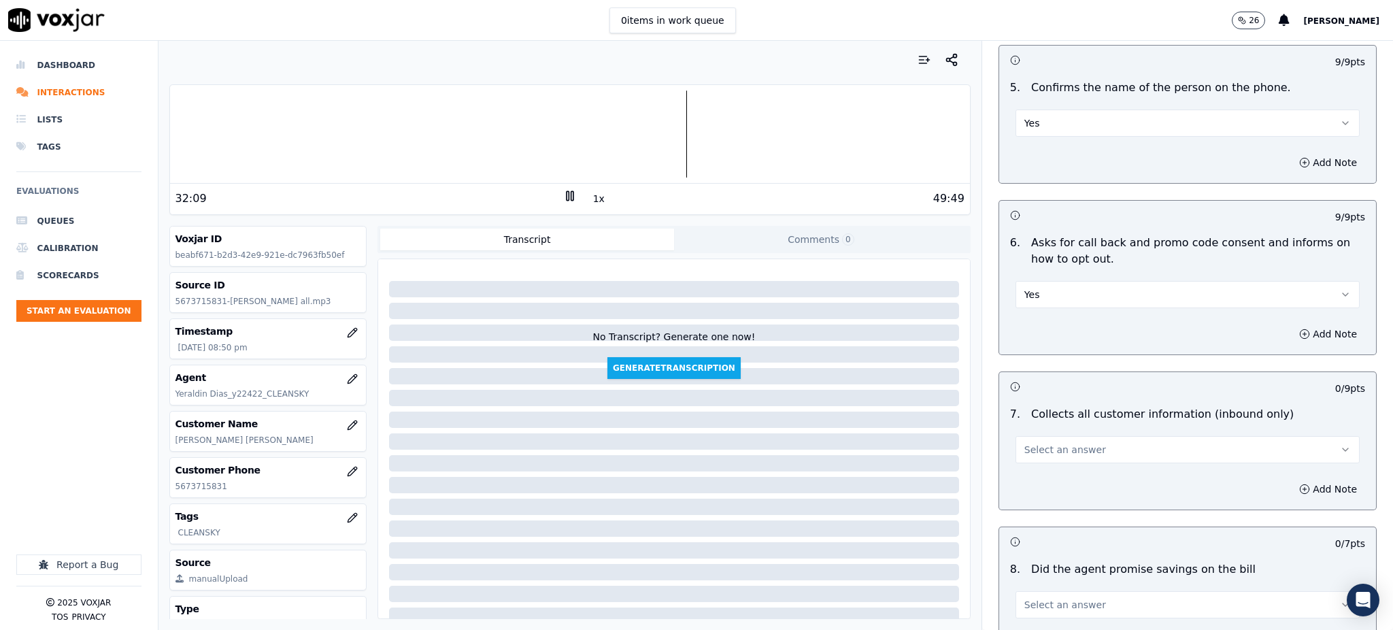
scroll to position [816, 0]
click at [1019, 430] on div "7 . Collects all customer information (inbound only) Select an answer" at bounding box center [1187, 433] width 377 height 68
click at [1024, 441] on span "Select an answer" at bounding box center [1065, 448] width 82 height 14
click at [1031, 451] on div "Yes" at bounding box center [1158, 447] width 314 height 22
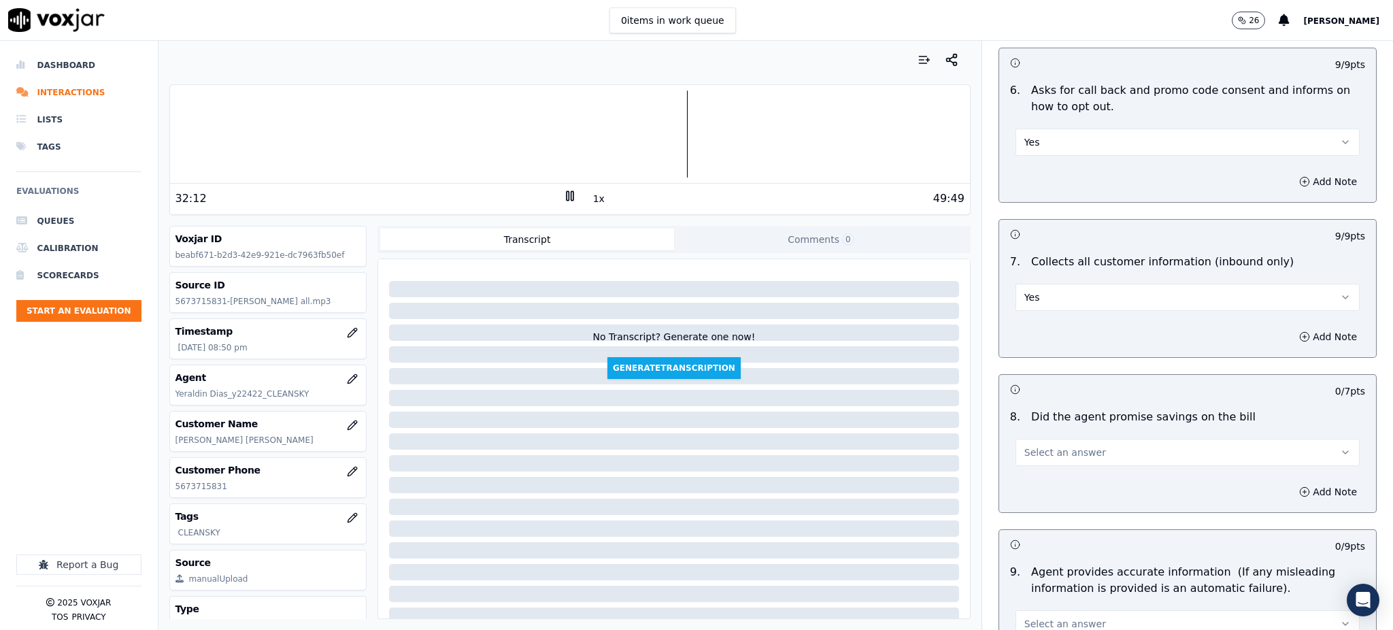
scroll to position [997, 0]
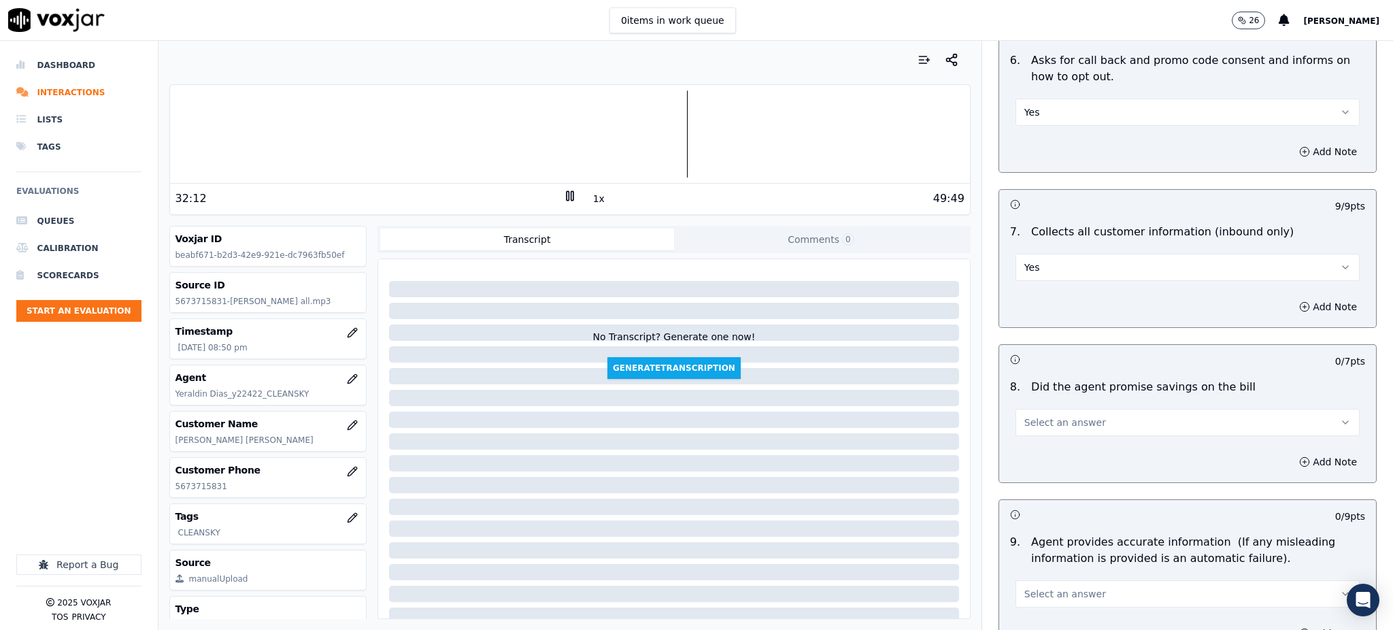
click at [1025, 416] on span "Select an answer" at bounding box center [1065, 423] width 82 height 14
click at [1031, 423] on div "Yes" at bounding box center [1158, 420] width 314 height 22
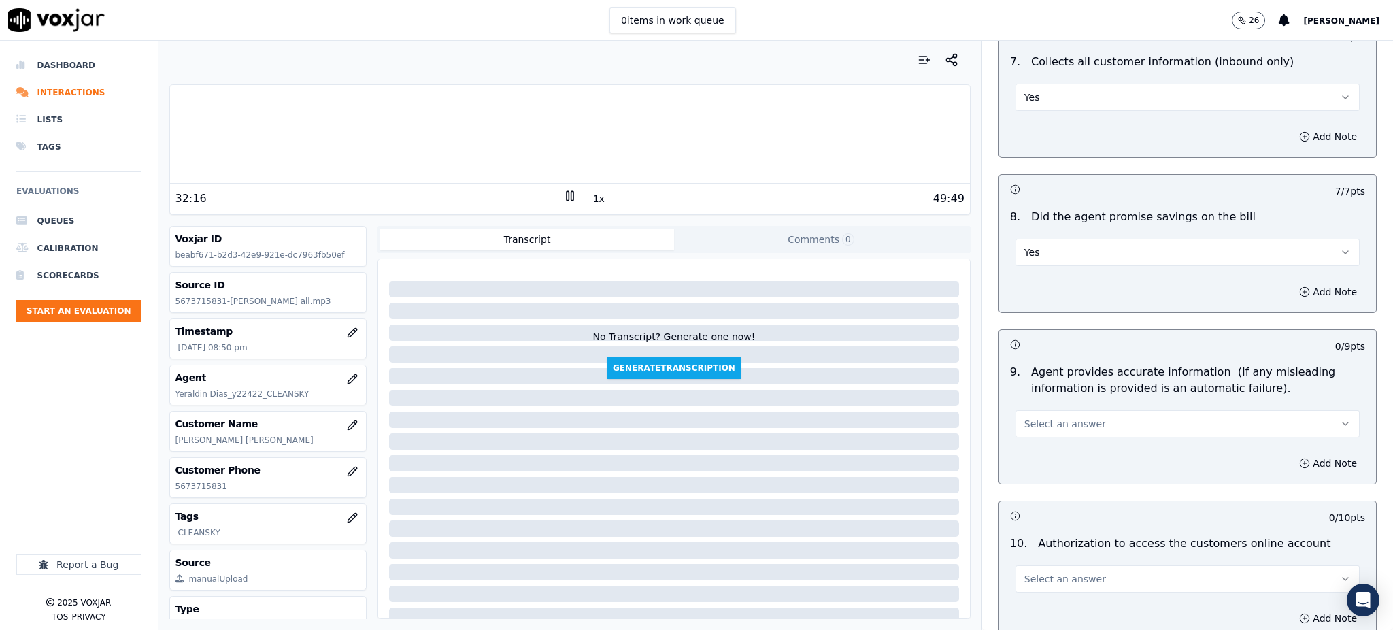
scroll to position [1179, 0]
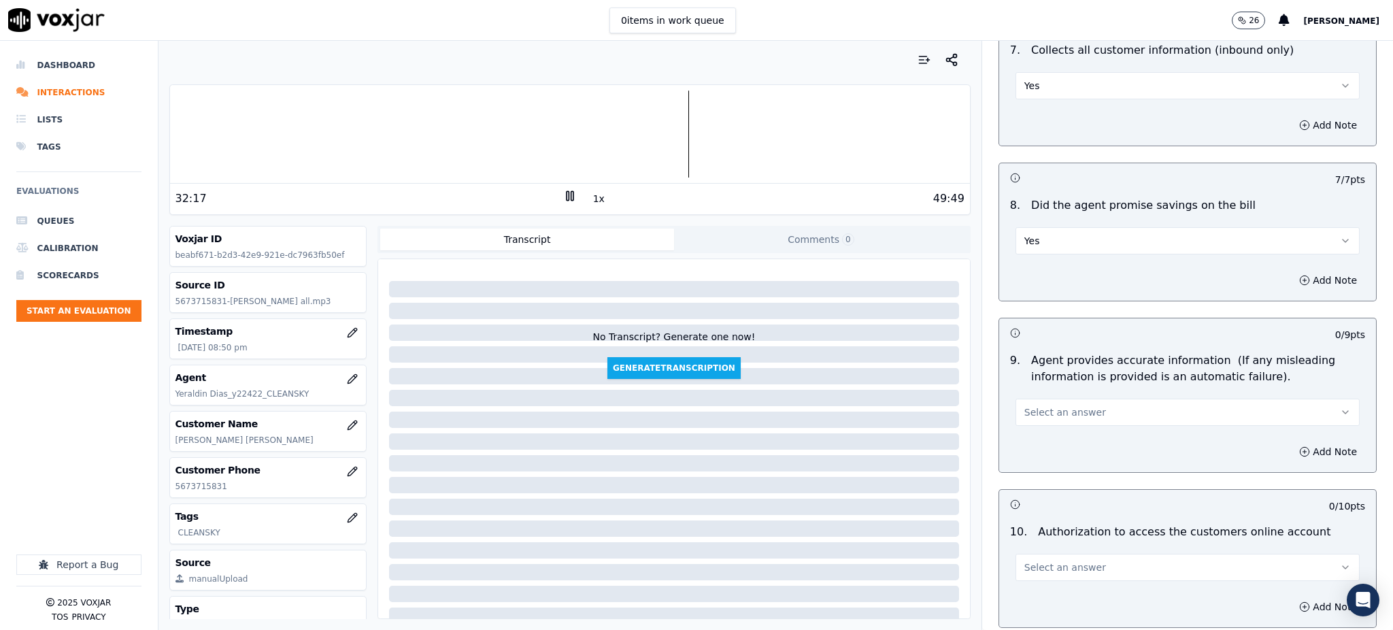
click at [1033, 405] on span "Select an answer" at bounding box center [1065, 412] width 82 height 14
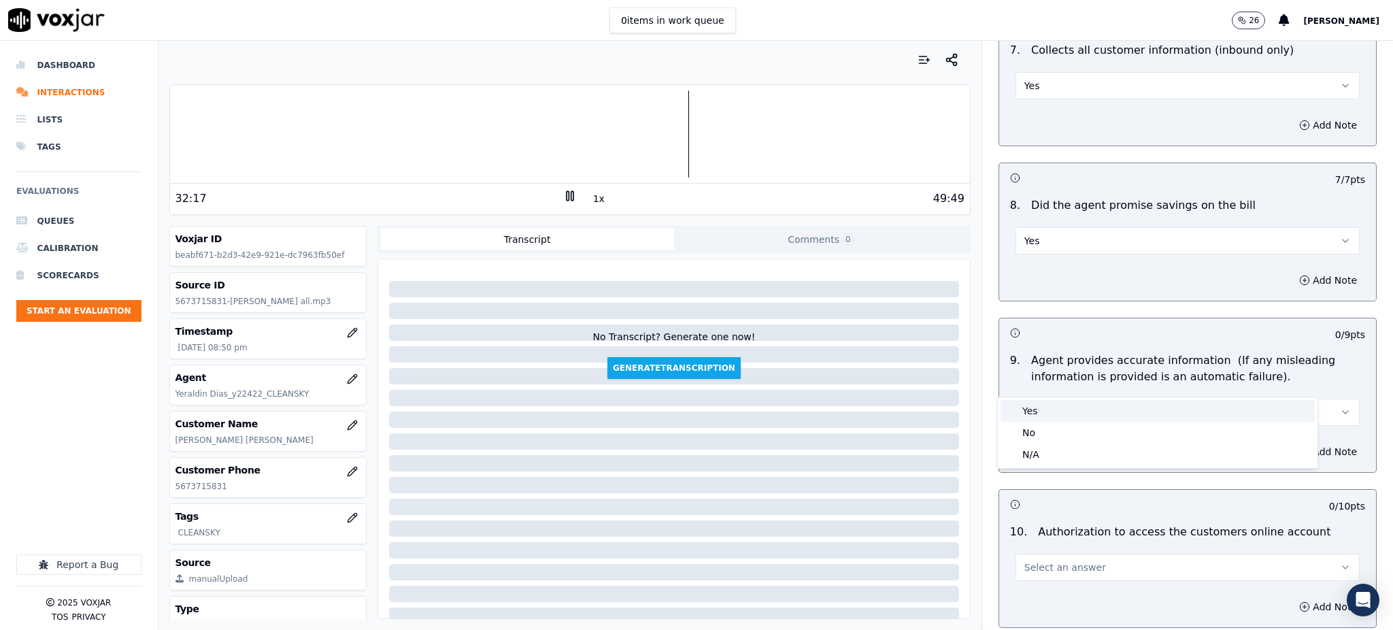
drag, startPoint x: 1045, startPoint y: 407, endPoint x: 1045, endPoint y: 415, distance: 7.5
click at [1045, 408] on div "Yes" at bounding box center [1158, 411] width 314 height 22
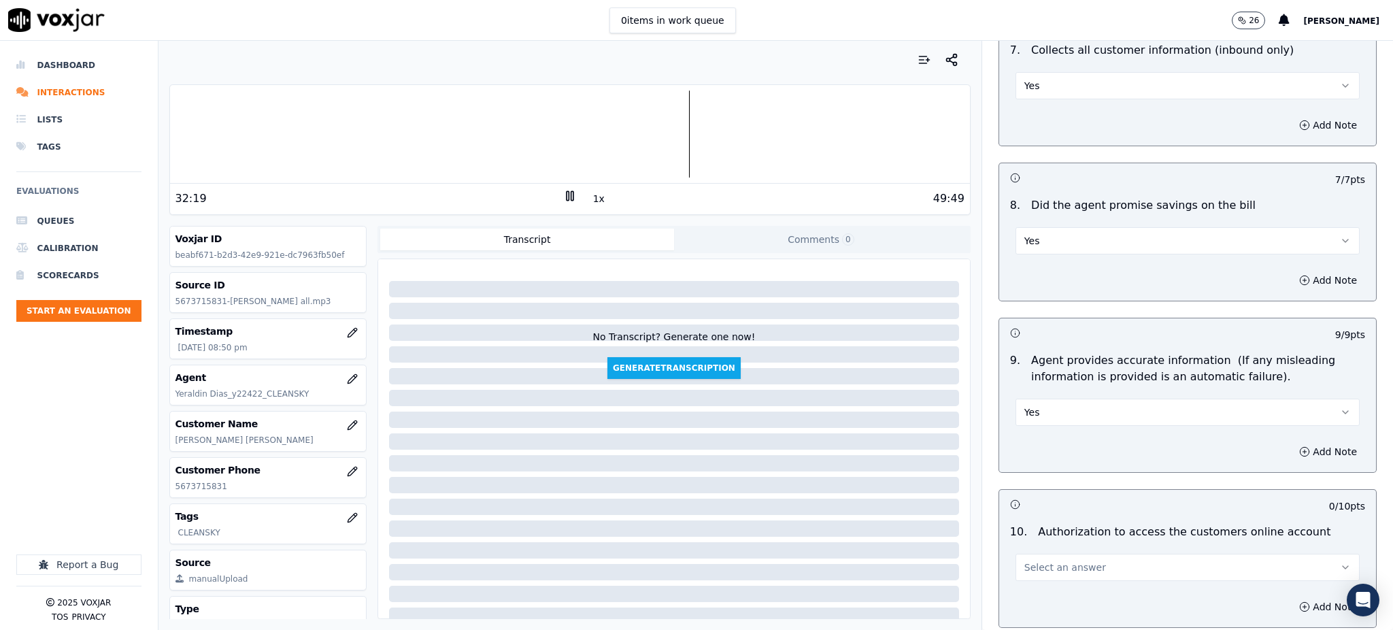
click at [1024, 560] on span "Select an answer" at bounding box center [1065, 567] width 82 height 14
click at [1029, 569] on div "Yes" at bounding box center [1158, 566] width 314 height 22
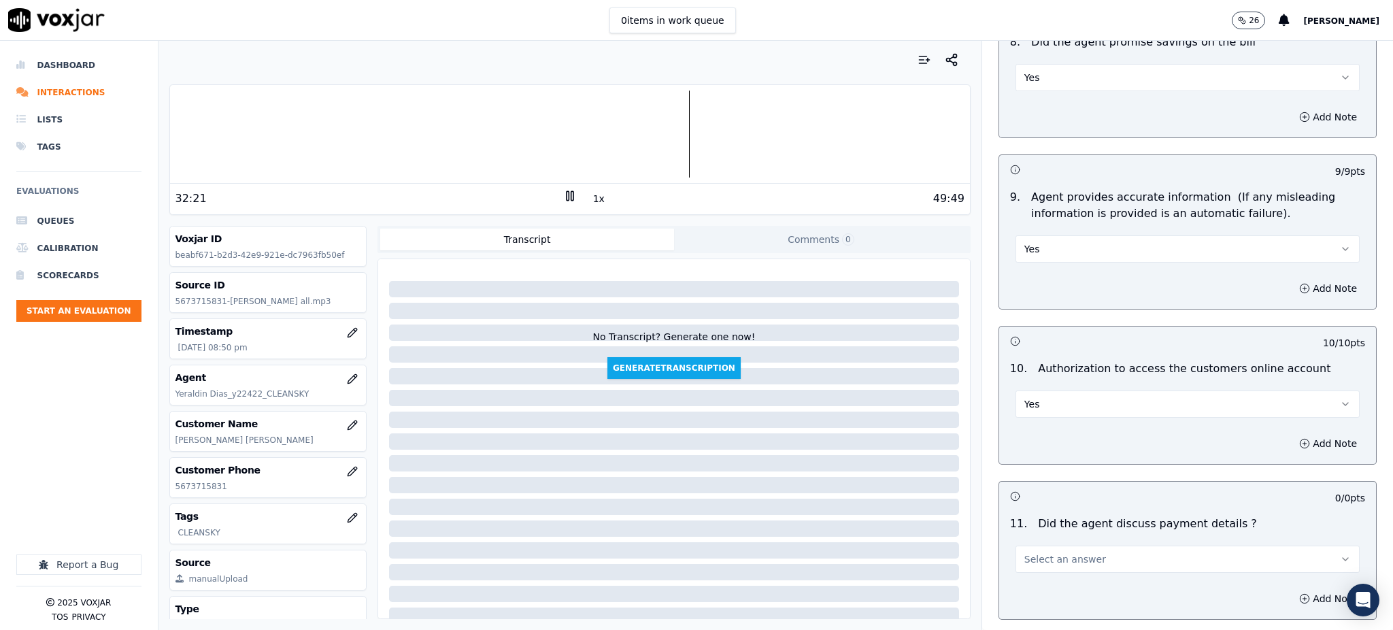
scroll to position [1360, 0]
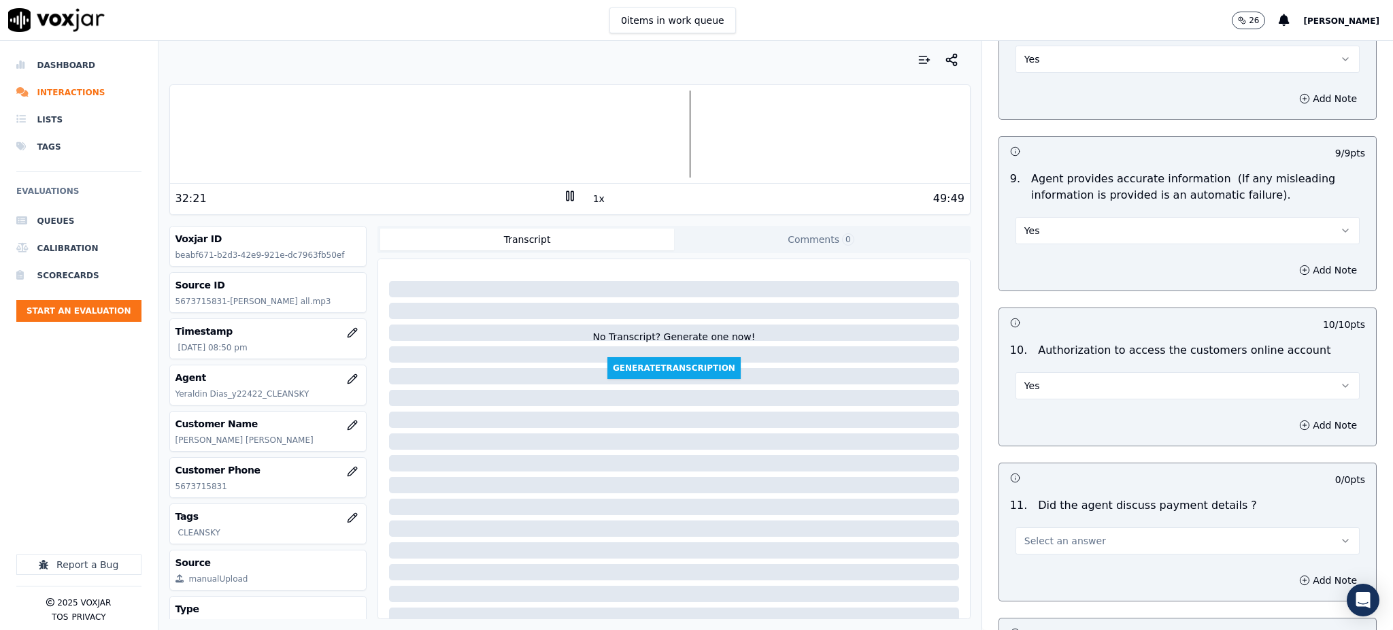
click at [1024, 527] on button "Select an answer" at bounding box center [1188, 540] width 344 height 27
click at [1027, 578] on div "N/A" at bounding box center [1158, 583] width 314 height 22
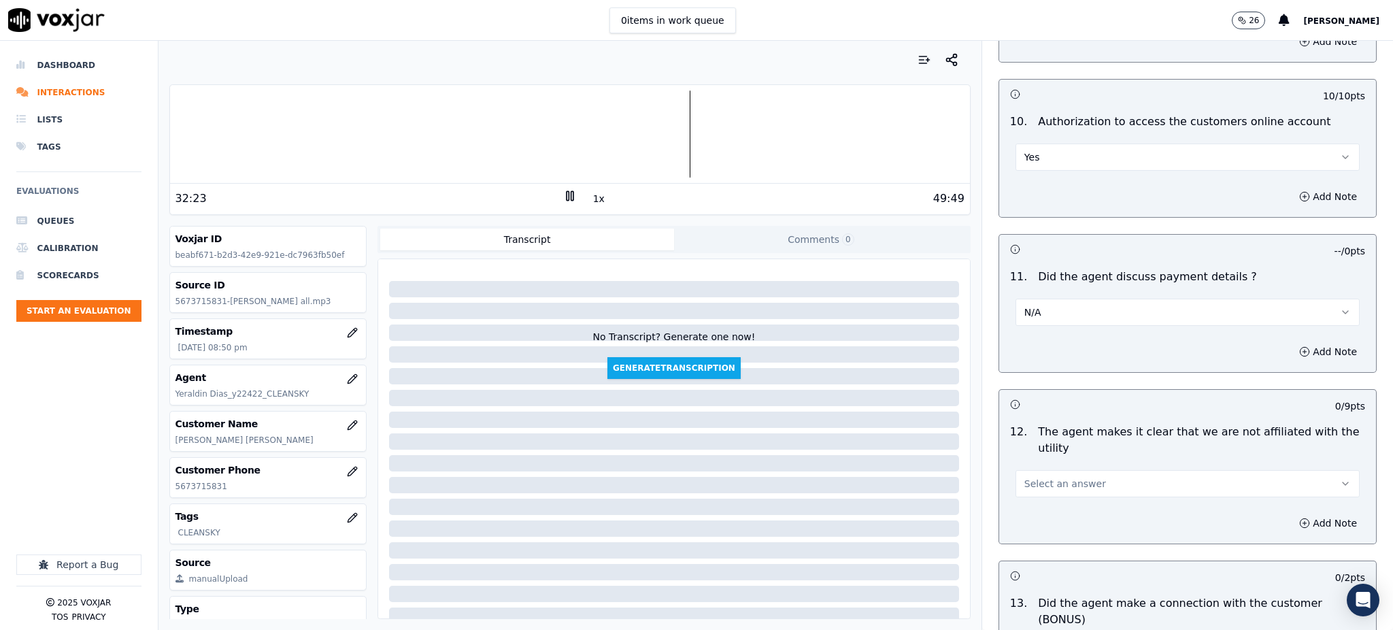
scroll to position [1632, 0]
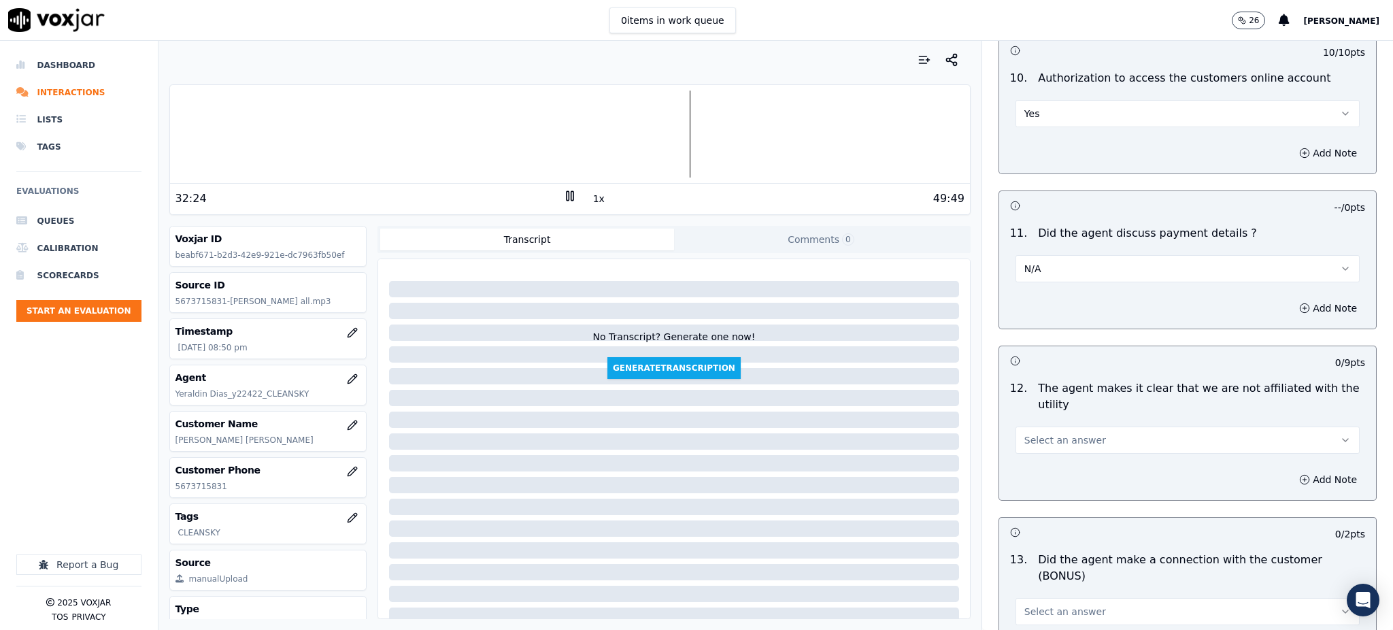
click at [1024, 433] on span "Select an answer" at bounding box center [1065, 440] width 82 height 14
click at [1037, 451] on div "No" at bounding box center [1158, 461] width 314 height 22
click at [1026, 426] on button "No" at bounding box center [1188, 439] width 344 height 27
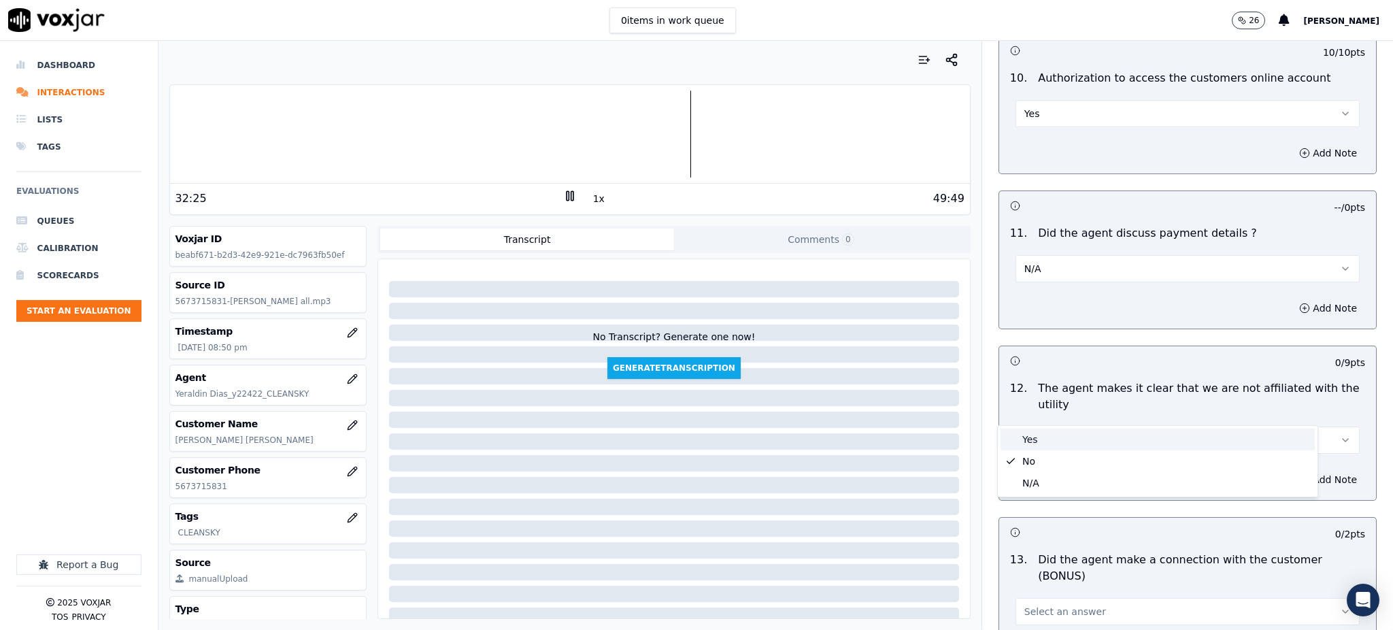
click at [1027, 441] on div "Yes" at bounding box center [1158, 440] width 314 height 22
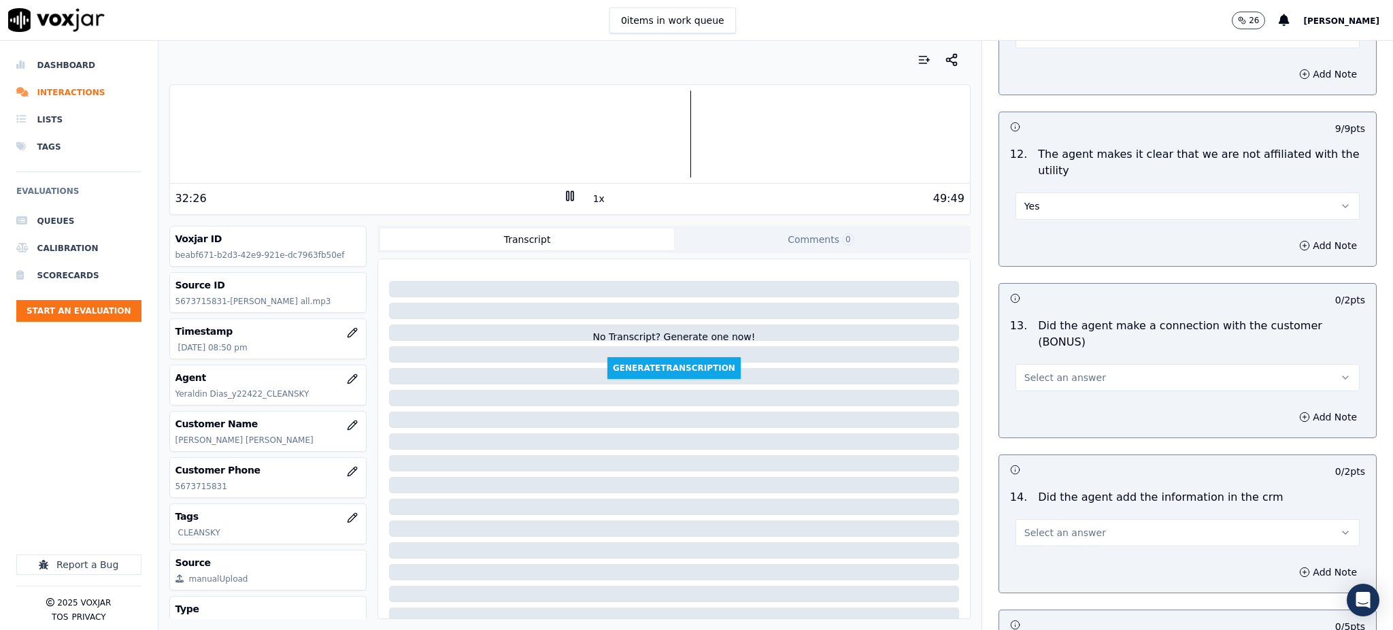
scroll to position [1905, 0]
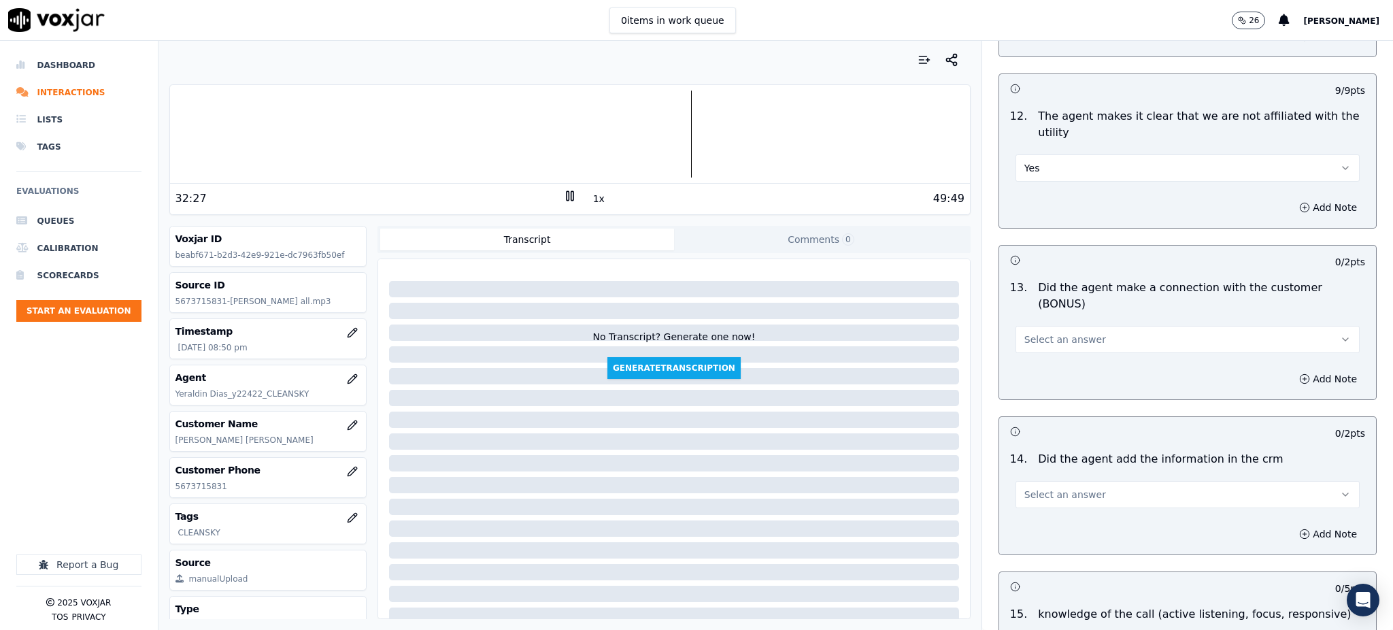
click at [1023, 326] on button "Select an answer" at bounding box center [1188, 339] width 344 height 27
drag, startPoint x: 1036, startPoint y: 314, endPoint x: 1037, endPoint y: 399, distance: 84.4
click at [1037, 314] on div "Yes" at bounding box center [1158, 323] width 314 height 22
click at [1030, 488] on span "Select an answer" at bounding box center [1065, 495] width 82 height 14
click at [1035, 483] on div "Yes" at bounding box center [1158, 478] width 314 height 22
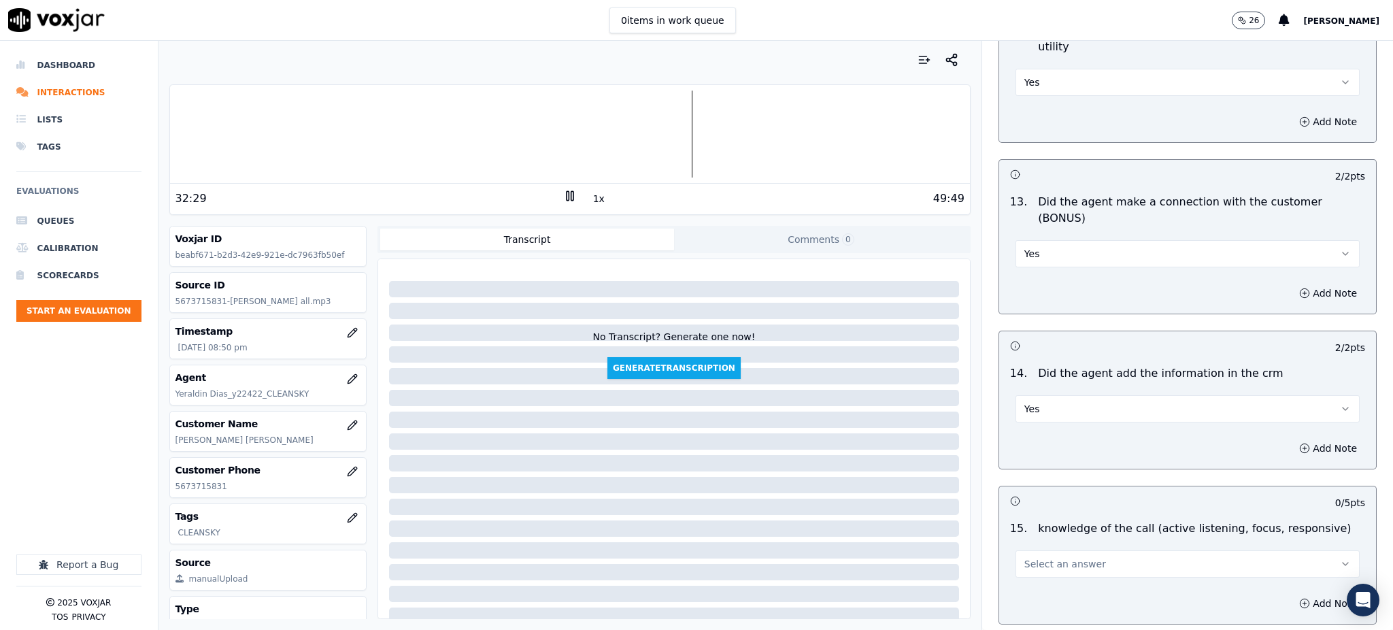
scroll to position [1995, 0]
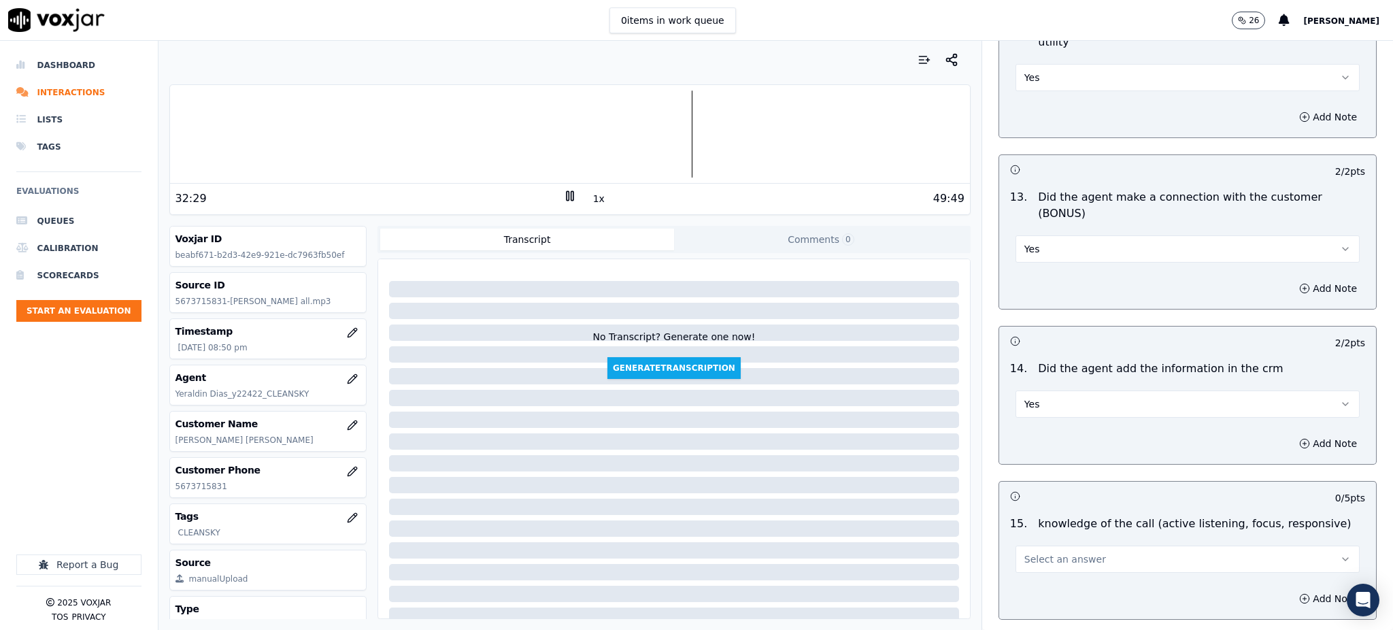
click at [1031, 552] on span "Select an answer" at bounding box center [1065, 559] width 82 height 14
click at [1049, 542] on div "Yes" at bounding box center [1158, 542] width 314 height 22
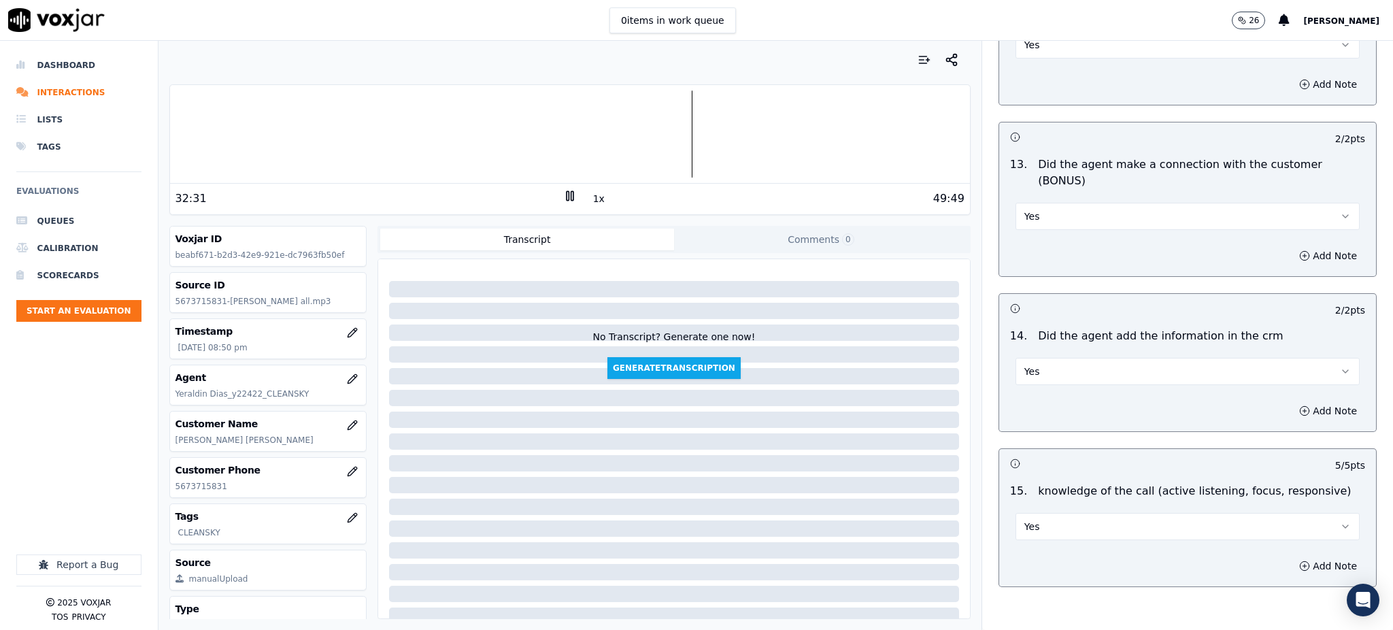
scroll to position [2059, 0]
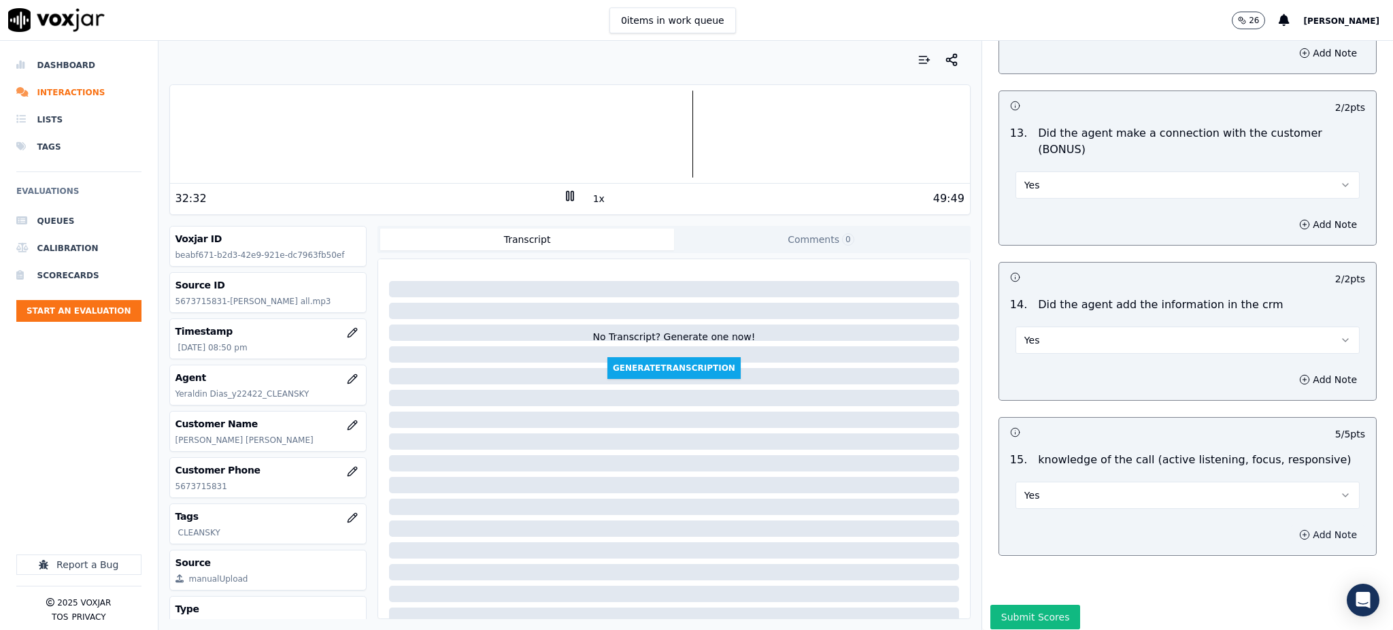
click at [1291, 525] on button "Add Note" at bounding box center [1328, 534] width 74 height 19
click at [1289, 525] on button "Hide note" at bounding box center [1327, 534] width 76 height 19
click at [1291, 525] on button "Add Note" at bounding box center [1328, 534] width 74 height 19
click at [1289, 525] on button "Hide note" at bounding box center [1327, 534] width 76 height 19
click at [1292, 525] on button "Add Note" at bounding box center [1328, 534] width 74 height 19
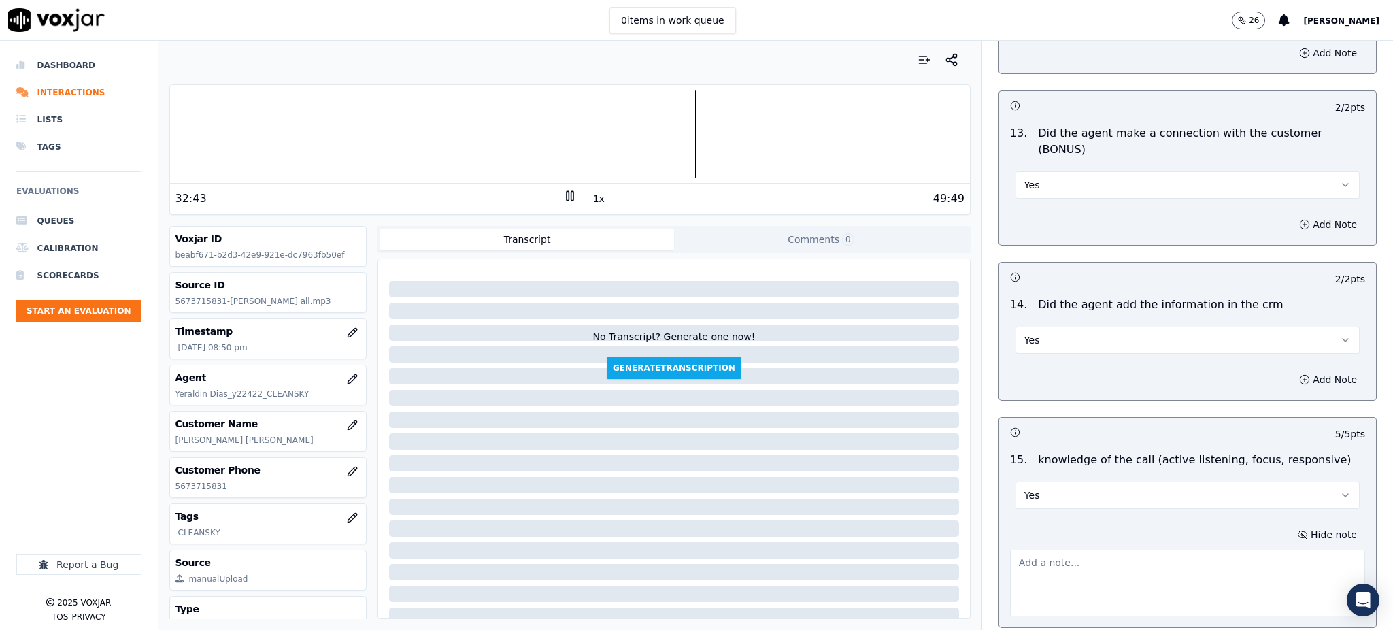
click at [1028, 550] on textarea at bounding box center [1187, 583] width 355 height 67
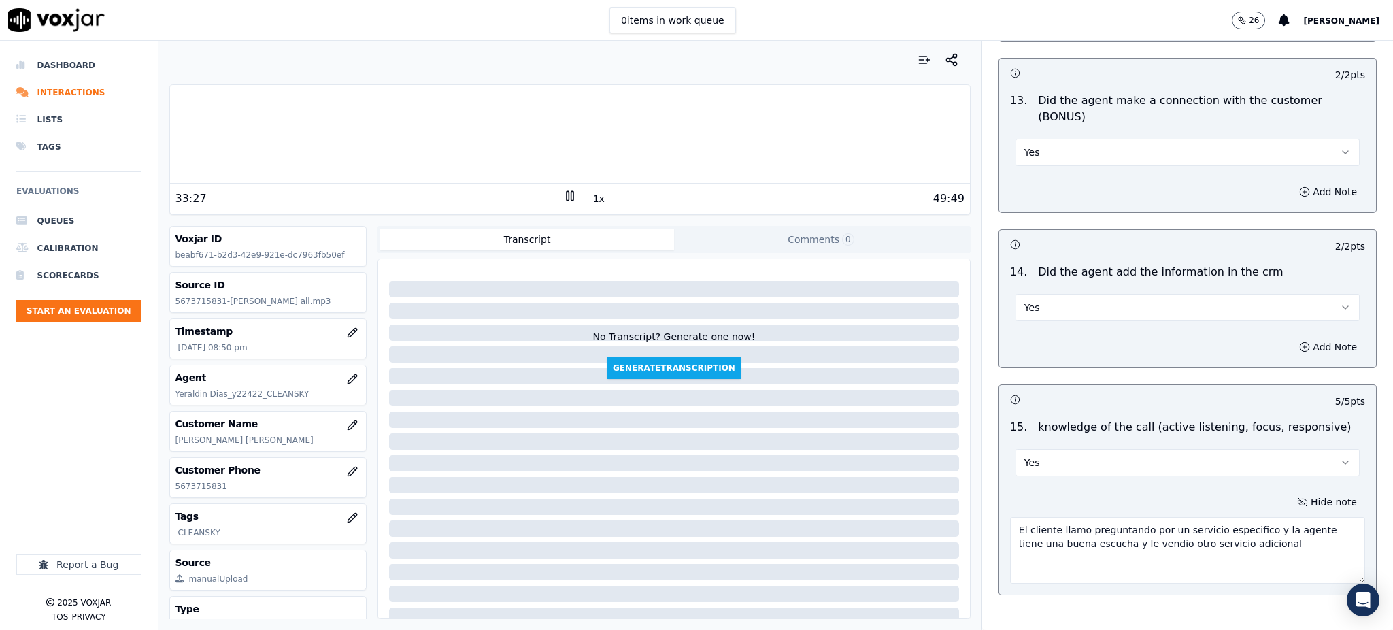
scroll to position [2131, 0]
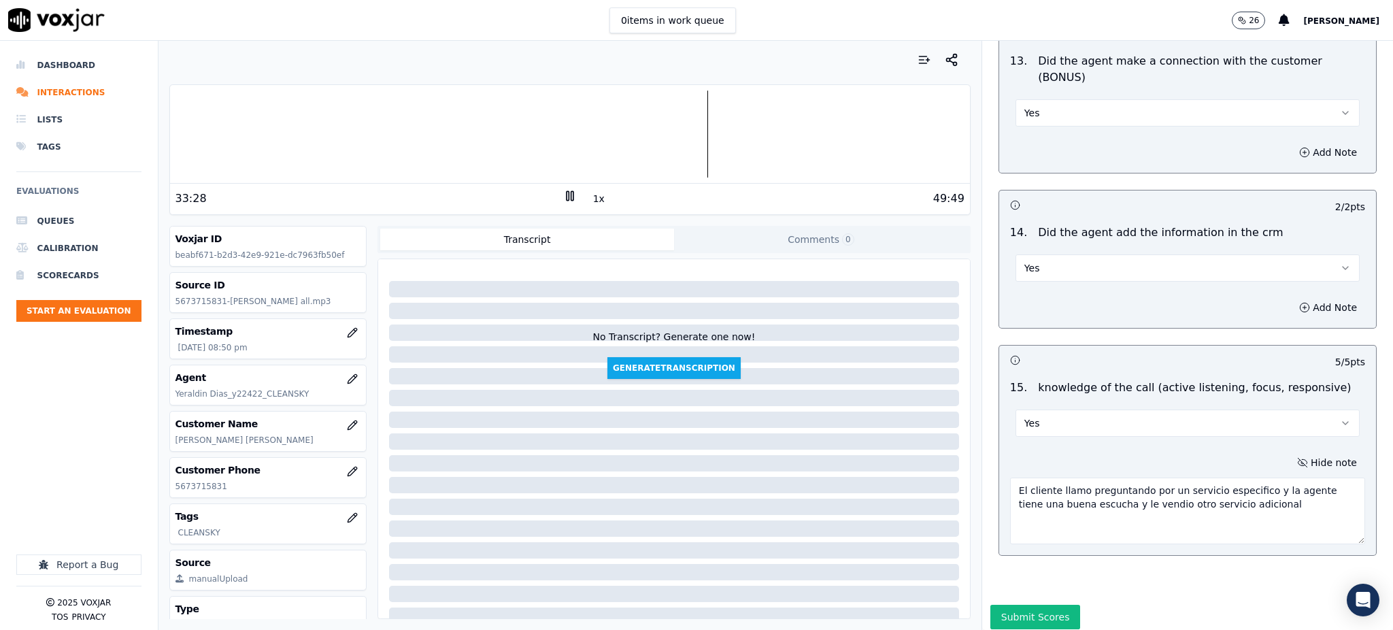
type textarea "El cliente llamo preguntando por un servicio especifico y la agente tiene una b…"
drag, startPoint x: 987, startPoint y: 554, endPoint x: 986, endPoint y: 571, distance: 16.3
click at [990, 605] on button "Submit Scores" at bounding box center [1035, 617] width 90 height 24
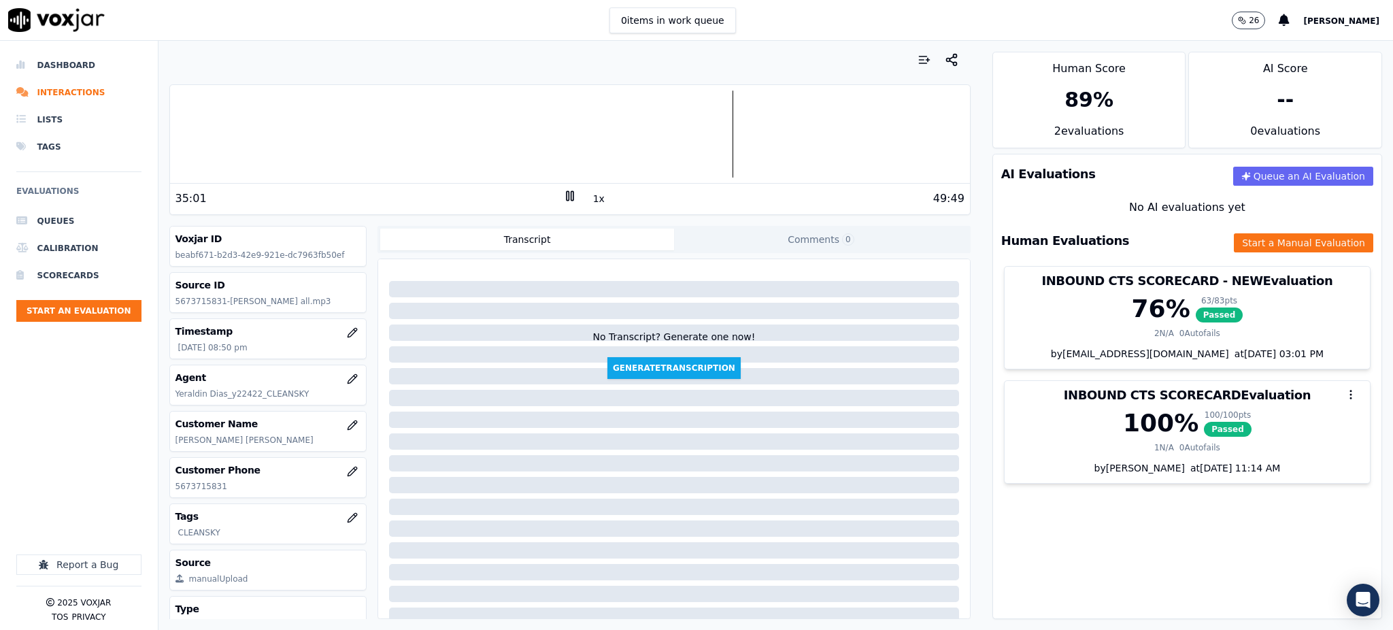
click at [1030, 520] on div "AI Evaluations Queue an AI Evaluation No AI evaluations yet Human Evaluations S…" at bounding box center [1187, 386] width 390 height 465
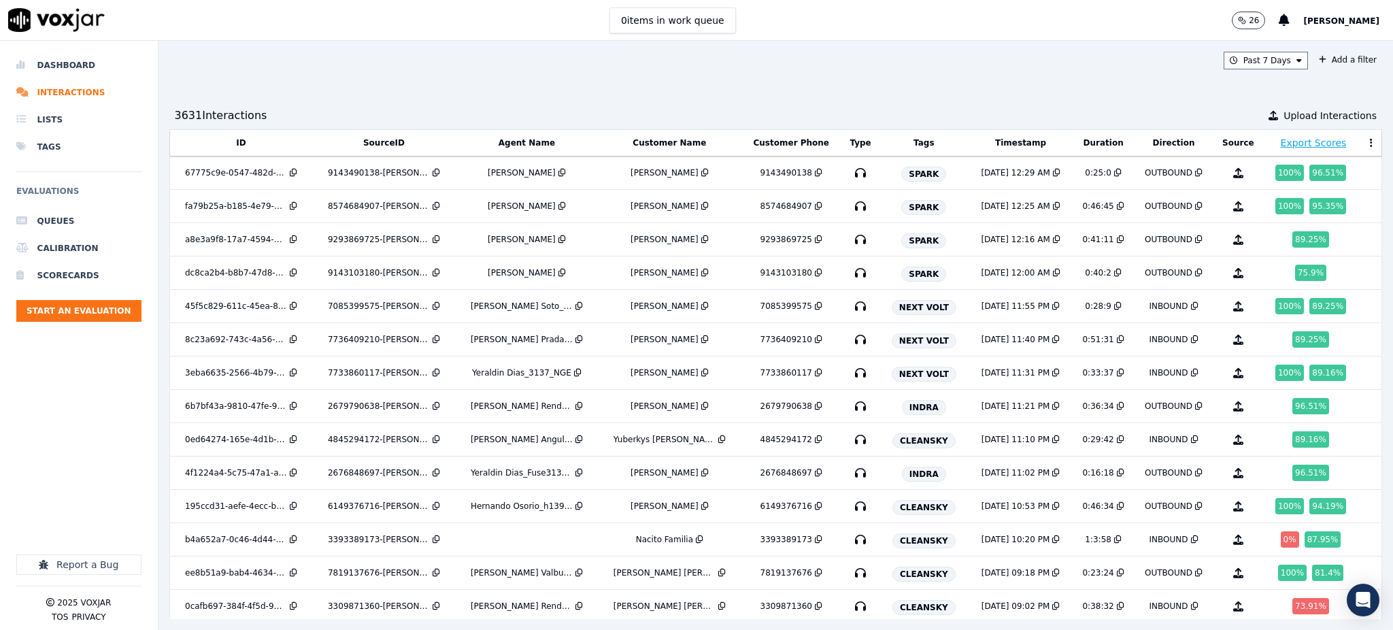
scroll to position [181, 0]
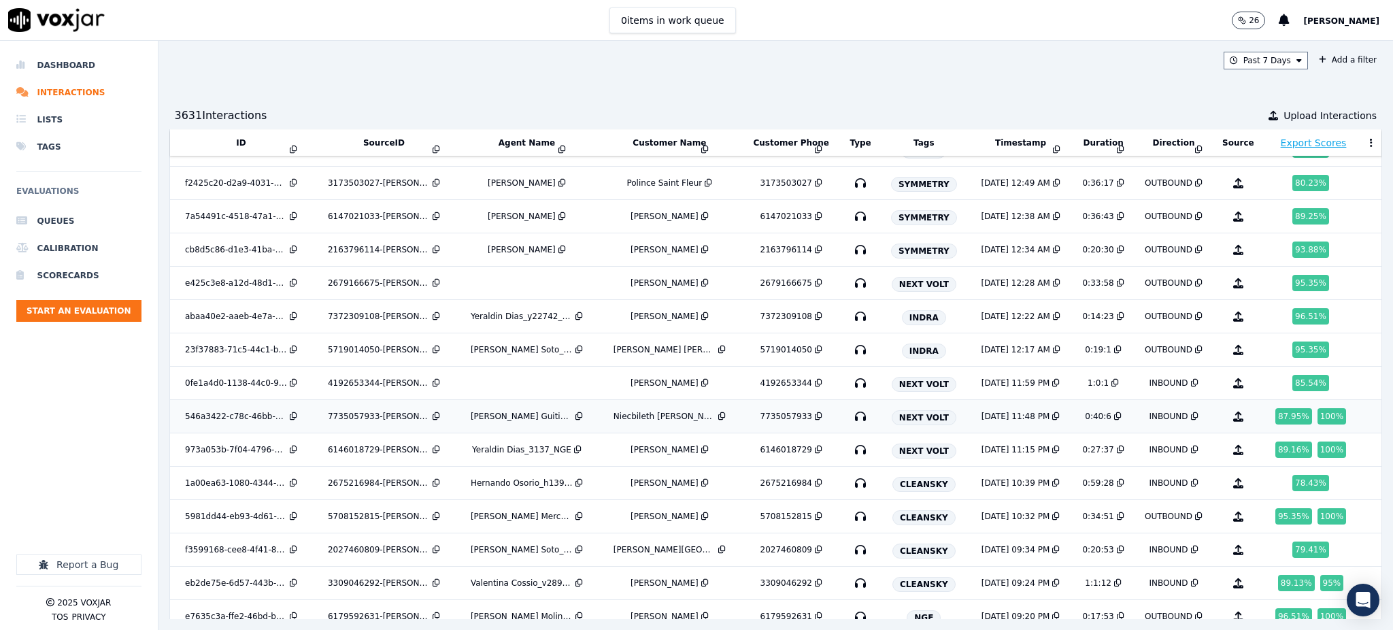
scroll to position [625, 0]
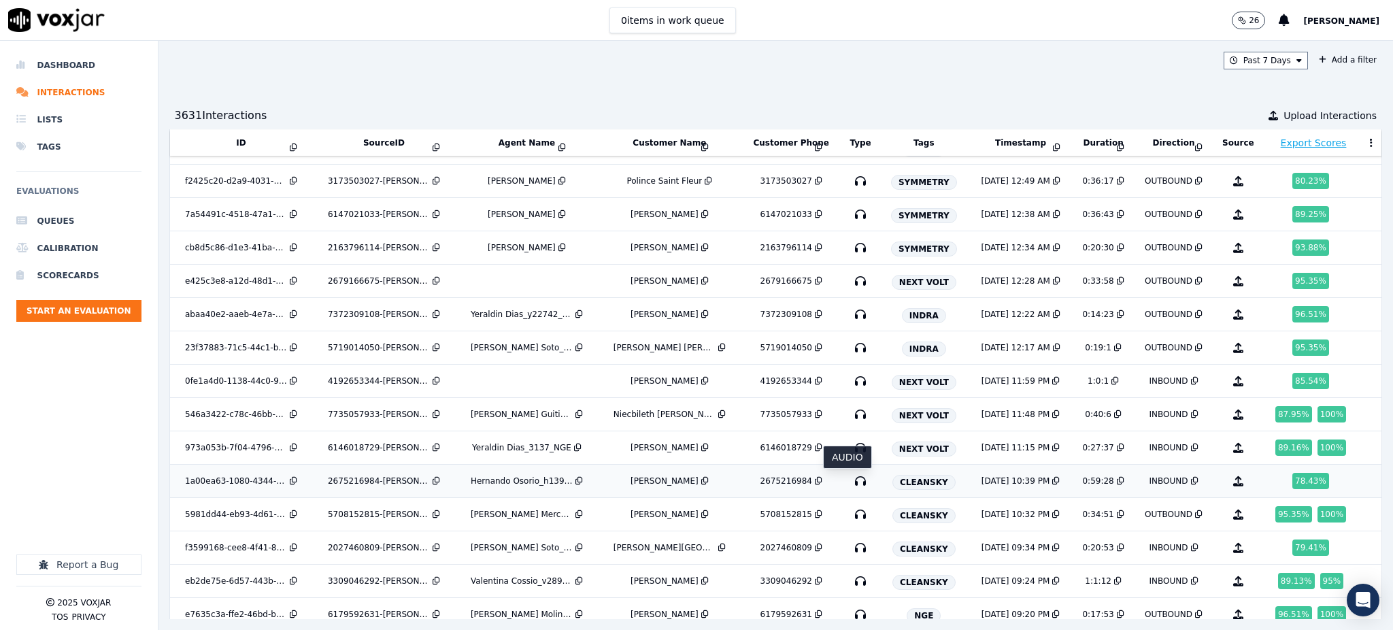
click at [850, 482] on icon "button" at bounding box center [861, 481] width 22 height 22
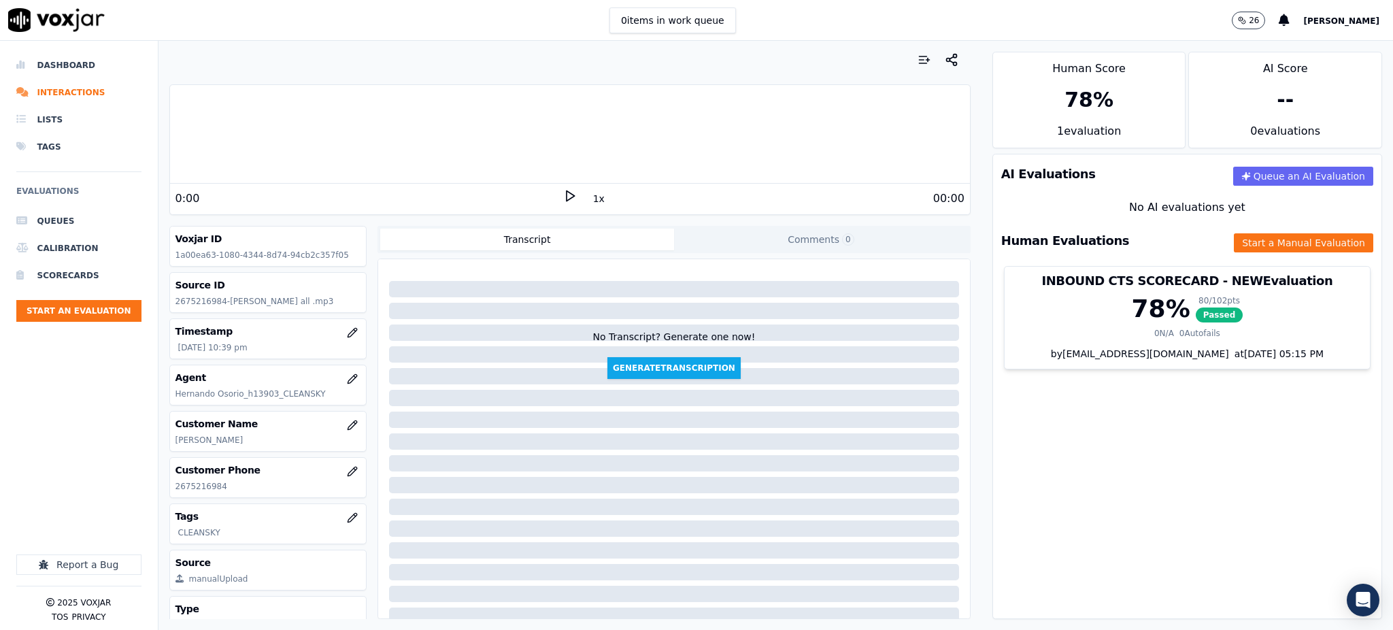
click at [563, 190] on icon at bounding box center [570, 196] width 14 height 14
drag, startPoint x: 221, startPoint y: 488, endPoint x: 171, endPoint y: 490, distance: 49.7
click at [171, 490] on div "Customer Phone [PHONE_NUMBER]" at bounding box center [268, 477] width 197 height 39
copy p "2675216984"
click at [567, 197] on rect at bounding box center [568, 195] width 2 height 9
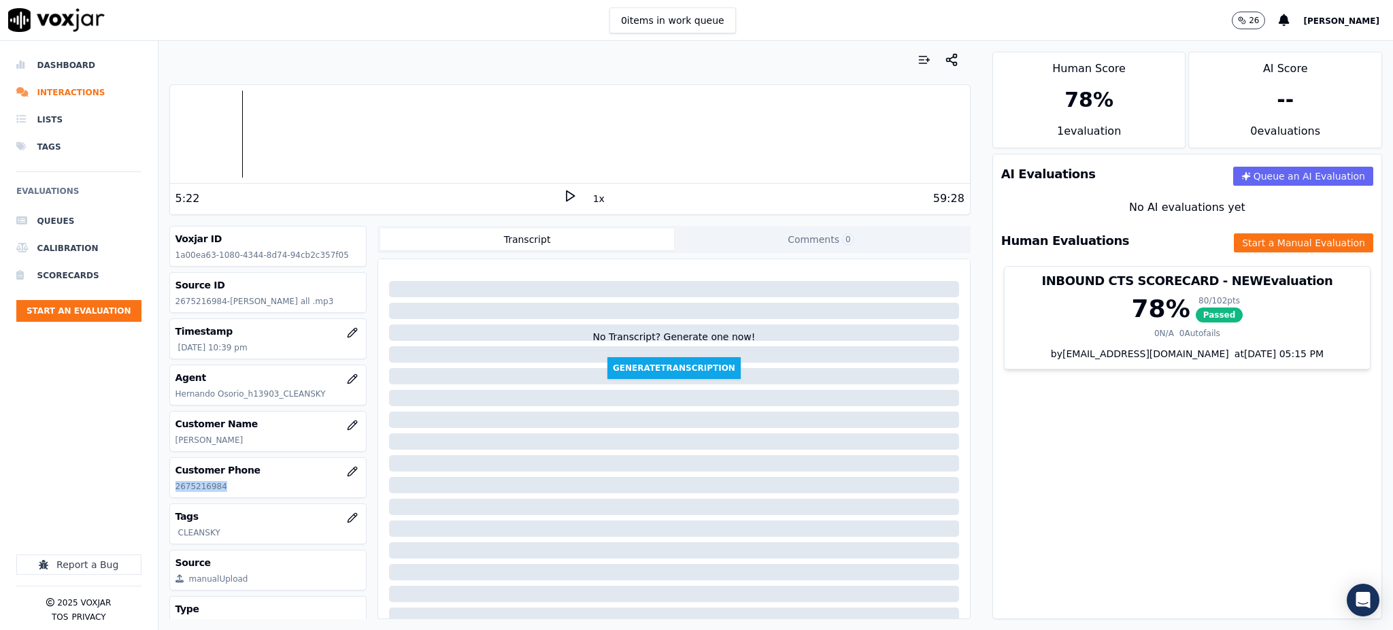
click at [563, 190] on icon at bounding box center [570, 196] width 14 height 14
click at [563, 192] on icon at bounding box center [570, 196] width 14 height 14
click at [563, 201] on icon at bounding box center [570, 196] width 14 height 14
click at [565, 197] on icon at bounding box center [570, 196] width 14 height 14
click at [563, 195] on icon at bounding box center [570, 196] width 14 height 14
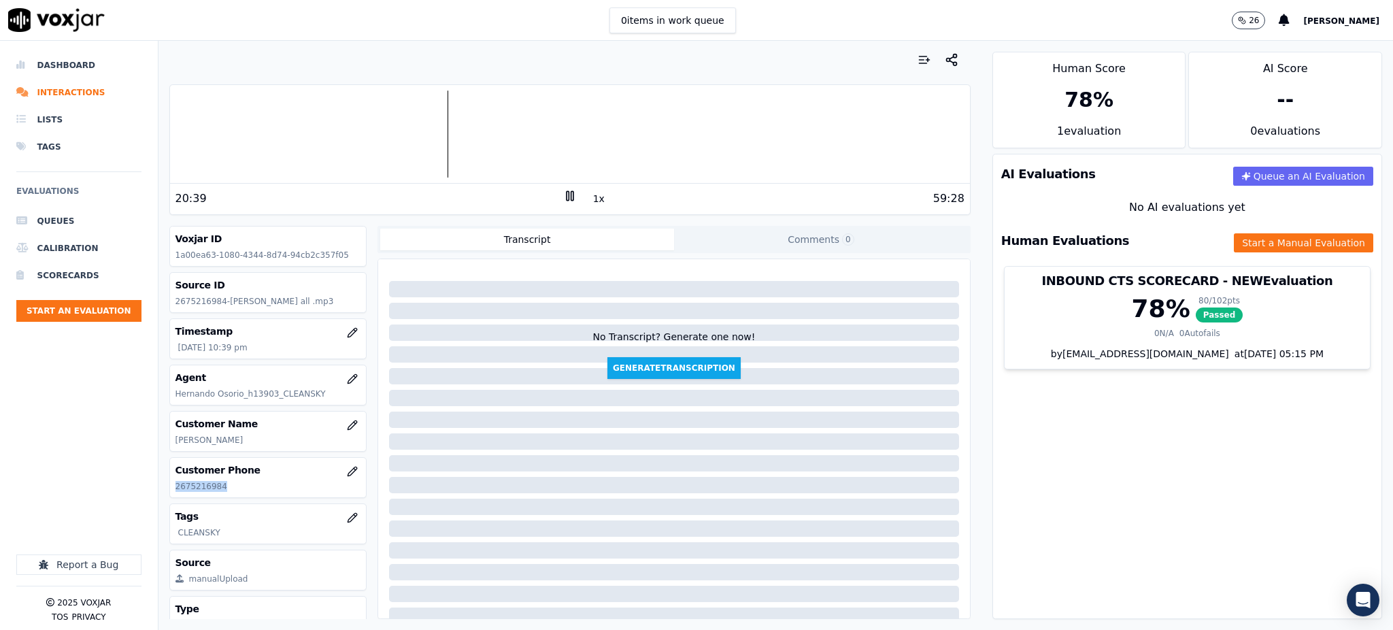
click at [563, 197] on icon at bounding box center [570, 196] width 14 height 14
click at [563, 199] on icon at bounding box center [570, 196] width 14 height 14
click at [563, 197] on icon at bounding box center [570, 196] width 14 height 14
click at [563, 199] on icon at bounding box center [570, 196] width 14 height 14
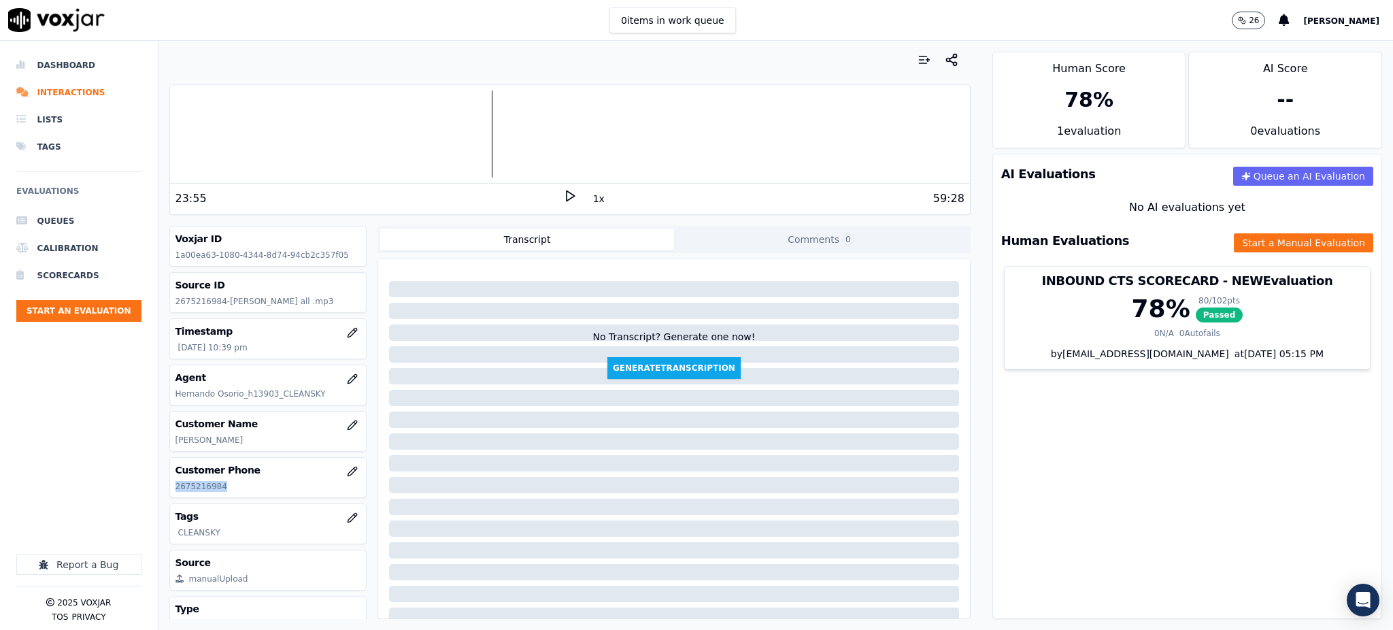
click at [563, 199] on icon at bounding box center [570, 196] width 14 height 14
click at [563, 190] on icon at bounding box center [570, 196] width 14 height 14
click at [563, 197] on icon at bounding box center [570, 196] width 14 height 14
click at [563, 189] on icon at bounding box center [570, 196] width 14 height 14
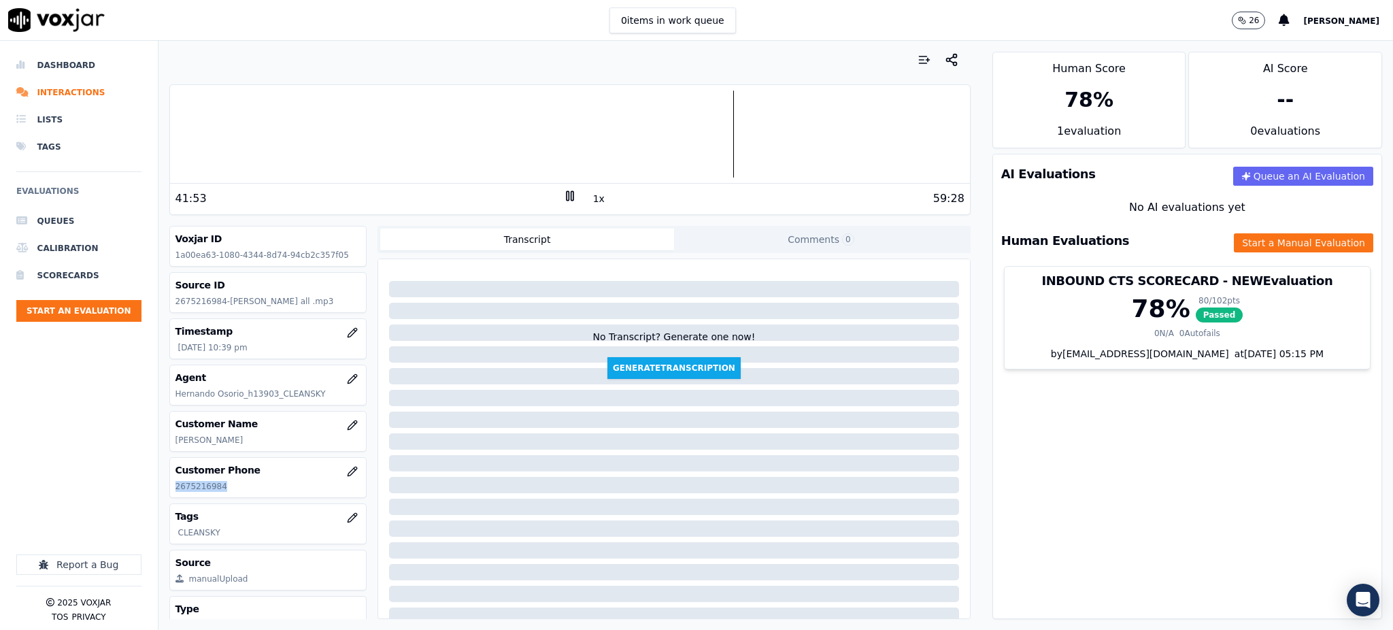
click at [563, 195] on icon at bounding box center [570, 196] width 14 height 14
click at [563, 197] on icon at bounding box center [570, 196] width 14 height 14
click at [563, 191] on icon at bounding box center [570, 196] width 14 height 14
click at [563, 195] on icon at bounding box center [570, 196] width 14 height 14
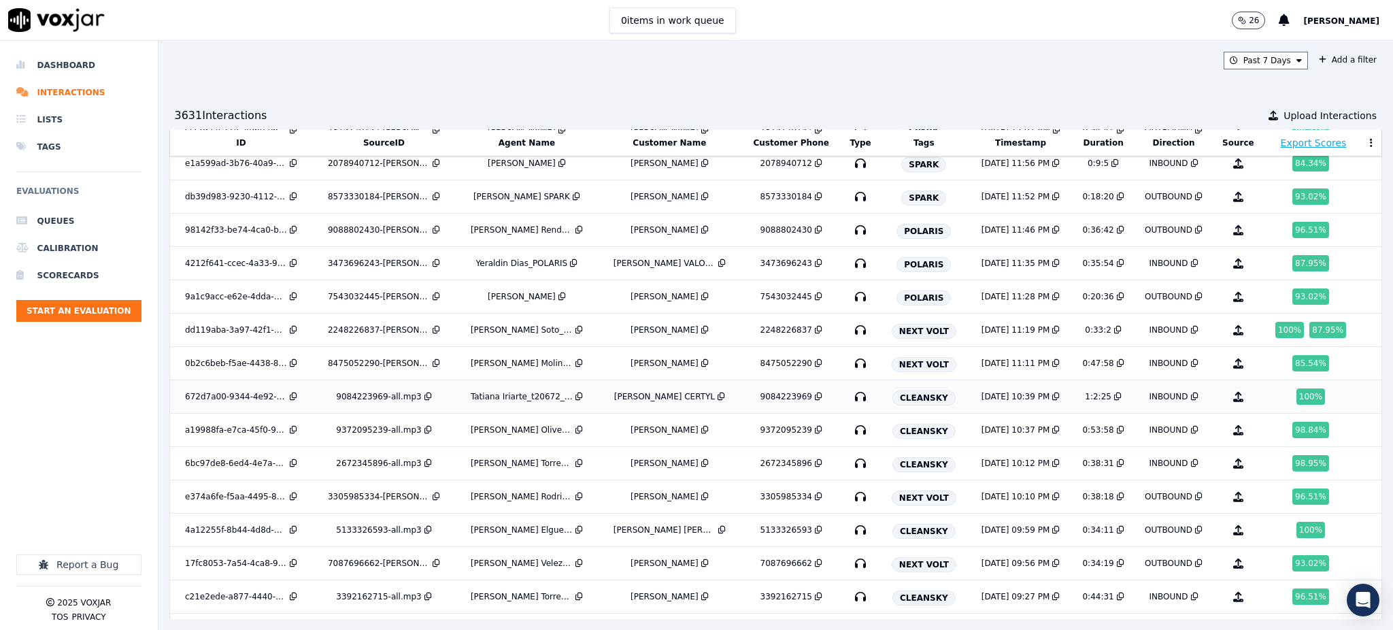
scroll to position [1779, 0]
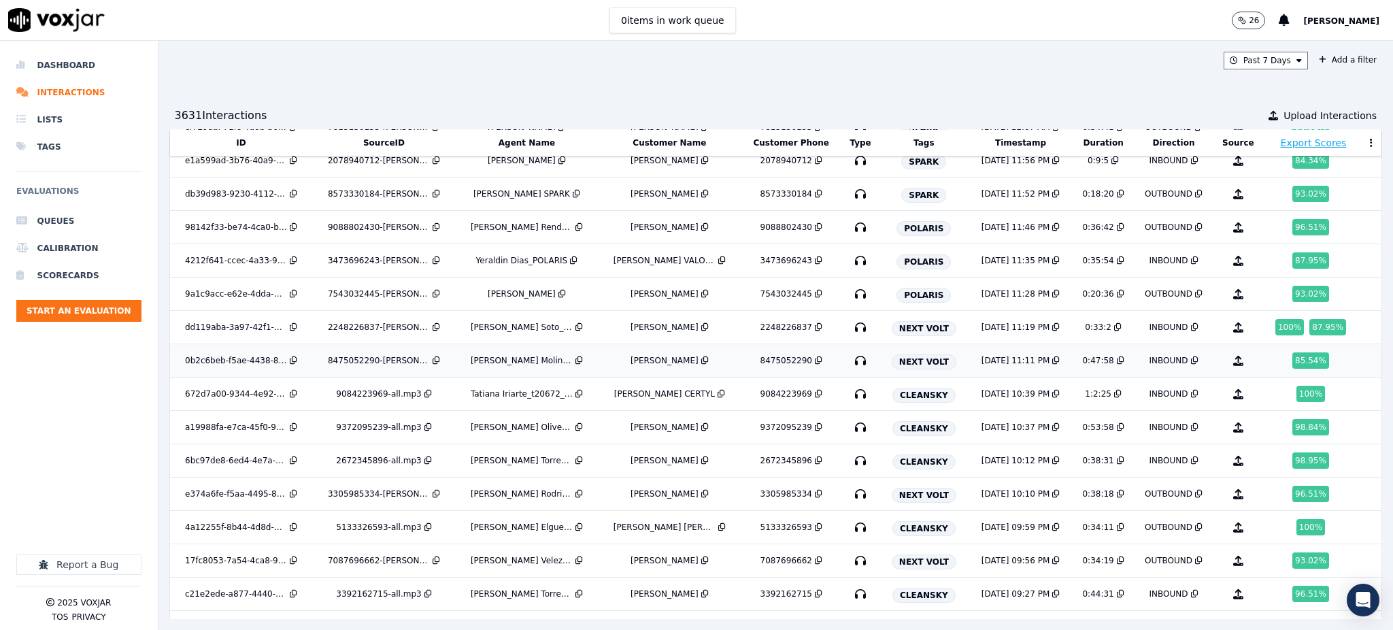
click at [850, 363] on icon "button" at bounding box center [861, 361] width 22 height 22
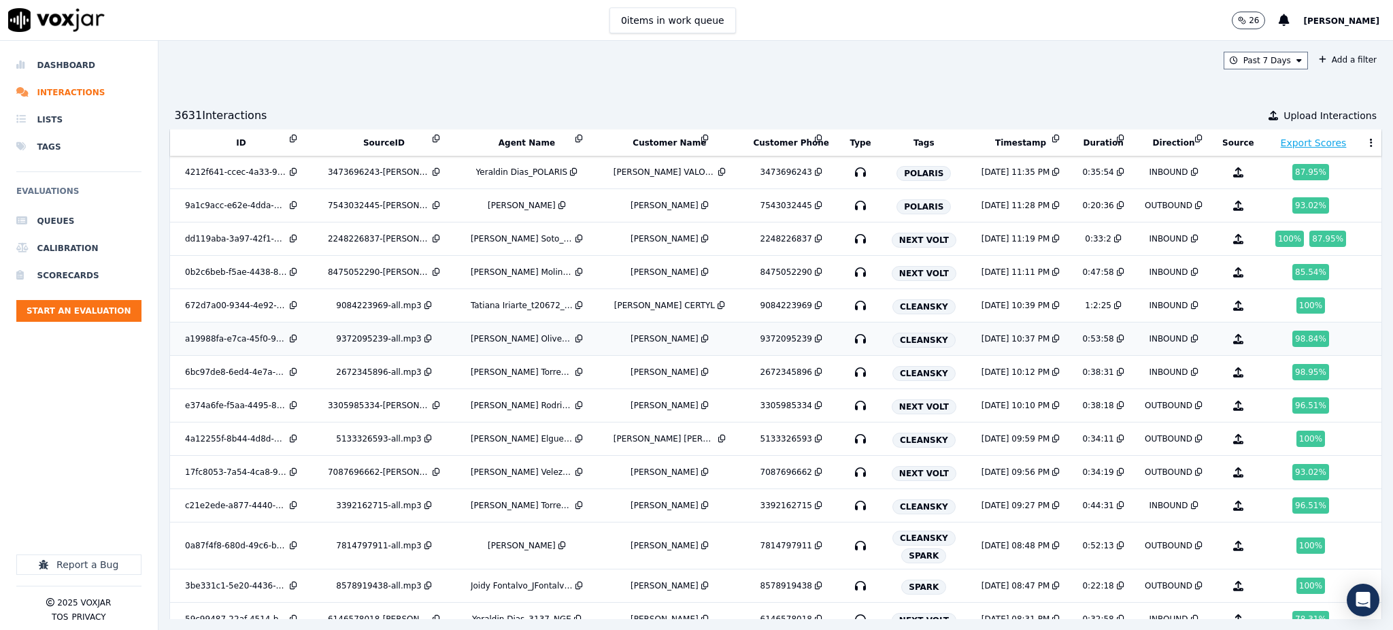
scroll to position [1869, 0]
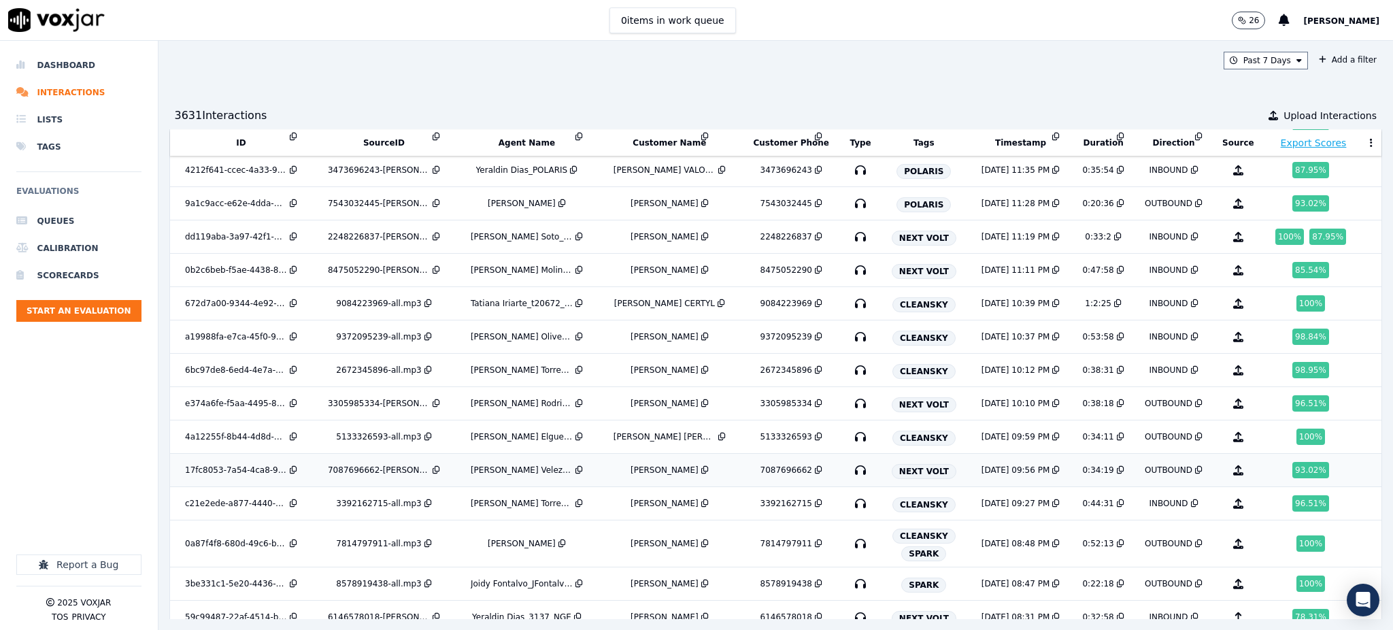
click at [850, 471] on icon "button" at bounding box center [861, 470] width 22 height 22
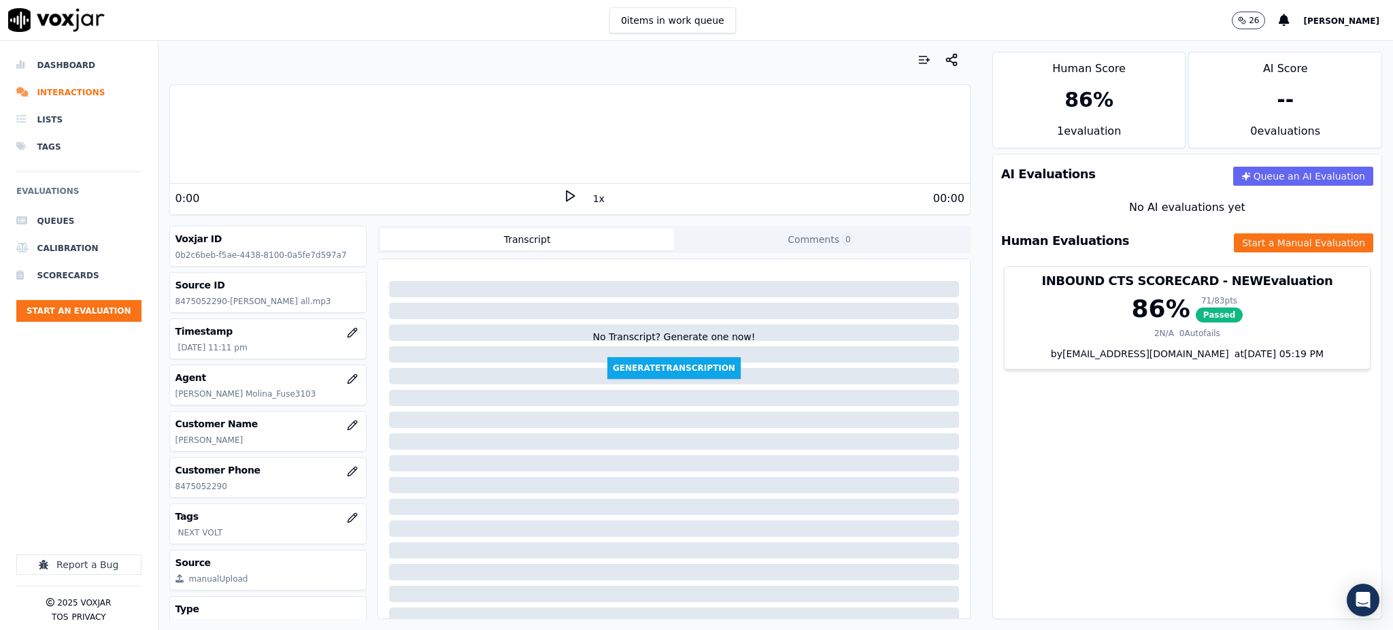
click at [554, 188] on div "0:00 1x 00:00" at bounding box center [570, 198] width 800 height 29
click at [563, 192] on icon at bounding box center [570, 196] width 14 height 14
click at [563, 196] on icon at bounding box center [570, 196] width 14 height 14
click at [1364, 603] on icon "Open Intercom Messenger" at bounding box center [1363, 600] width 18 height 18
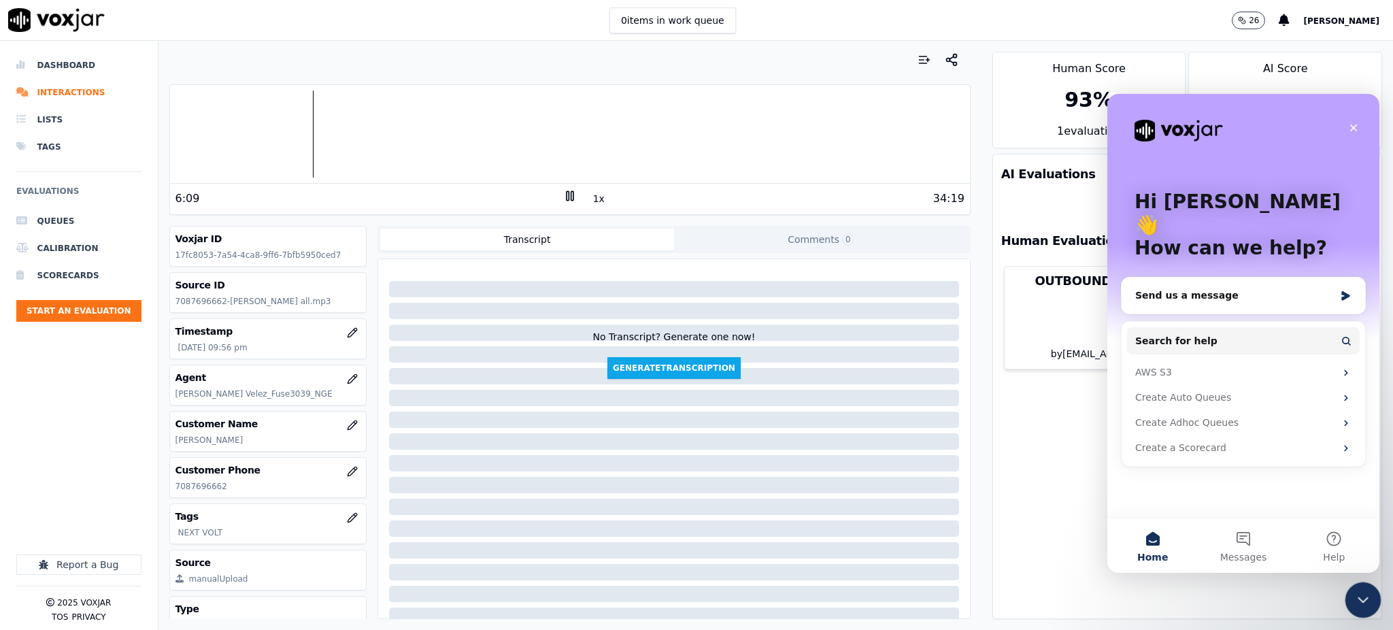
click at [1361, 594] on icon "Close Intercom Messenger" at bounding box center [1361, 598] width 16 height 16
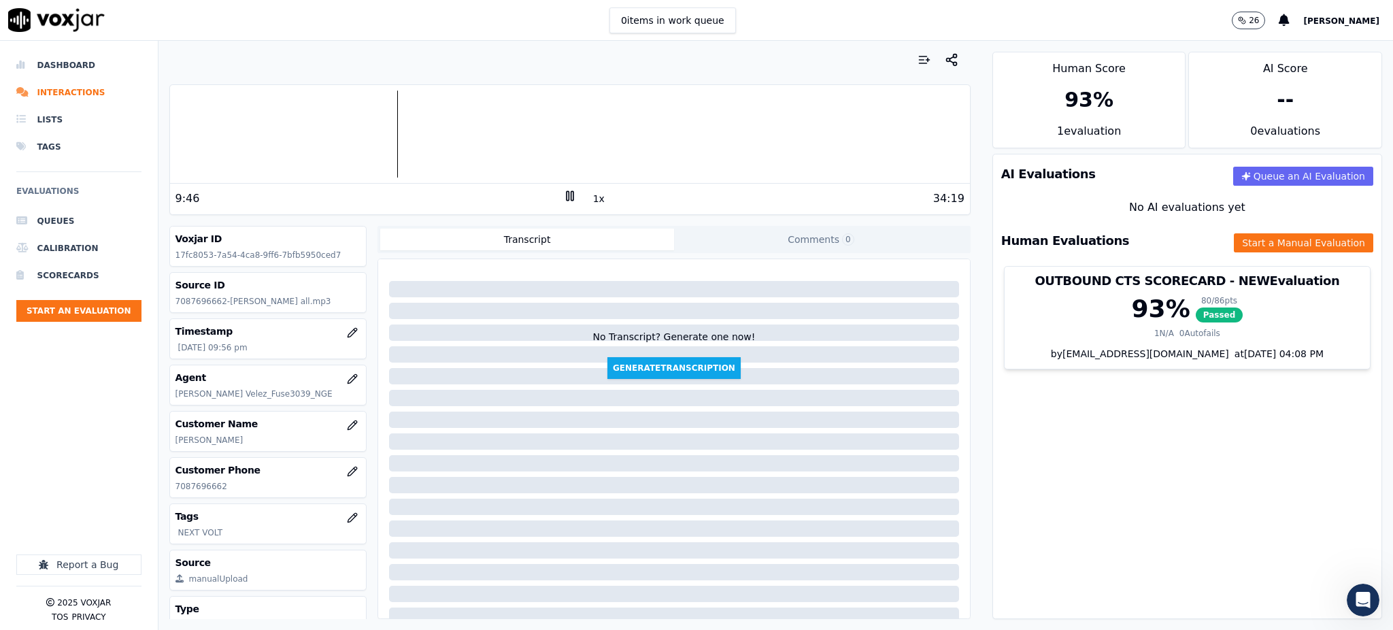
click at [571, 192] on rect at bounding box center [572, 195] width 2 height 9
click at [563, 192] on icon at bounding box center [570, 196] width 14 height 14
click at [216, 489] on p "7087696662" at bounding box center [268, 486] width 186 height 11
drag, startPoint x: 196, startPoint y: 487, endPoint x: 158, endPoint y: 486, distance: 38.1
click at [158, 486] on div "Your browser does not support the audio element. 18:13 1x 34:19 Voxjar ID 17fc8…" at bounding box center [569, 335] width 823 height 589
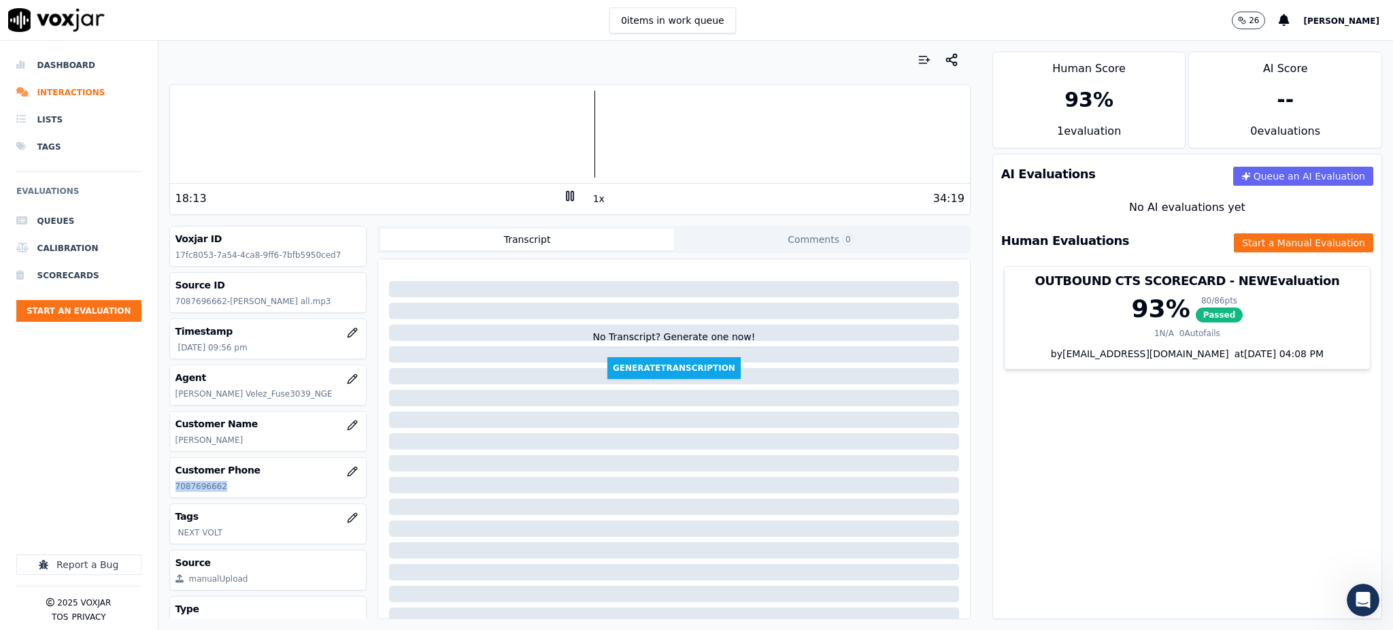
copy p "7087696662"
click at [563, 195] on icon at bounding box center [570, 196] width 14 height 14
